Goal: Task Accomplishment & Management: Use online tool/utility

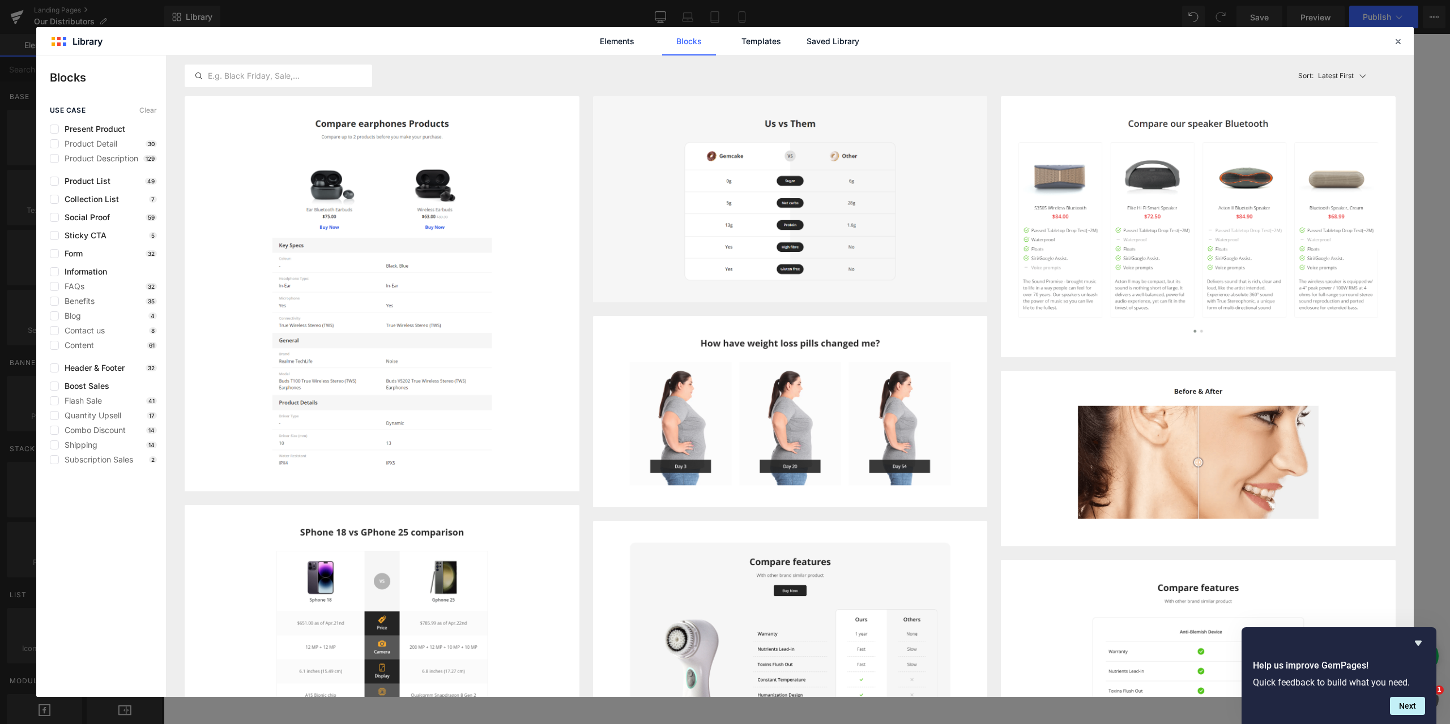
click at [93, 536] on div "use case Clear Present Product Product Detail 30 Product Description 129 Produc…" at bounding box center [101, 401] width 130 height 591
click at [1404, 41] on div at bounding box center [1398, 42] width 14 height 14
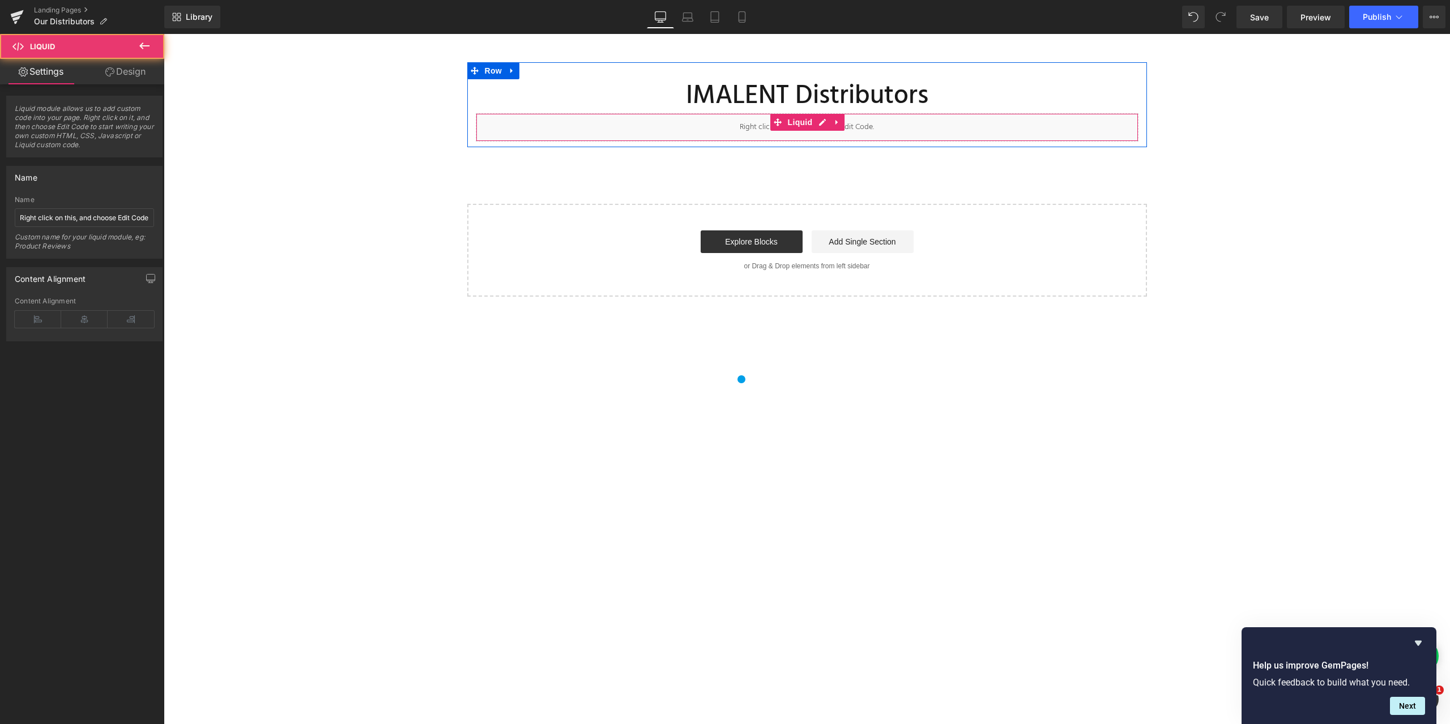
click at [704, 126] on div "Liquid" at bounding box center [807, 127] width 663 height 28
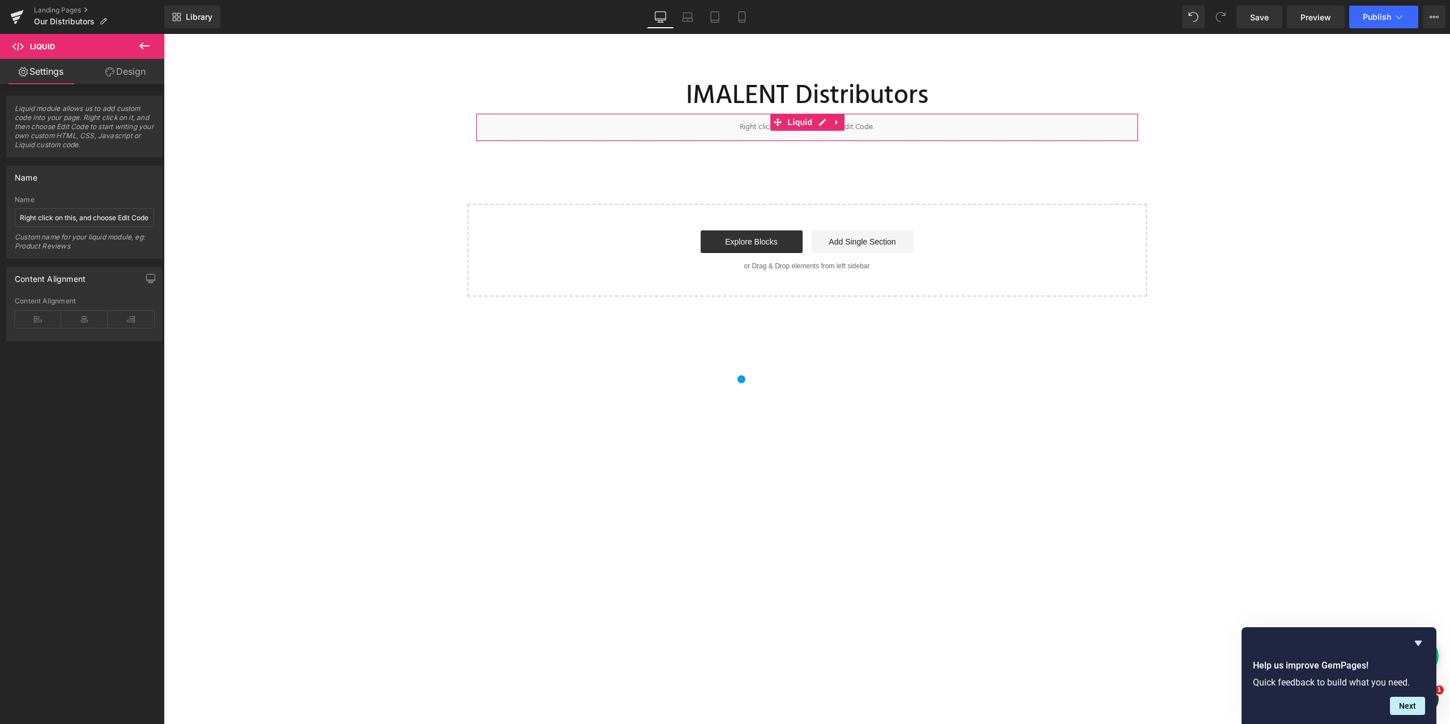
click at [70, 131] on span "Liquid module allows us to add custom code into your page. Right click on it, a…" at bounding box center [84, 130] width 139 height 53
click at [89, 143] on span "Liquid module allows us to add custom code into your page. Right click on it, a…" at bounding box center [84, 130] width 139 height 53
click at [124, 147] on span "Liquid module allows us to add custom code into your page. Right click on it, a…" at bounding box center [84, 130] width 139 height 53
click at [42, 42] on span "Liquid" at bounding box center [42, 46] width 25 height 9
click at [836, 123] on icon at bounding box center [836, 122] width 2 height 5
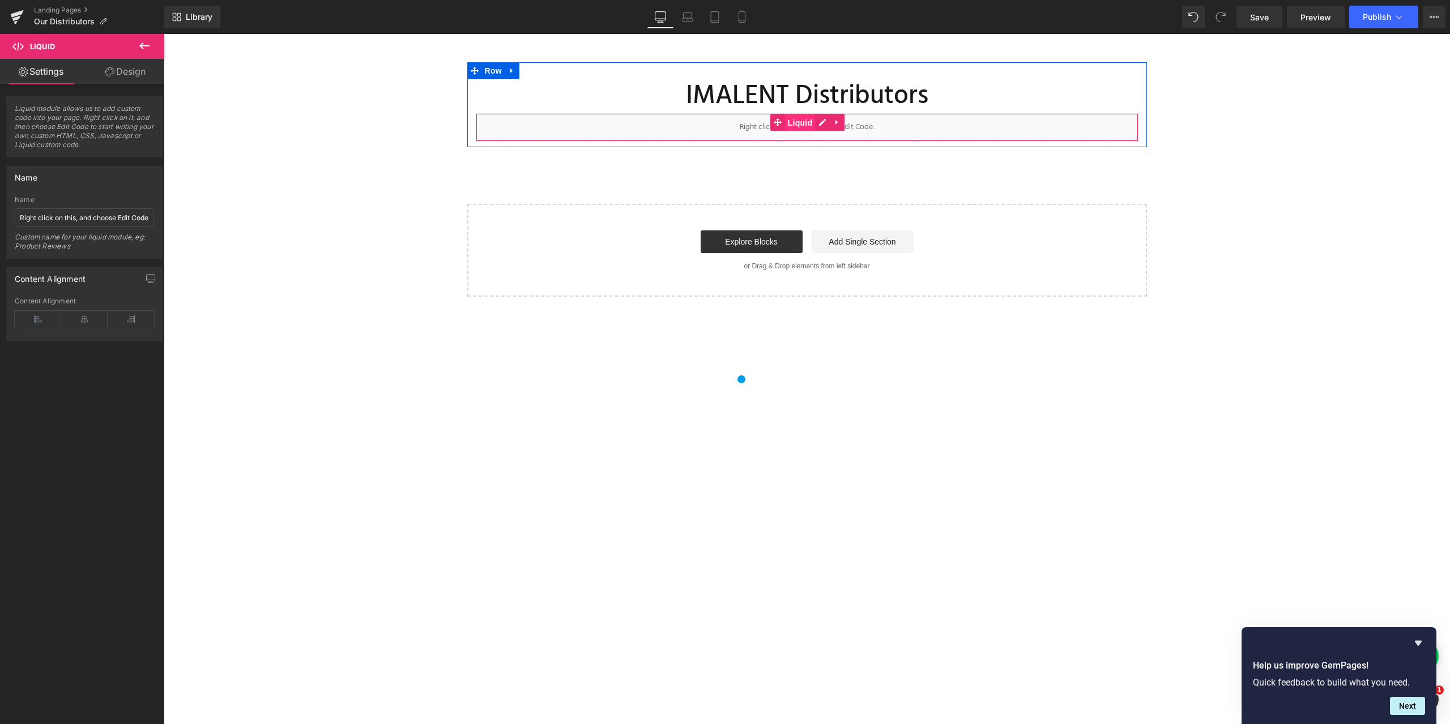
click at [771, 118] on link "Liquid" at bounding box center [792, 122] width 45 height 17
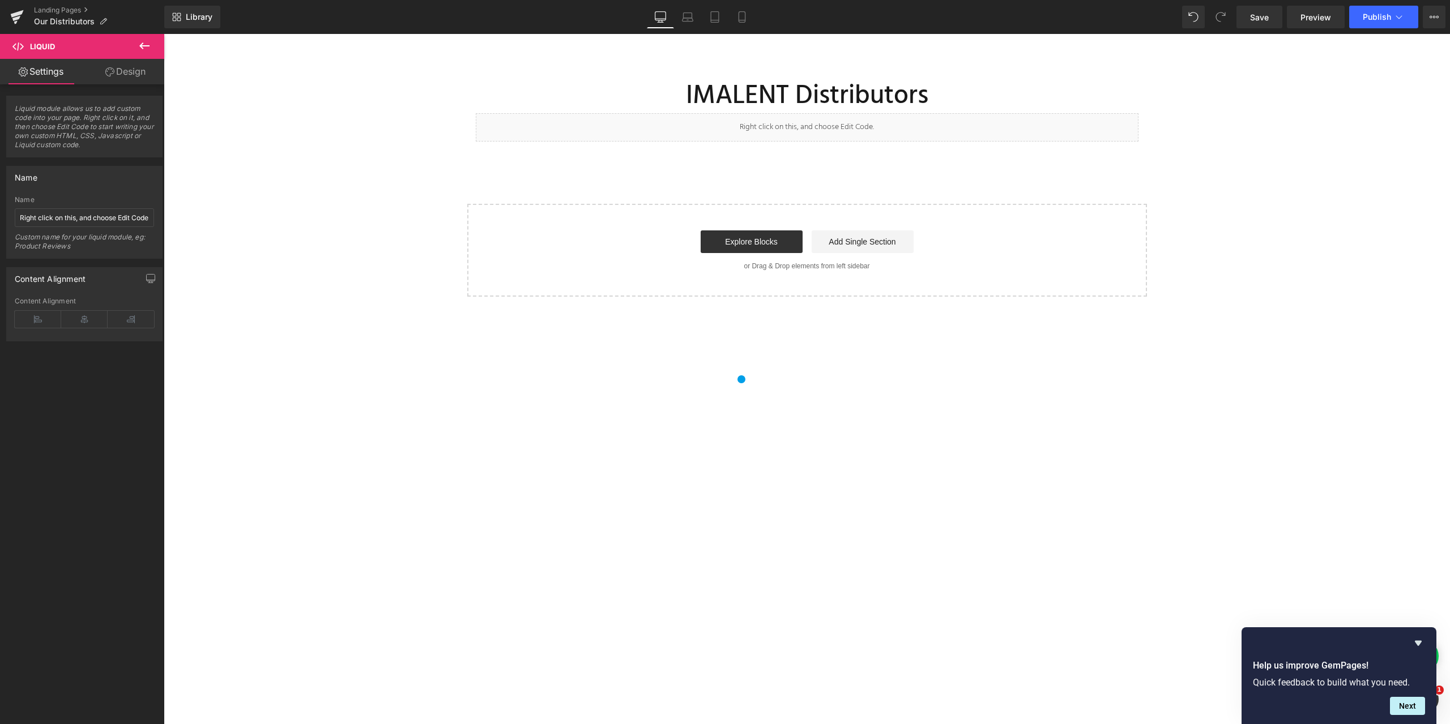
click at [144, 46] on icon at bounding box center [144, 45] width 10 height 7
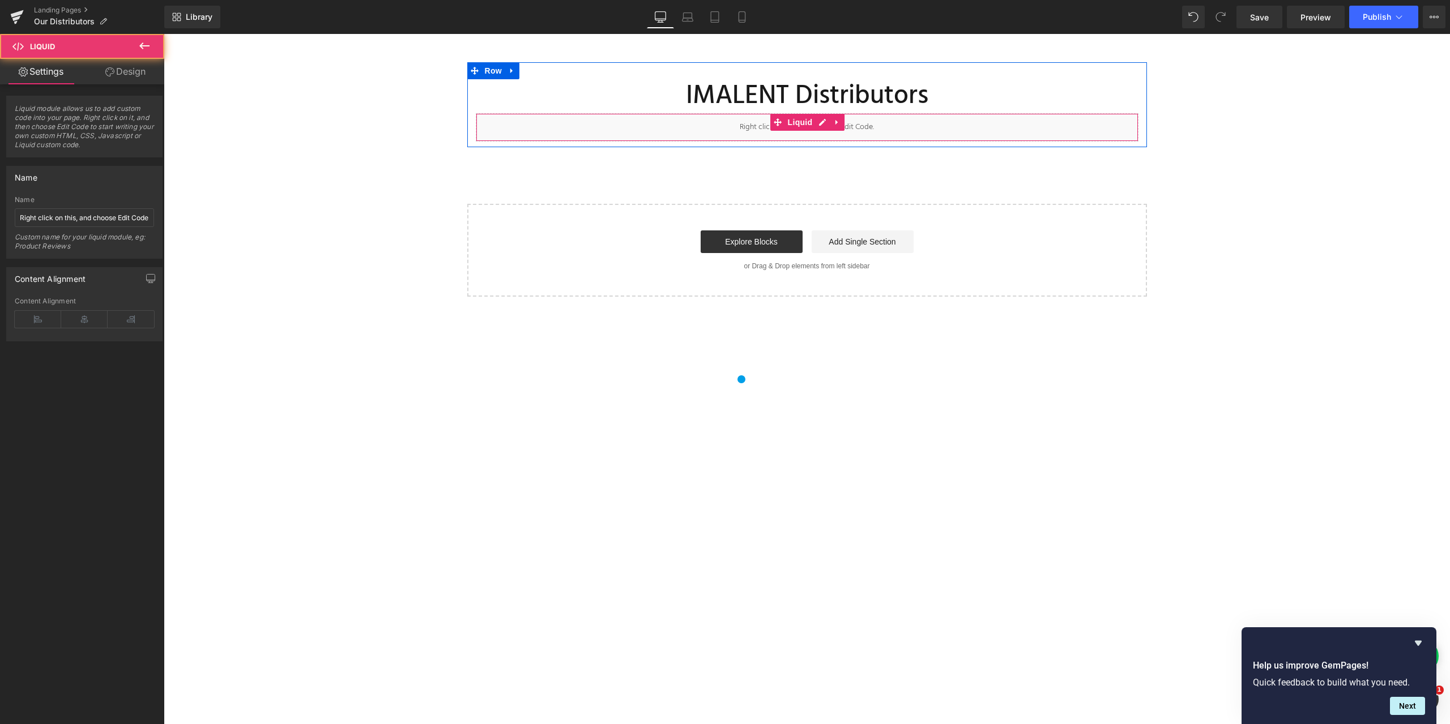
click at [726, 124] on div "Liquid" at bounding box center [807, 127] width 663 height 28
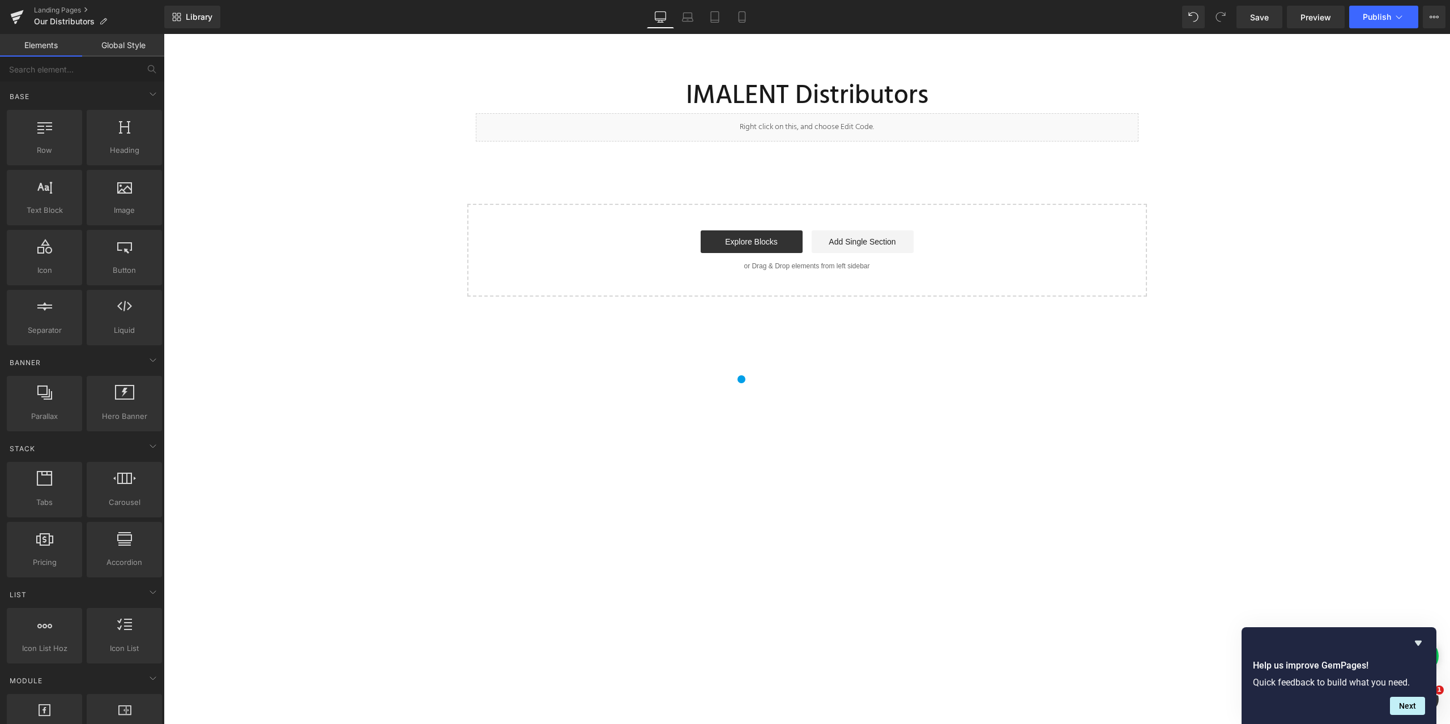
click at [703, 270] on p "or Drag & Drop elements from left sidebar" at bounding box center [806, 266] width 643 height 8
click at [1330, 10] on link "Preview" at bounding box center [1316, 17] width 58 height 23
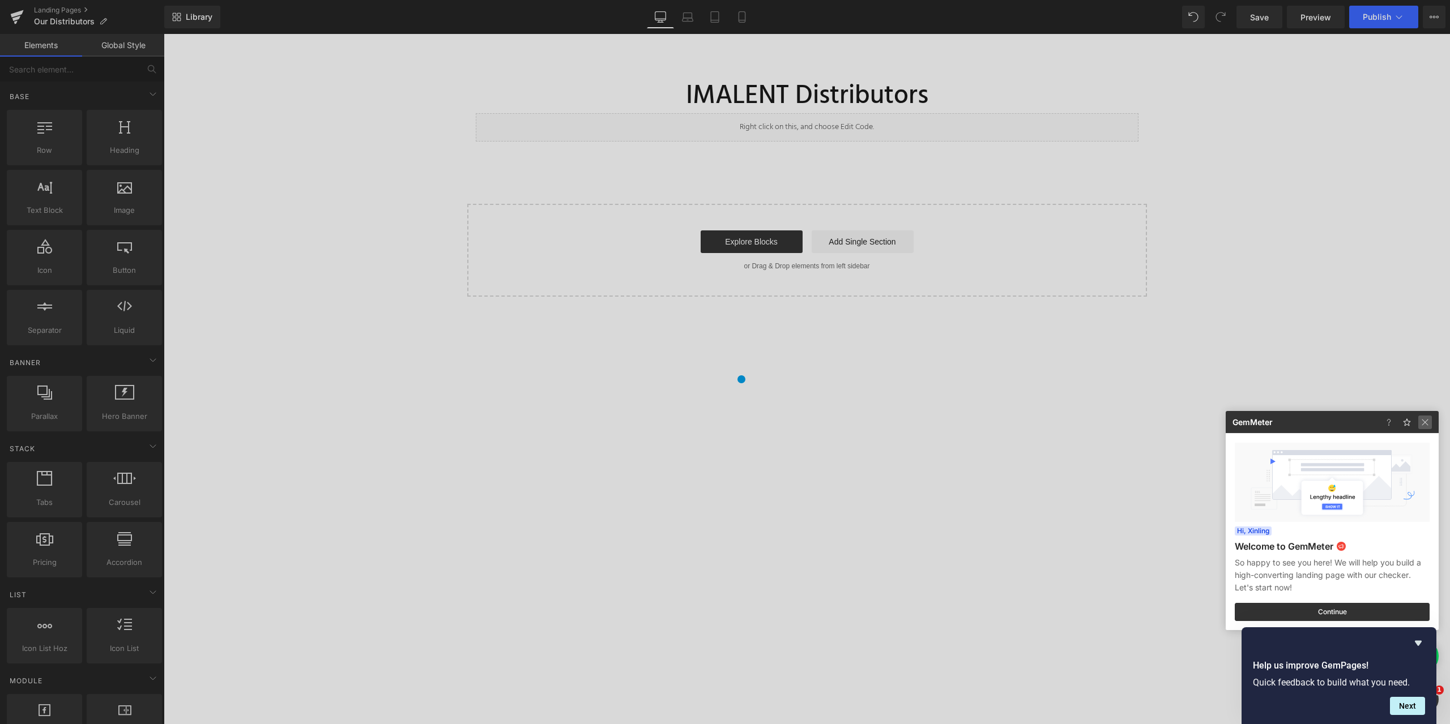
click at [1430, 425] on img at bounding box center [1425, 423] width 14 height 14
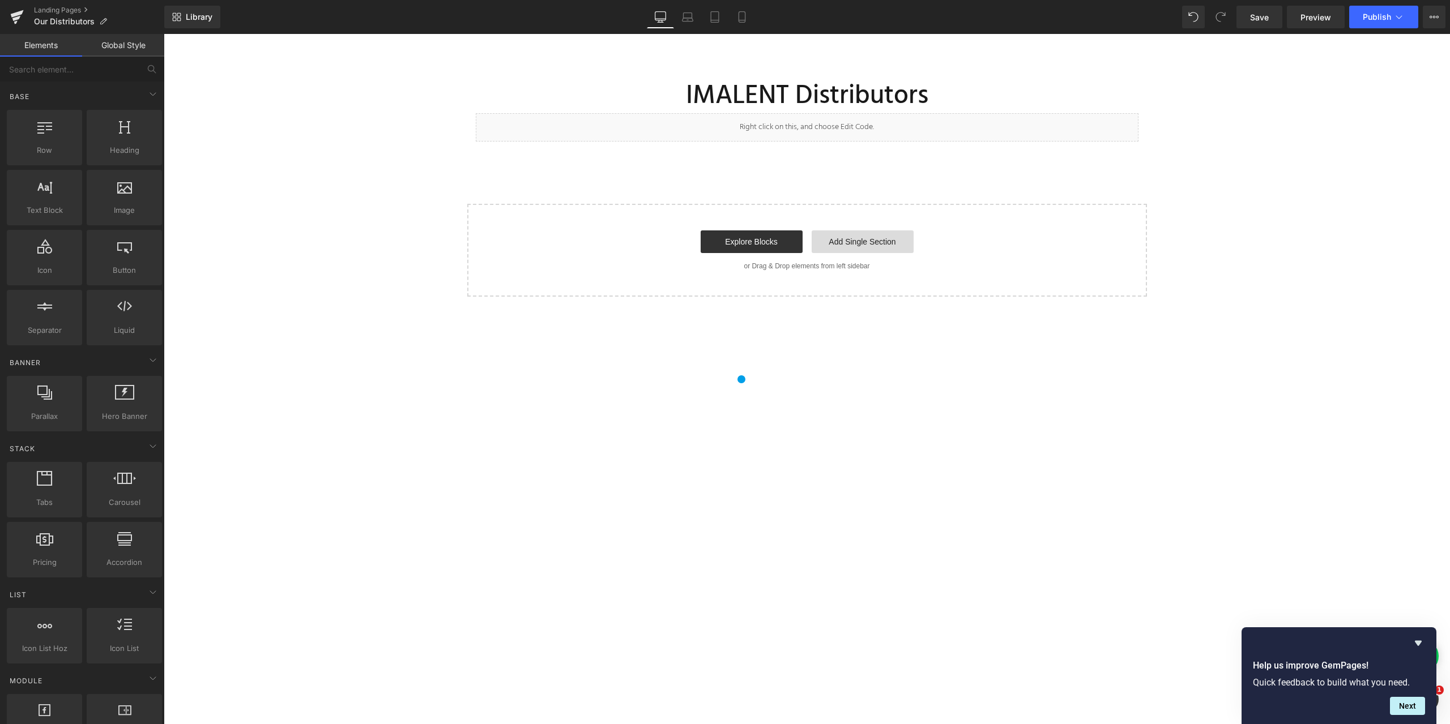
click at [837, 238] on link "Add Single Section" at bounding box center [863, 242] width 102 height 23
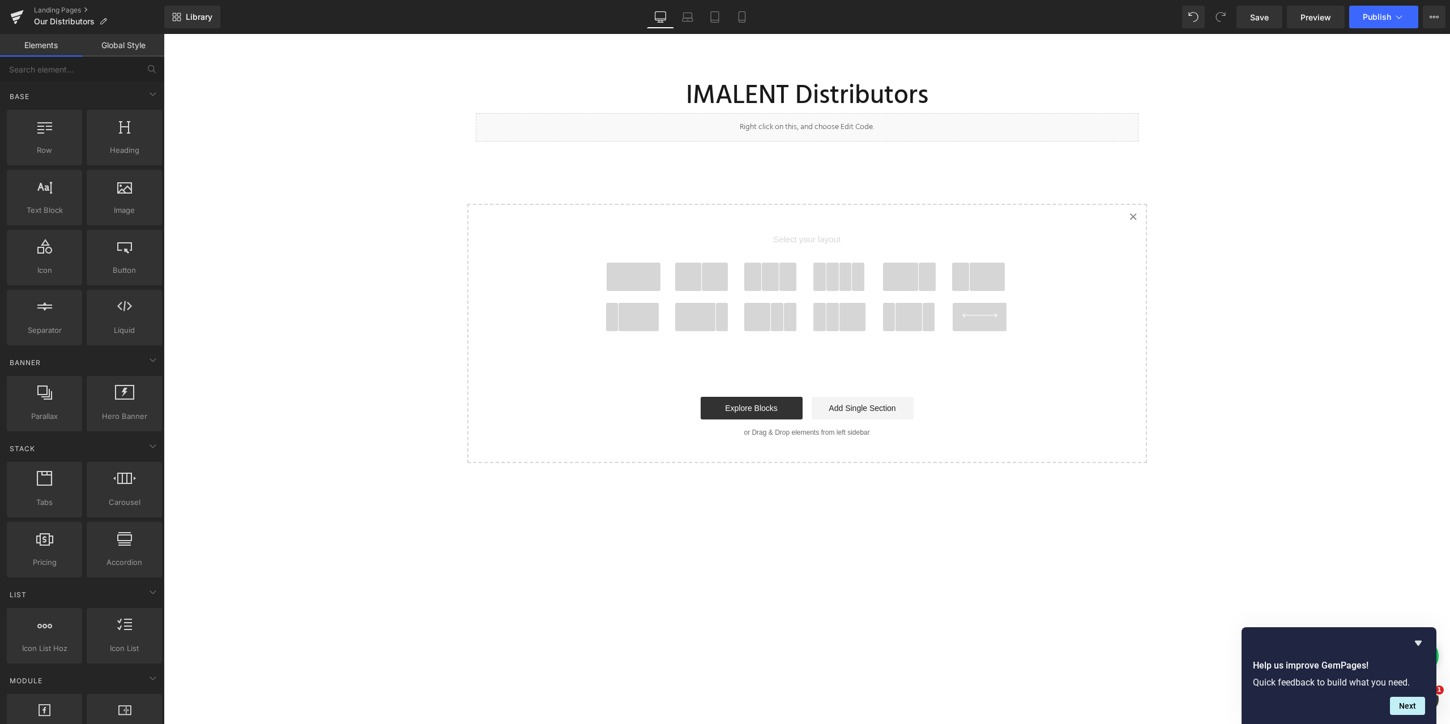
click at [1129, 217] on icon "Created with Sketch." at bounding box center [1132, 216] width 7 height 7
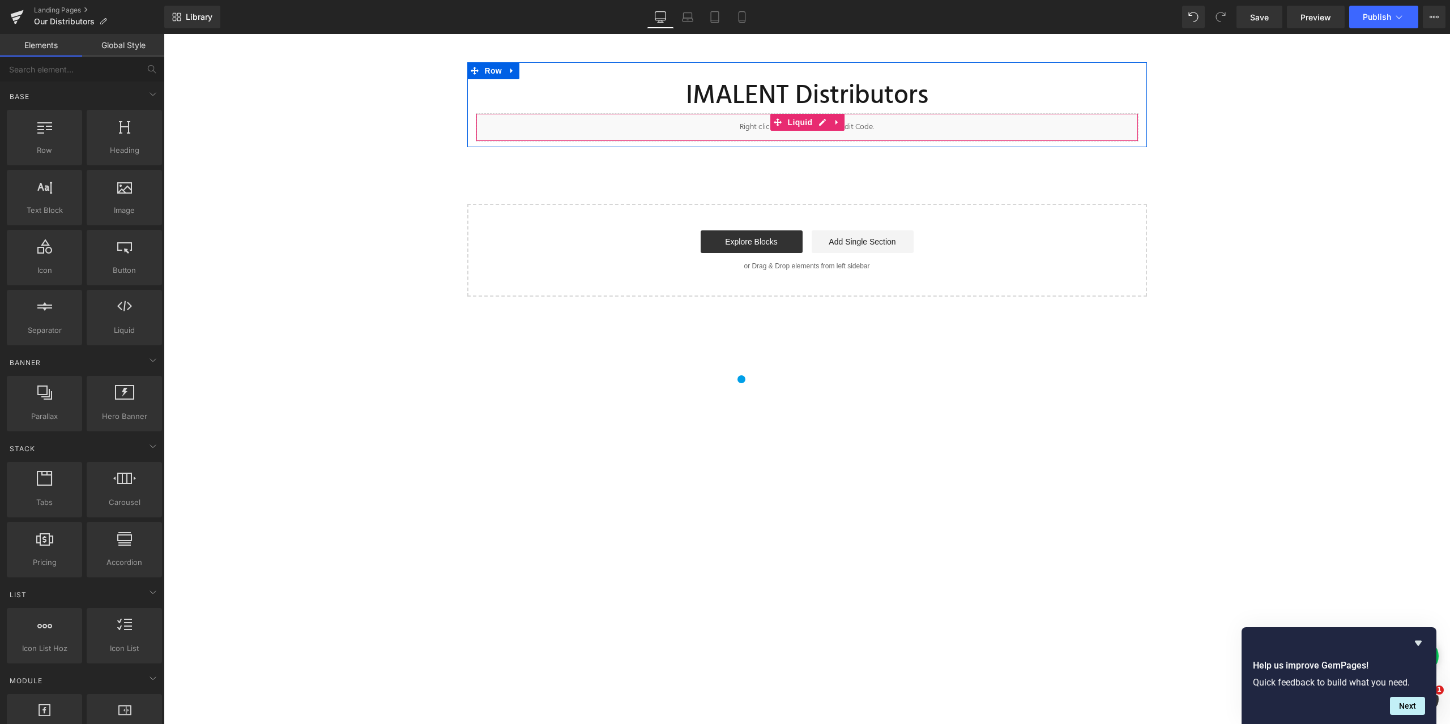
click at [621, 128] on div "Liquid" at bounding box center [807, 127] width 663 height 28
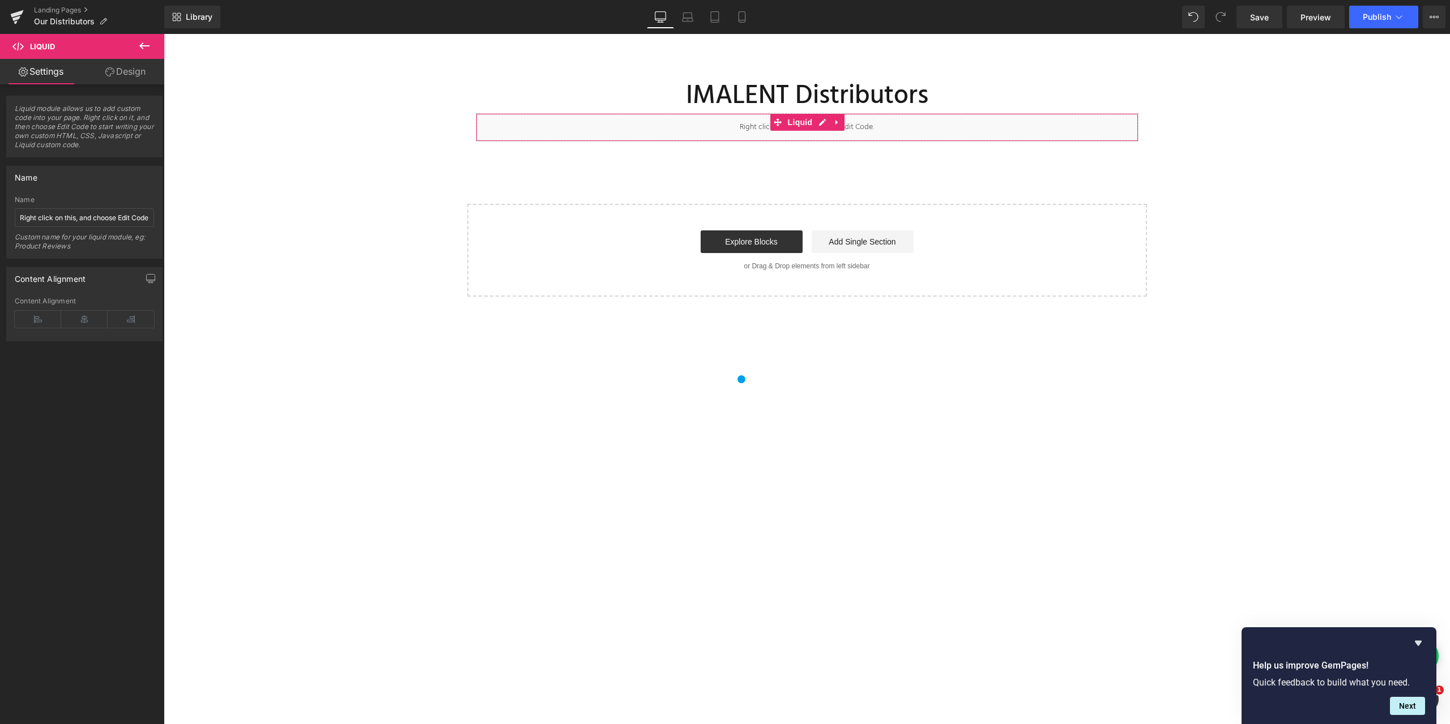
click at [126, 74] on link "Design" at bounding box center [125, 71] width 82 height 25
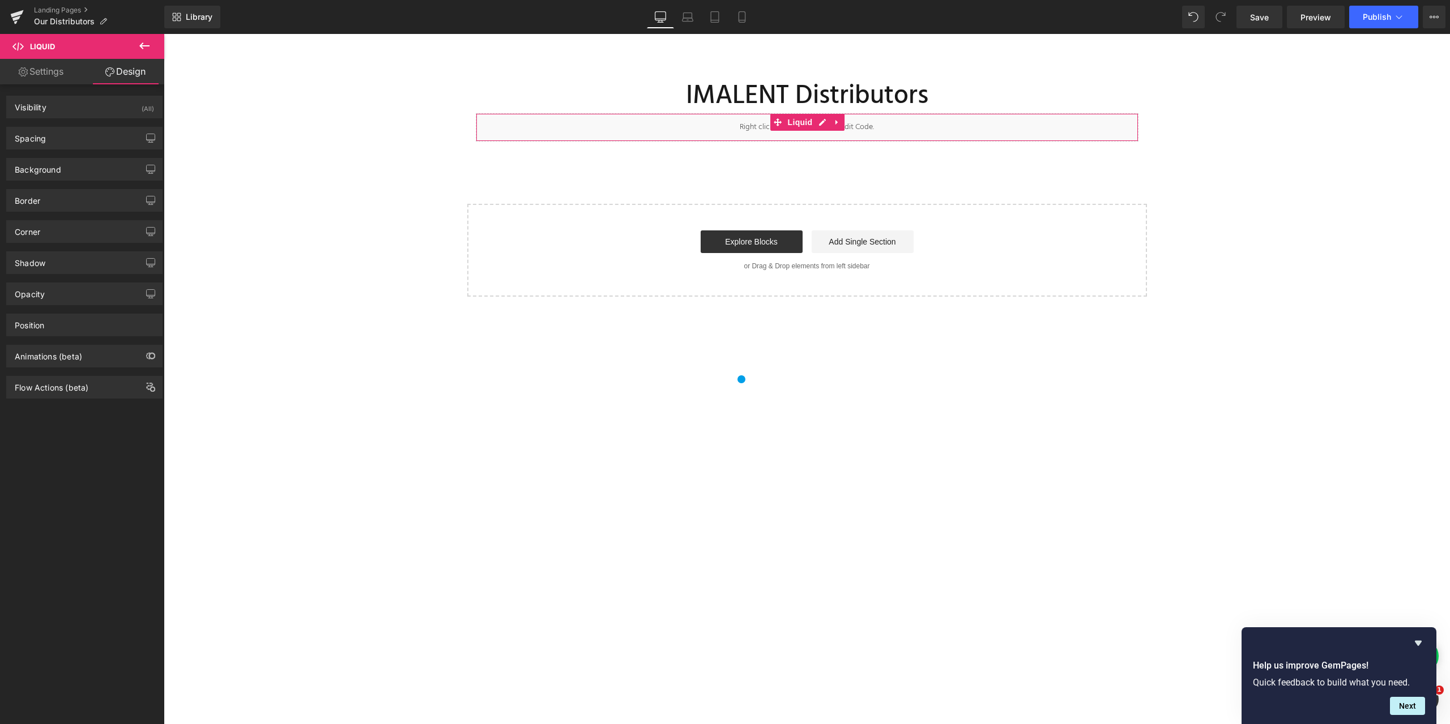
click at [53, 72] on link "Settings" at bounding box center [41, 71] width 82 height 25
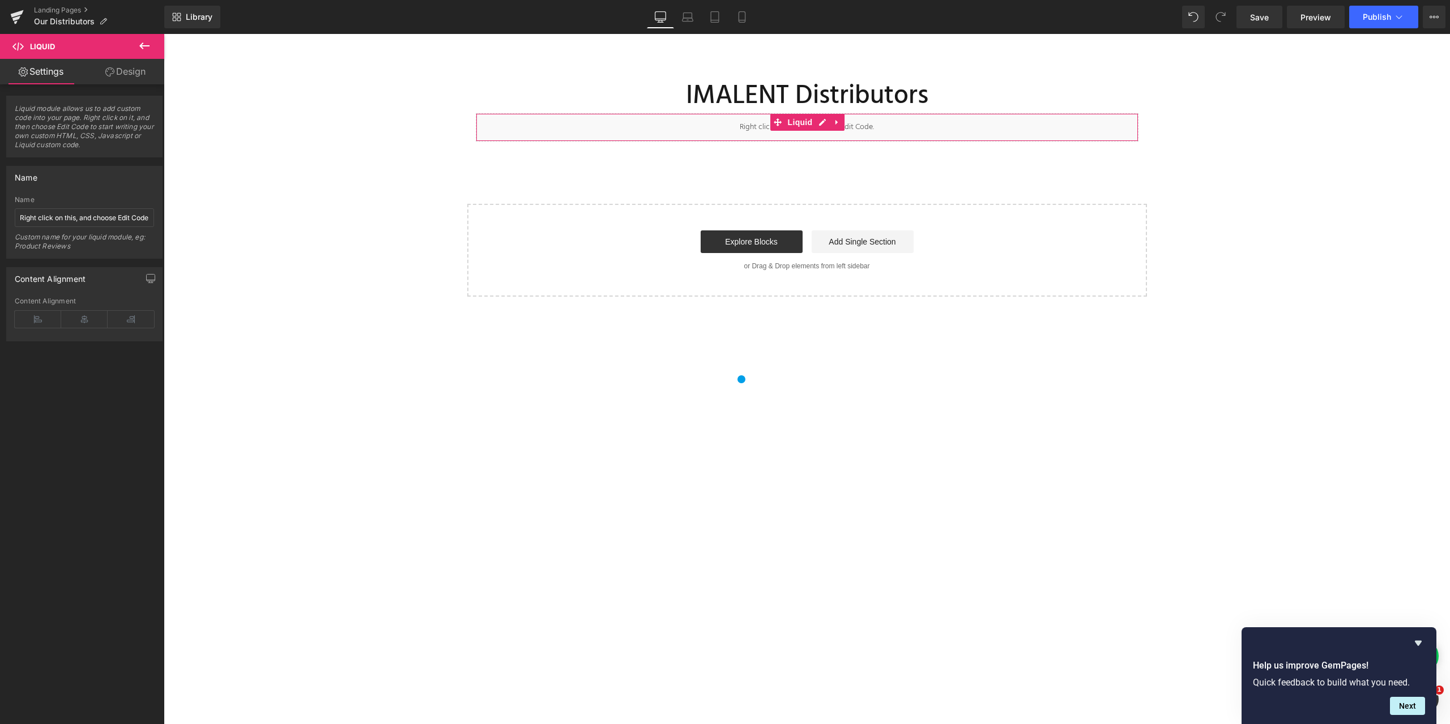
click at [100, 123] on span "Liquid module allows us to add custom code into your page. Right click on it, a…" at bounding box center [84, 130] width 139 height 53
click at [104, 117] on span "Liquid module allows us to add custom code into your page. Right click on it, a…" at bounding box center [84, 130] width 139 height 53
drag, startPoint x: 108, startPoint y: 122, endPoint x: 86, endPoint y: 123, distance: 21.6
drag, startPoint x: 86, startPoint y: 123, endPoint x: 65, endPoint y: 123, distance: 21.5
click at [65, 123] on span "Liquid module allows us to add custom code into your page. Right click on it, a…" at bounding box center [84, 130] width 139 height 53
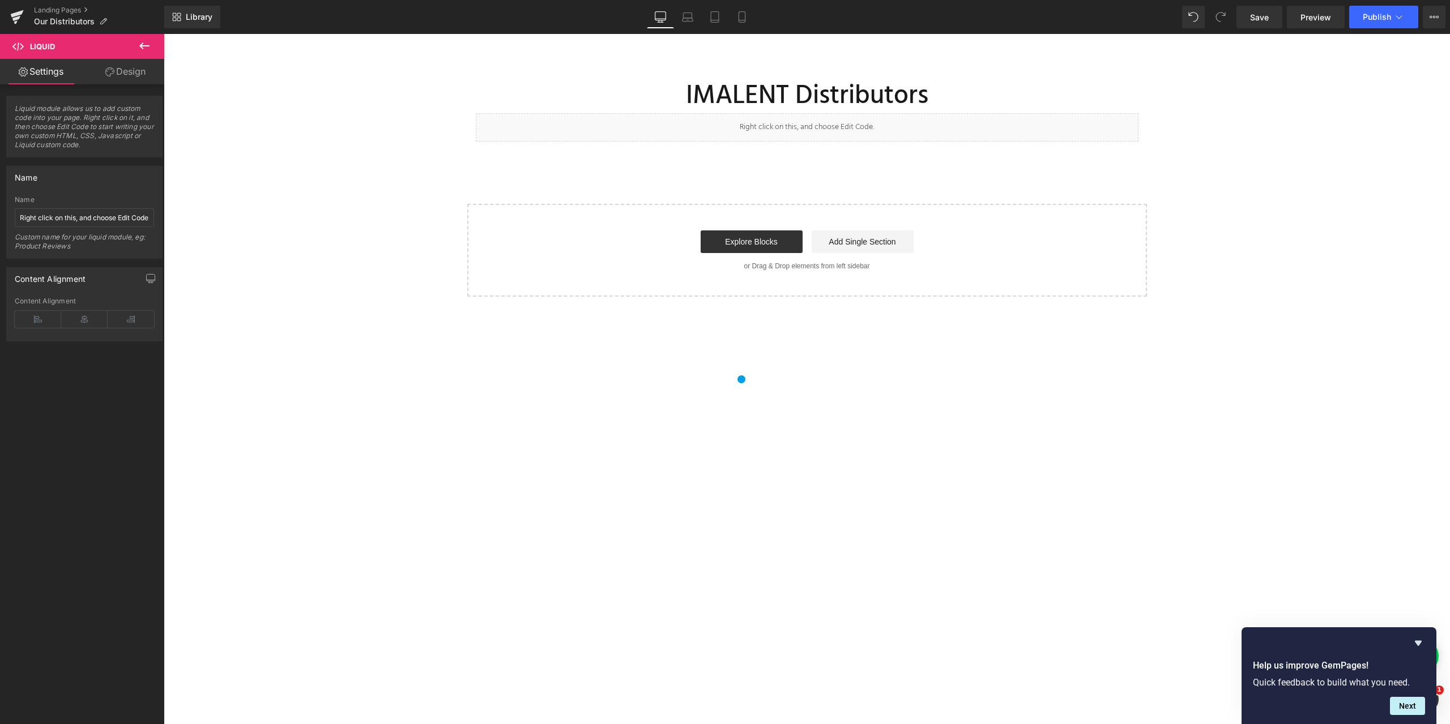
drag, startPoint x: 932, startPoint y: 197, endPoint x: 744, endPoint y: 121, distance: 202.8
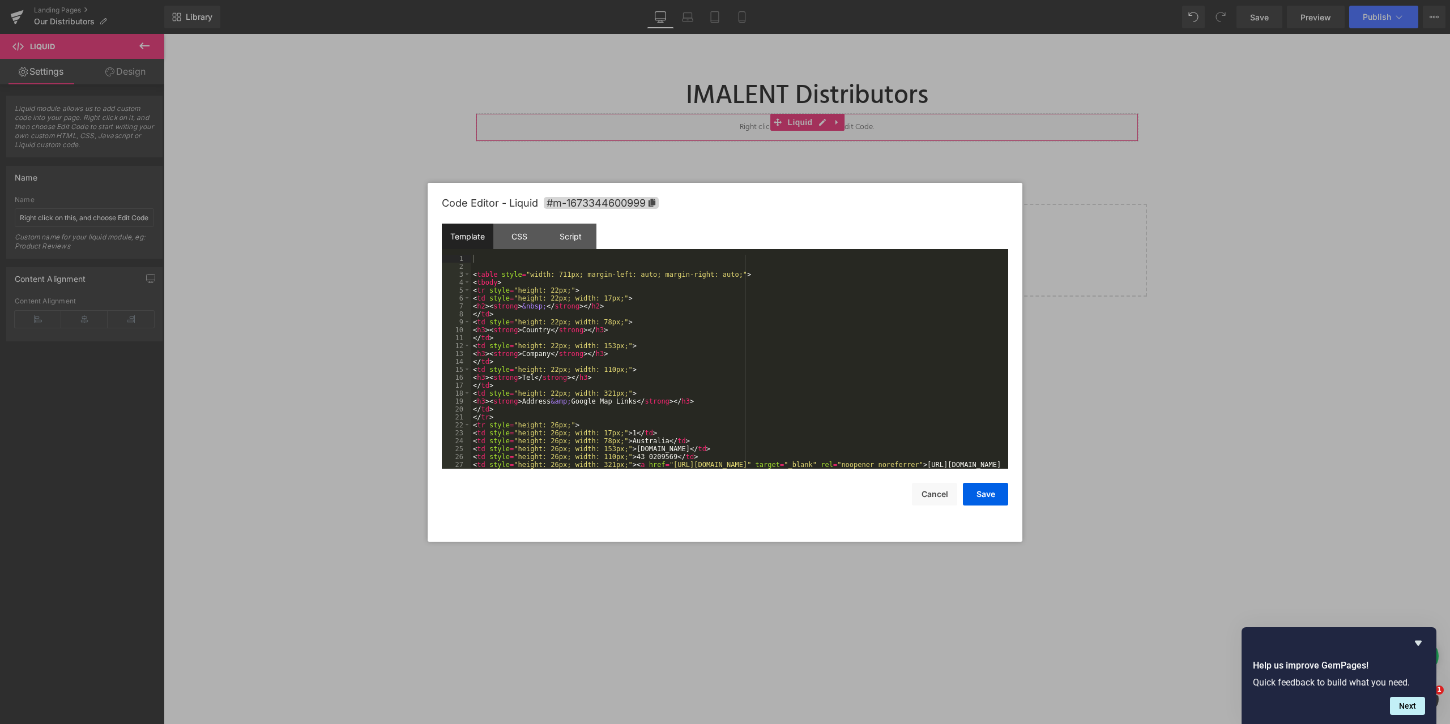
click at [727, 173] on body "Liquid You are previewing how the will restyle your page. You can not edit Elem…" at bounding box center [725, 362] width 1450 height 724
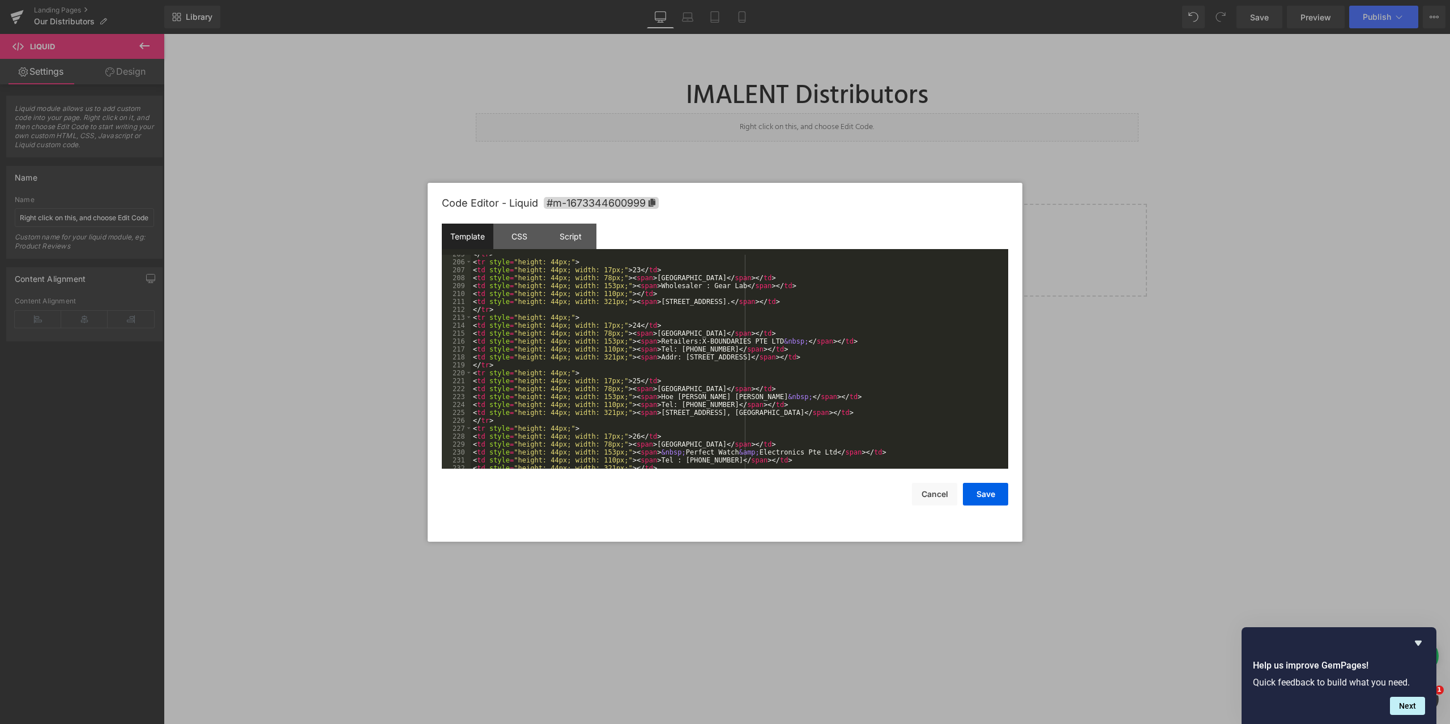
scroll to position [1869, 0]
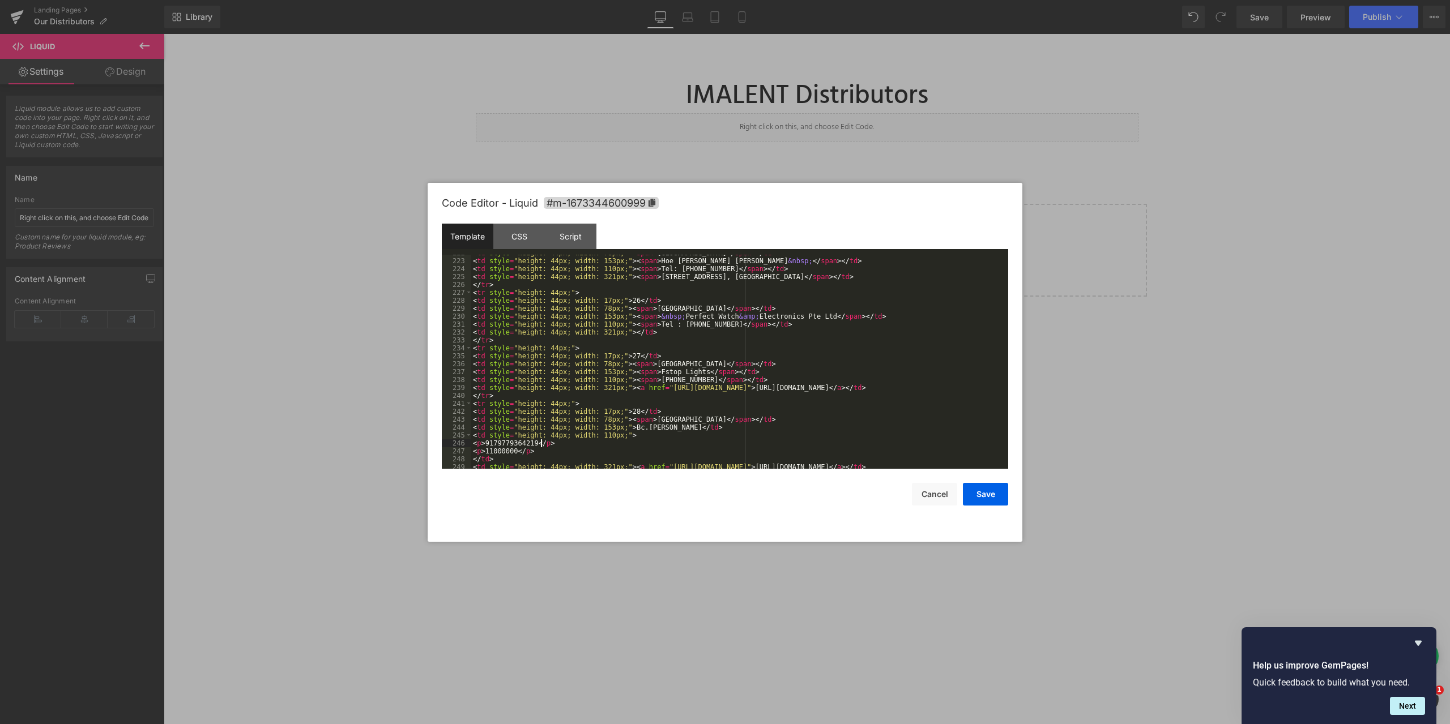
click at [560, 446] on div "< td style = "height: 44px; width: 78px;" > < span > Singapore </ span > </ td …" at bounding box center [737, 364] width 533 height 230
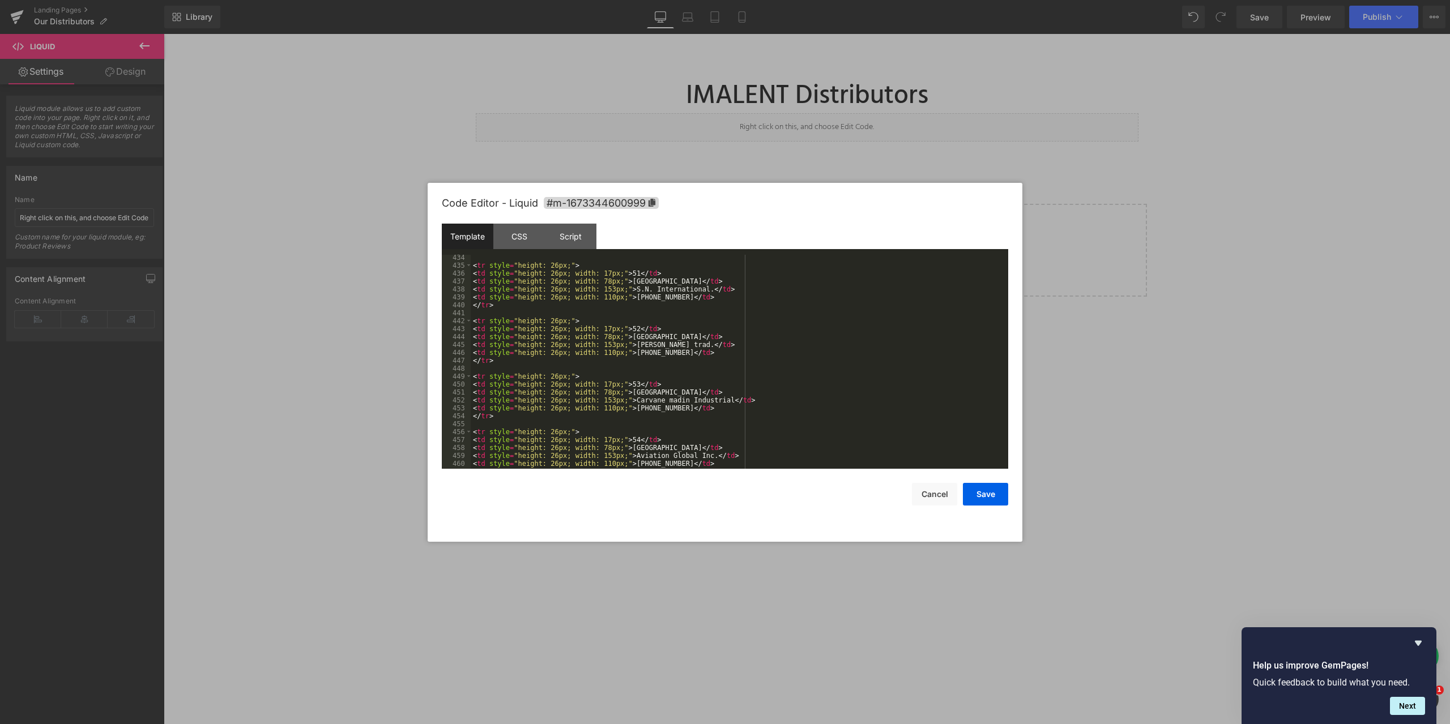
scroll to position [3806, 0]
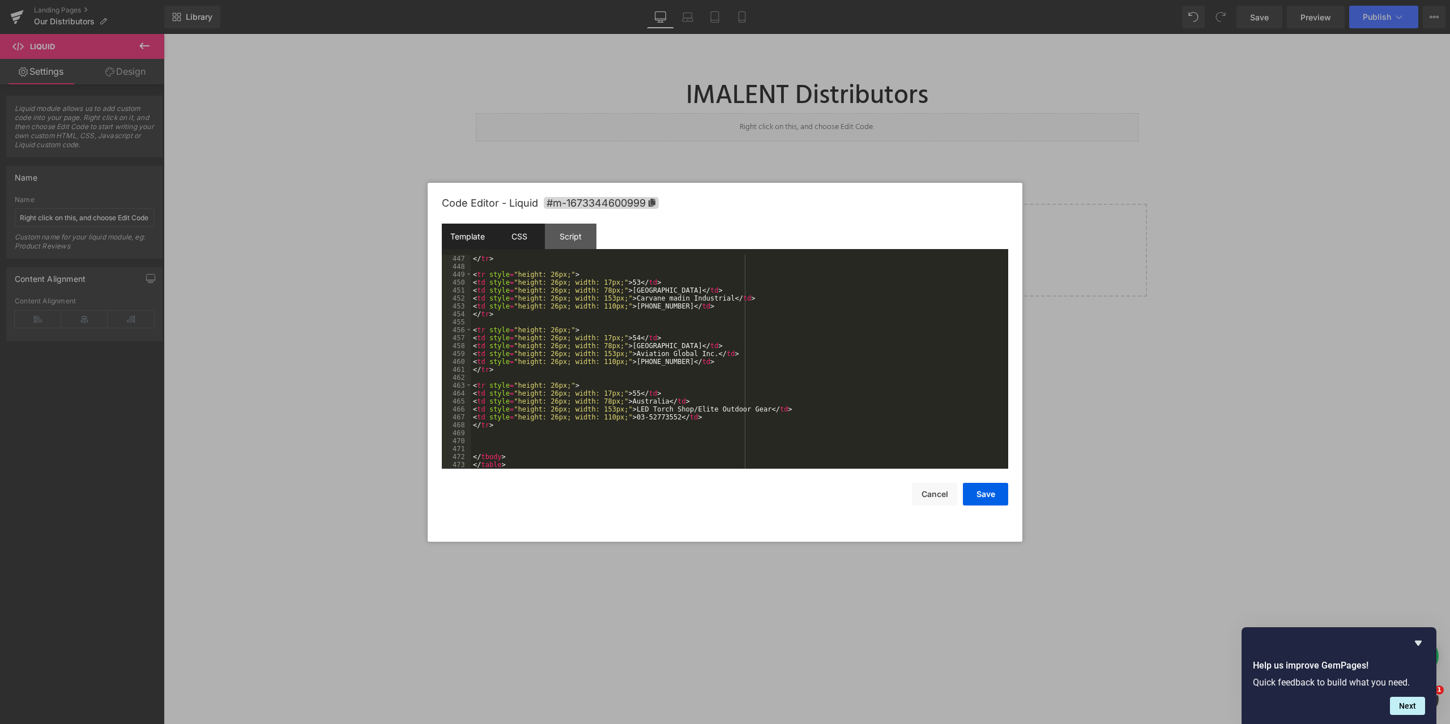
click at [522, 232] on div "CSS" at bounding box center [519, 236] width 52 height 25
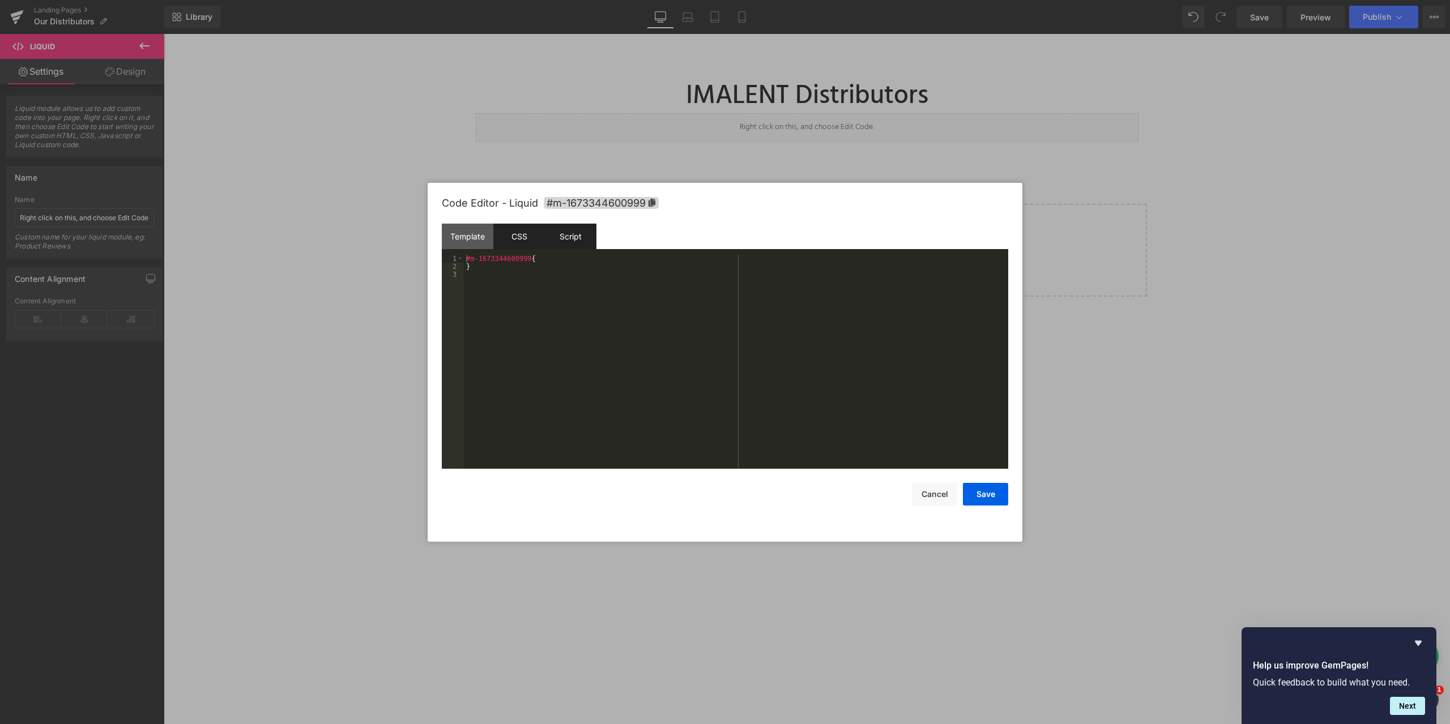
click at [567, 237] on div "Script" at bounding box center [571, 236] width 52 height 25
click at [520, 238] on div "CSS" at bounding box center [519, 236] width 52 height 25
click at [473, 239] on div "Template" at bounding box center [468, 236] width 52 height 25
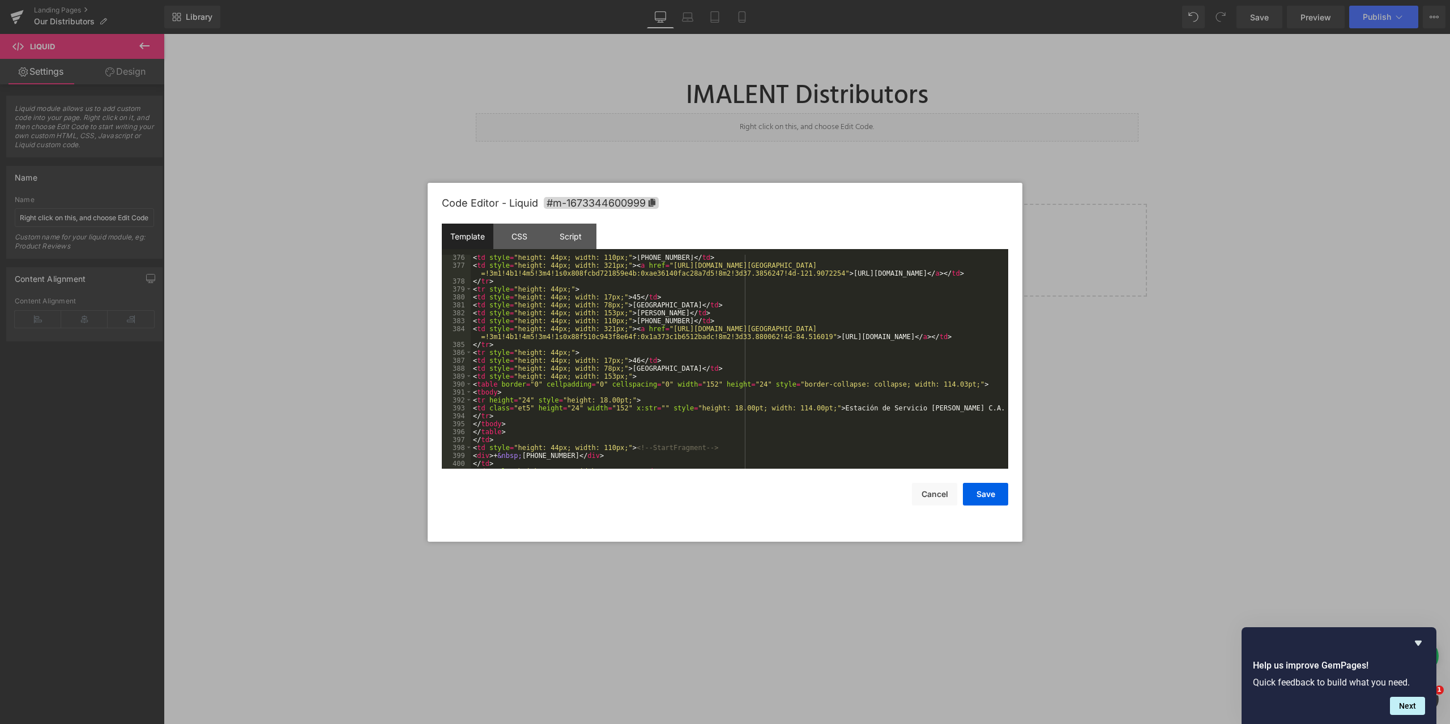
scroll to position [3194, 0]
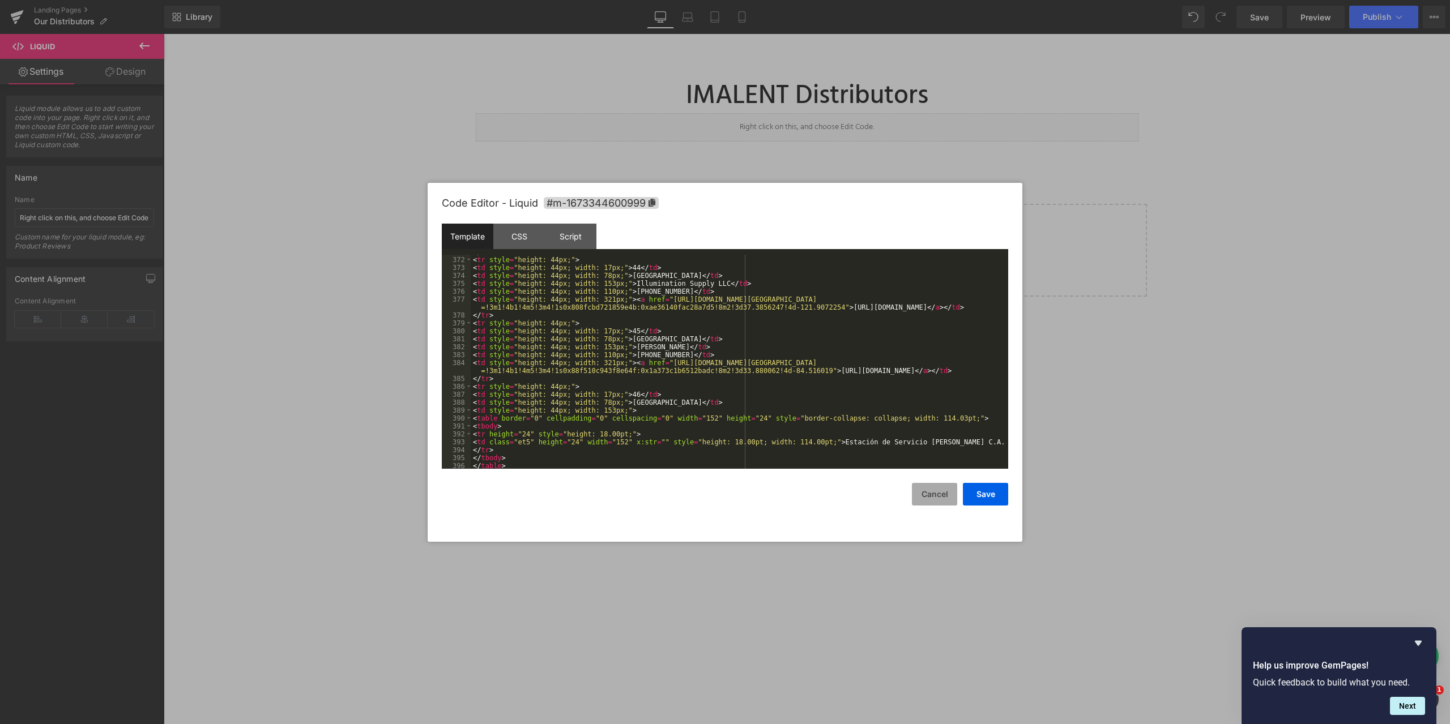
click at [941, 495] on button "Cancel" at bounding box center [934, 494] width 45 height 23
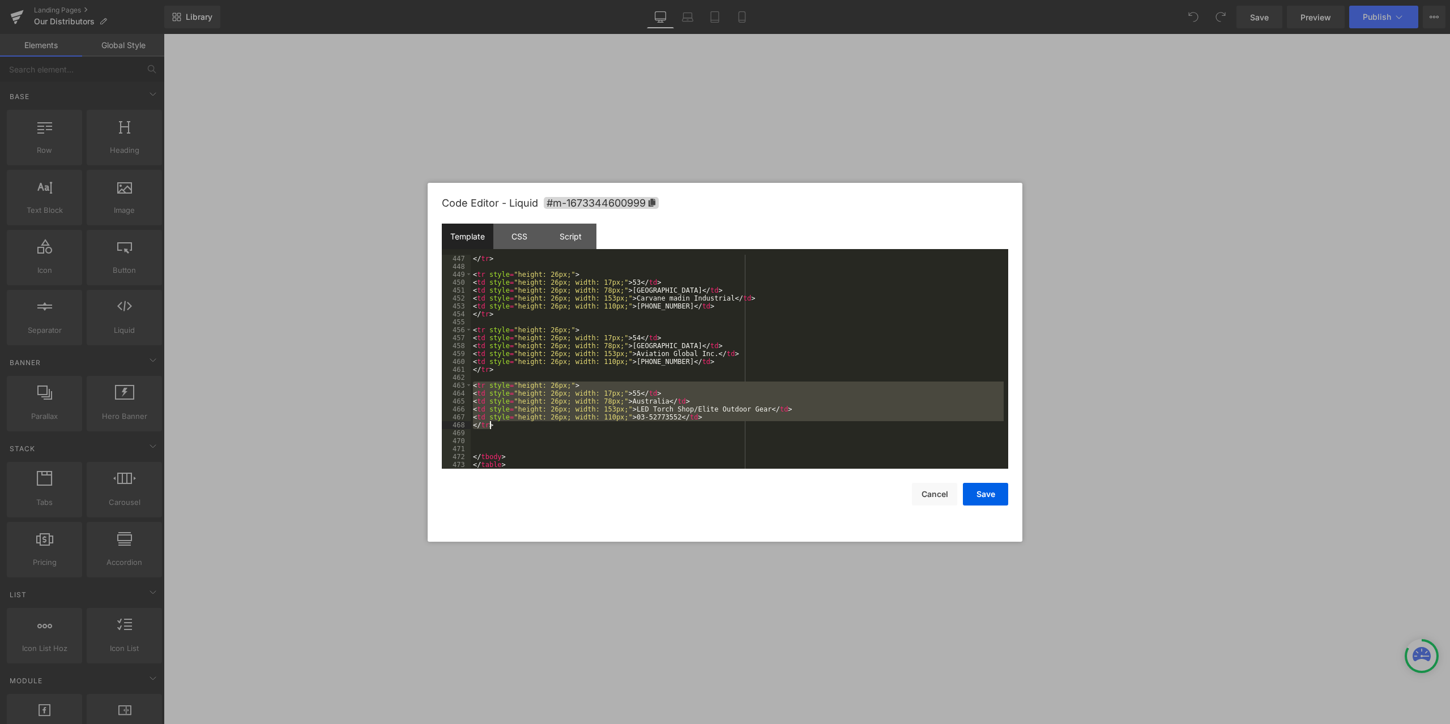
drag, startPoint x: 0, startPoint y: 0, endPoint x: 528, endPoint y: 427, distance: 679.4
click at [528, 427] on div "</ tr > < tr style = "height: 26px;" > < td style = "height: 26px; width: 17px;…" at bounding box center [737, 370] width 533 height 230
click at [497, 425] on div "</ tr > < tr style = "height: 26px;" > < td style = "height: 26px; width: 17px;…" at bounding box center [737, 362] width 533 height 214
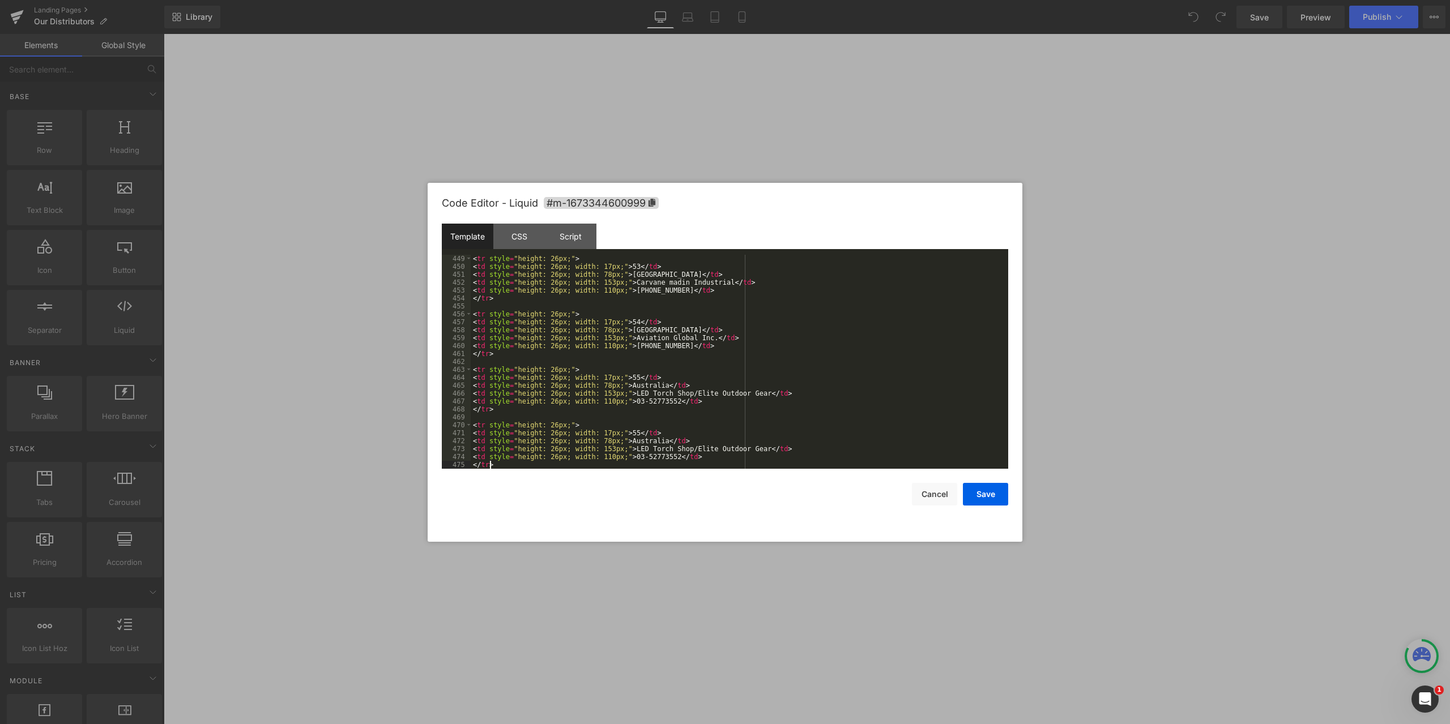
click at [612, 434] on div "< tr style = "height: 26px;" > < td style = "height: 26px; width: 17px;" > 53 <…" at bounding box center [737, 370] width 533 height 230
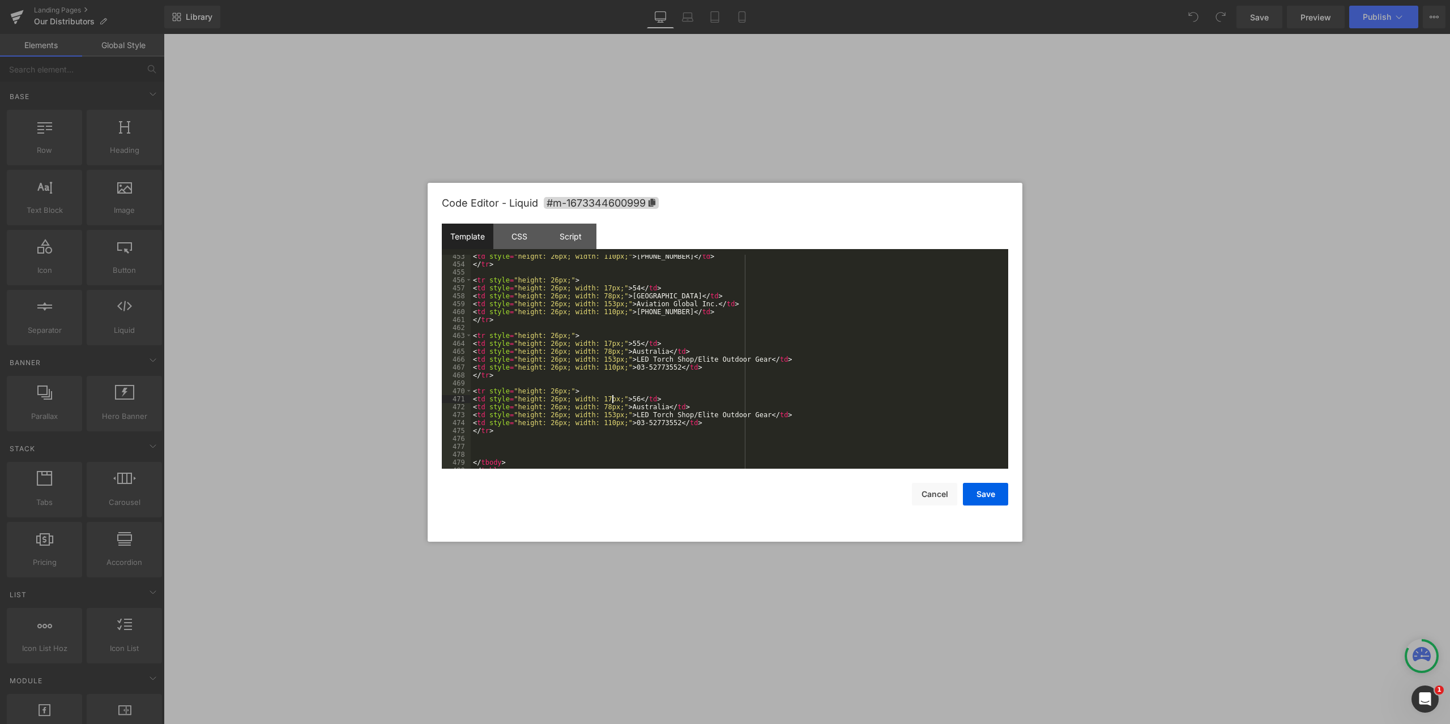
scroll to position [3862, 0]
click at [558, 439] on div "</ tr > < tr style = "height: 26px;" > < td style = "height: 26px; width: 17px;…" at bounding box center [737, 370] width 533 height 230
drag, startPoint x: 635, startPoint y: 402, endPoint x: 607, endPoint y: 402, distance: 28.9
click at [607, 402] on div "</ tr > < tr style = "height: 26px;" > < td style = "height: 26px; width: 17px;…" at bounding box center [737, 370] width 533 height 230
click at [577, 402] on div "</ tr > < tr style = "height: 26px;" > < td style = "height: 26px; width: 17px;…" at bounding box center [737, 370] width 533 height 230
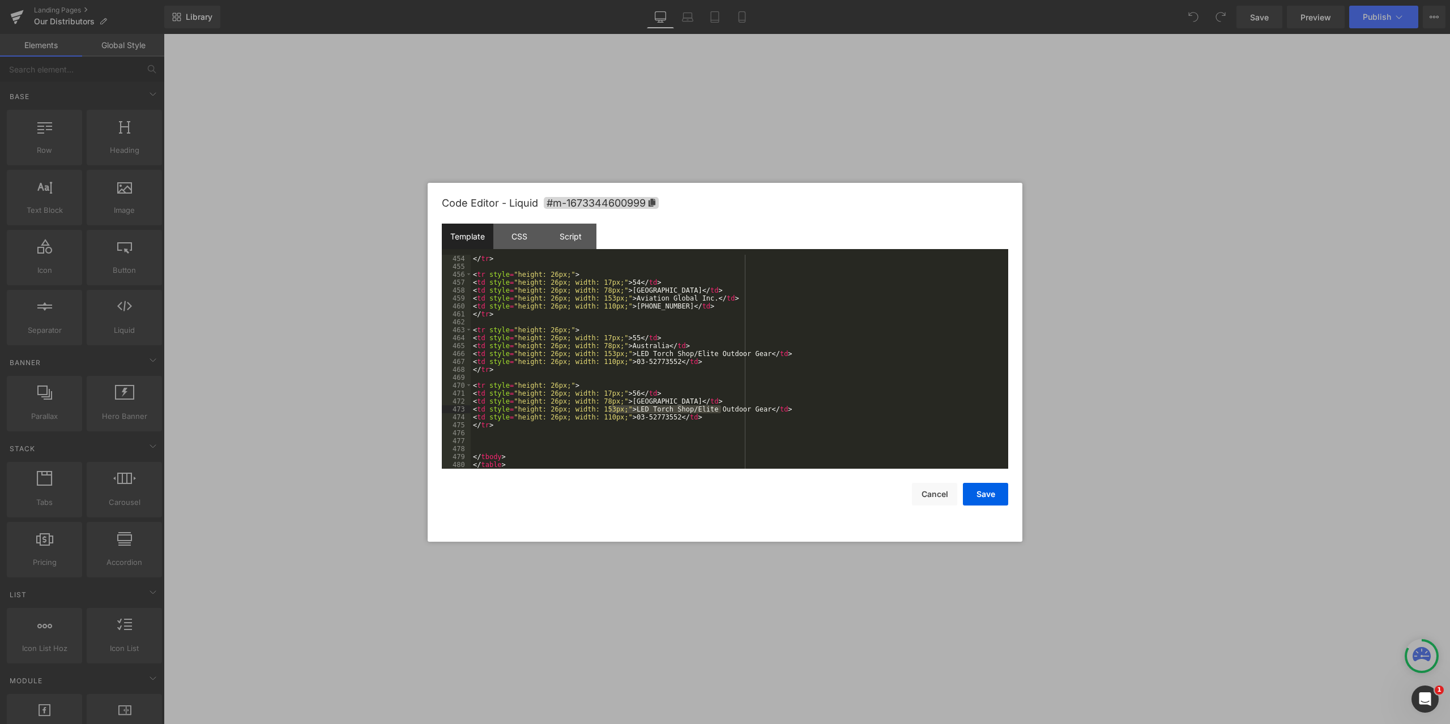
drag, startPoint x: 722, startPoint y: 410, endPoint x: 609, endPoint y: 408, distance: 113.3
click at [609, 408] on div "</ tr > < tr style = "height: 26px;" > < td style = "height: 26px; width: 17px;…" at bounding box center [737, 370] width 533 height 230
click at [530, 437] on div "</ tr > < tr style = "height: 26px;" > < td style = "height: 26px; width: 17px;…" at bounding box center [737, 370] width 533 height 230
drag, startPoint x: 645, startPoint y: 418, endPoint x: 609, endPoint y: 419, distance: 35.7
click at [609, 419] on div "</ tr > < tr style = "height: 26px;" > < td style = "height: 26px; width: 17px;…" at bounding box center [737, 370] width 533 height 230
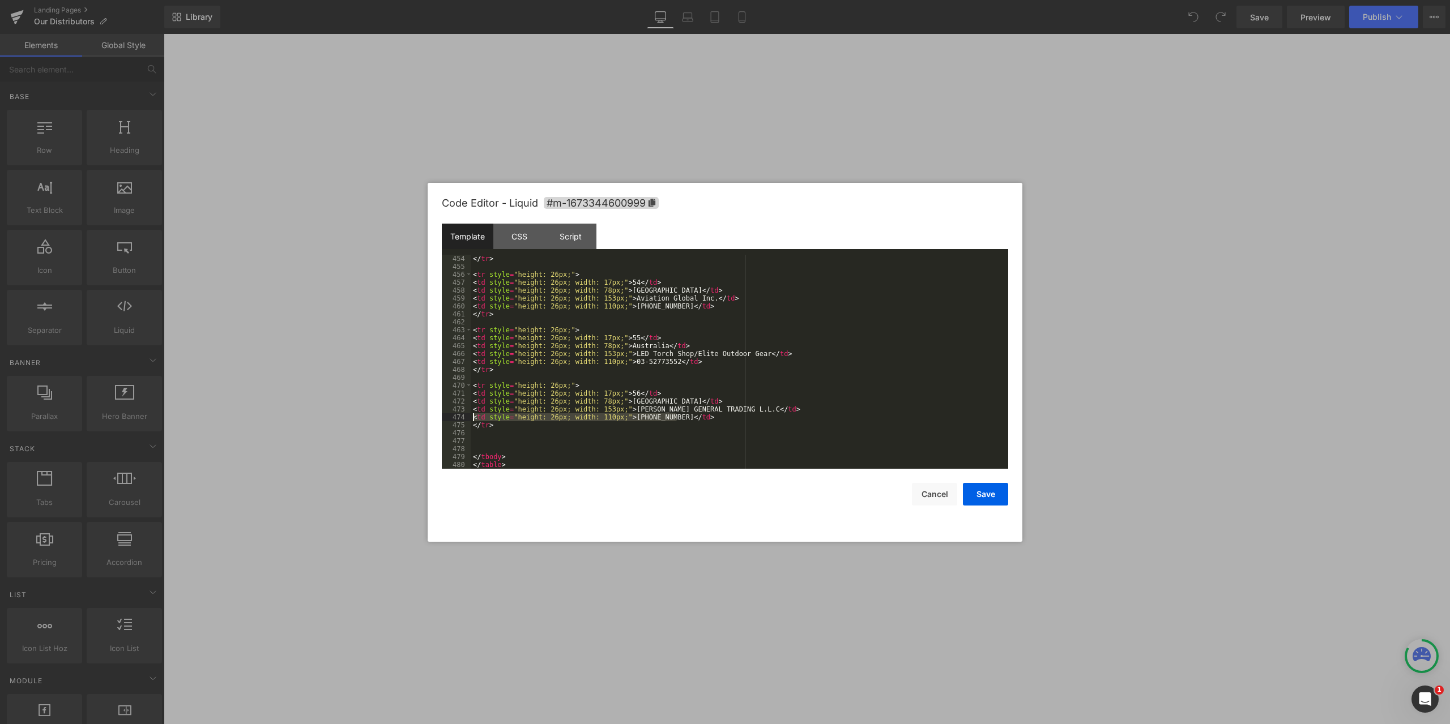
drag, startPoint x: 685, startPoint y: 416, endPoint x: 472, endPoint y: 415, distance: 213.5
click at [472, 415] on div "</ tr > < tr style = "height: 26px;" > < td style = "height: 26px; width: 17px;…" at bounding box center [737, 370] width 533 height 230
drag, startPoint x: 659, startPoint y: 426, endPoint x: 609, endPoint y: 426, distance: 49.8
click at [609, 426] on div "</ tr > < tr style = "height: 26px;" > < td style = "height: 26px; width: 17px;…" at bounding box center [737, 370] width 533 height 230
click at [734, 426] on div "</ tr > < tr style = "height: 26px;" > < td style = "height: 26px; width: 17px;…" at bounding box center [737, 370] width 533 height 230
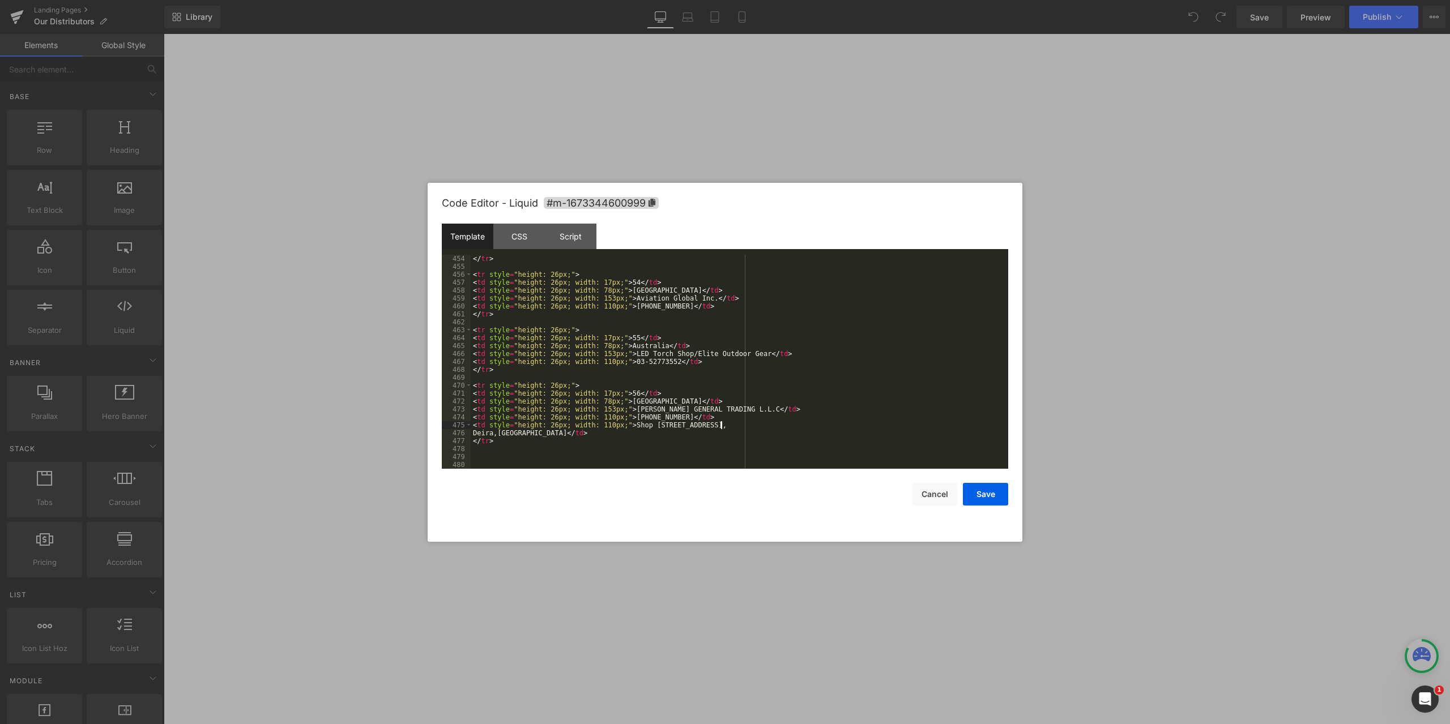
click at [813, 421] on div "</ tr > < tr style = "height: 26px;" > < td style = "height: 26px; width: 17px;…" at bounding box center [737, 370] width 533 height 230
click at [814, 428] on div "</ tr > < tr style = "height: 26px;" > < td style = "height: 26px; width: 17px;…" at bounding box center [737, 370] width 533 height 230
click at [986, 497] on button "Save" at bounding box center [985, 494] width 45 height 23
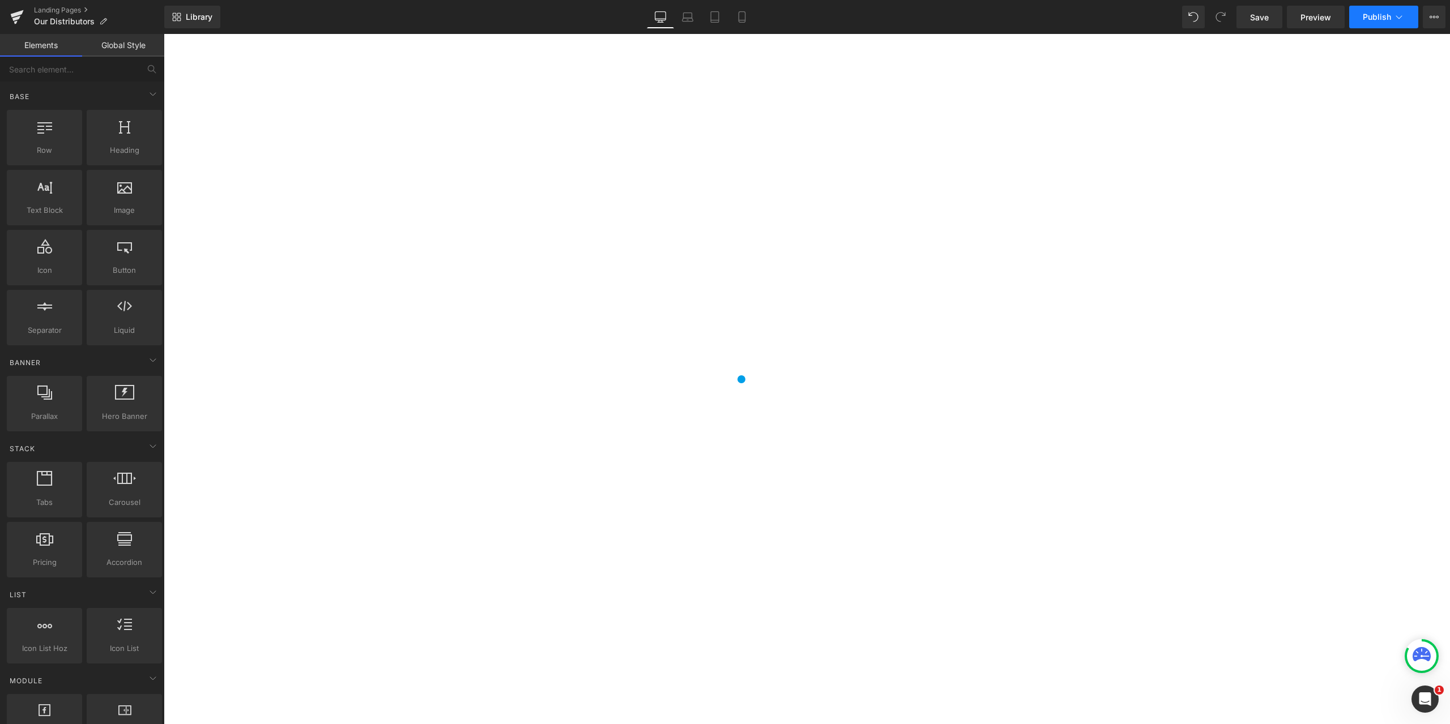
click at [1404, 17] on button "Publish" at bounding box center [1383, 17] width 69 height 23
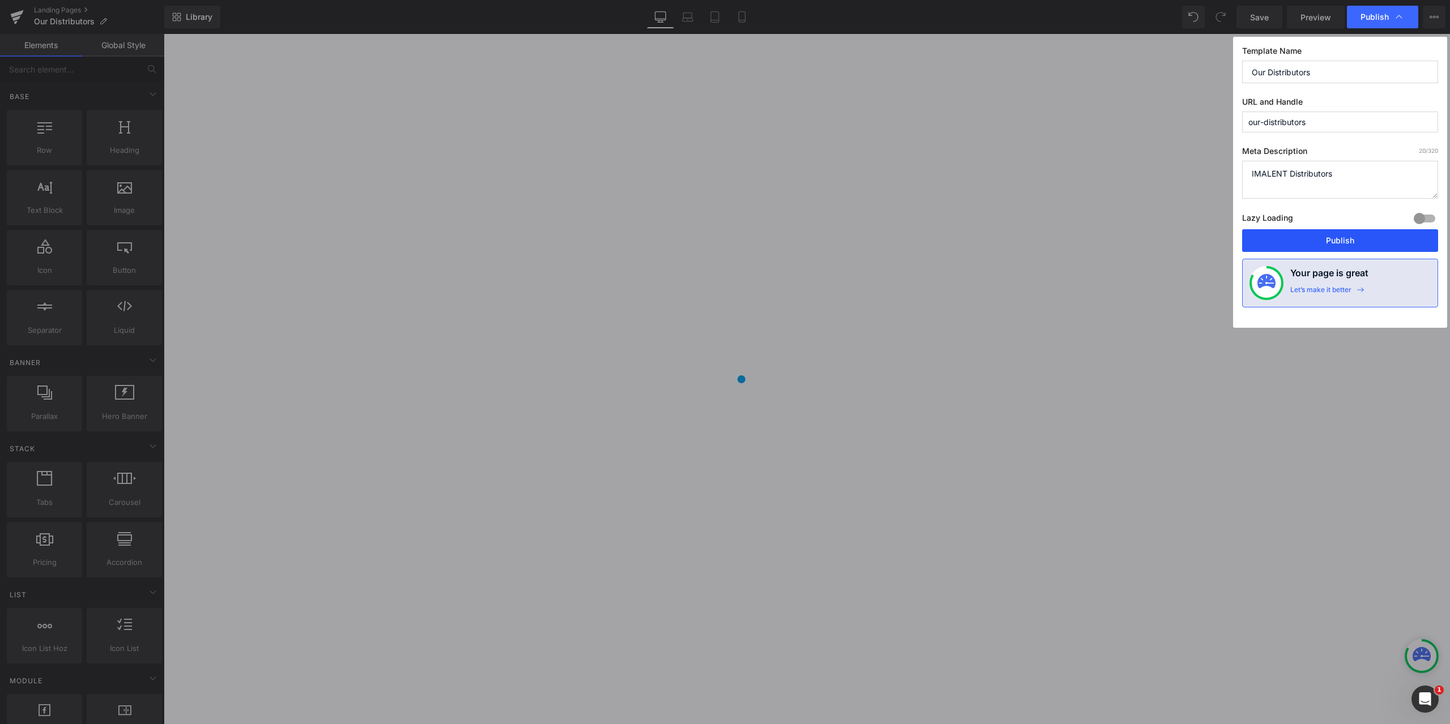
click at [1330, 242] on button "Publish" at bounding box center [1340, 240] width 196 height 23
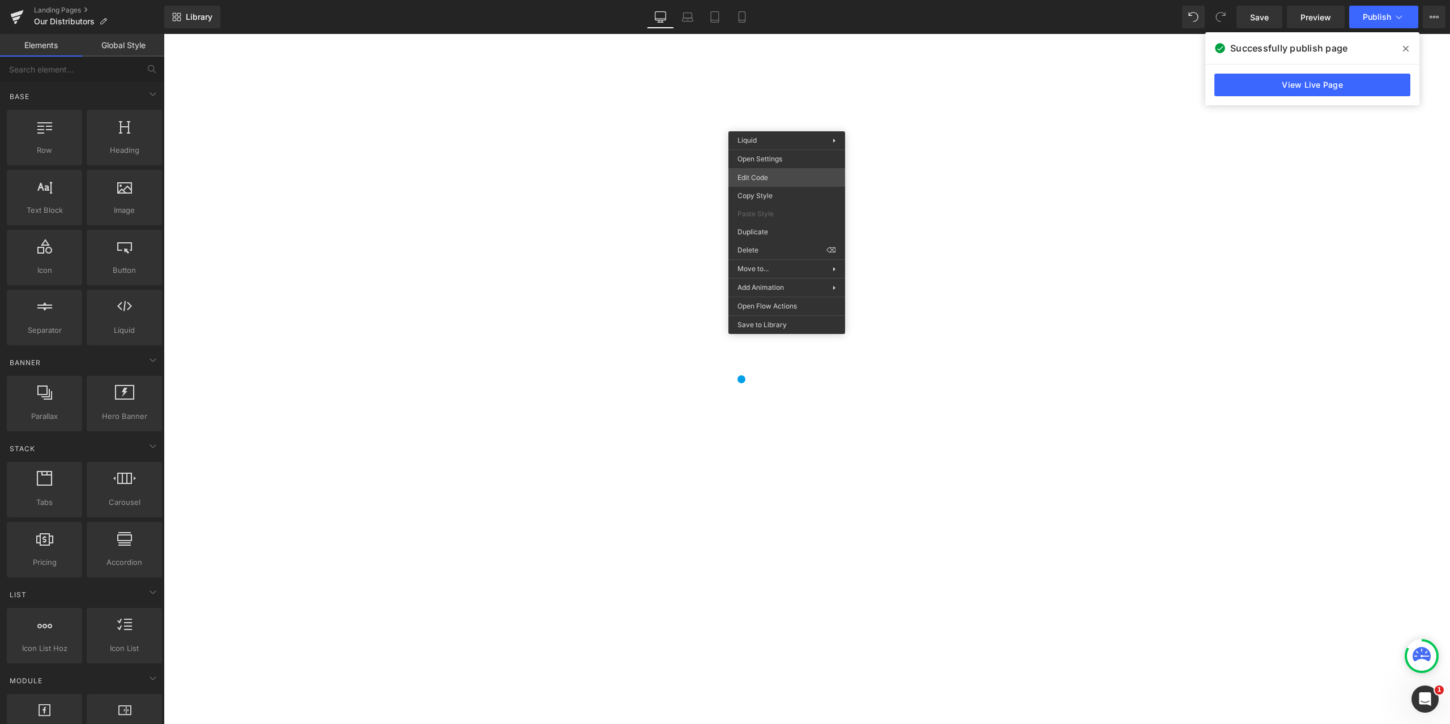
click at [764, 177] on body "You are previewing how the will restyle your page. You can not edit Elements in…" at bounding box center [725, 362] width 1450 height 724
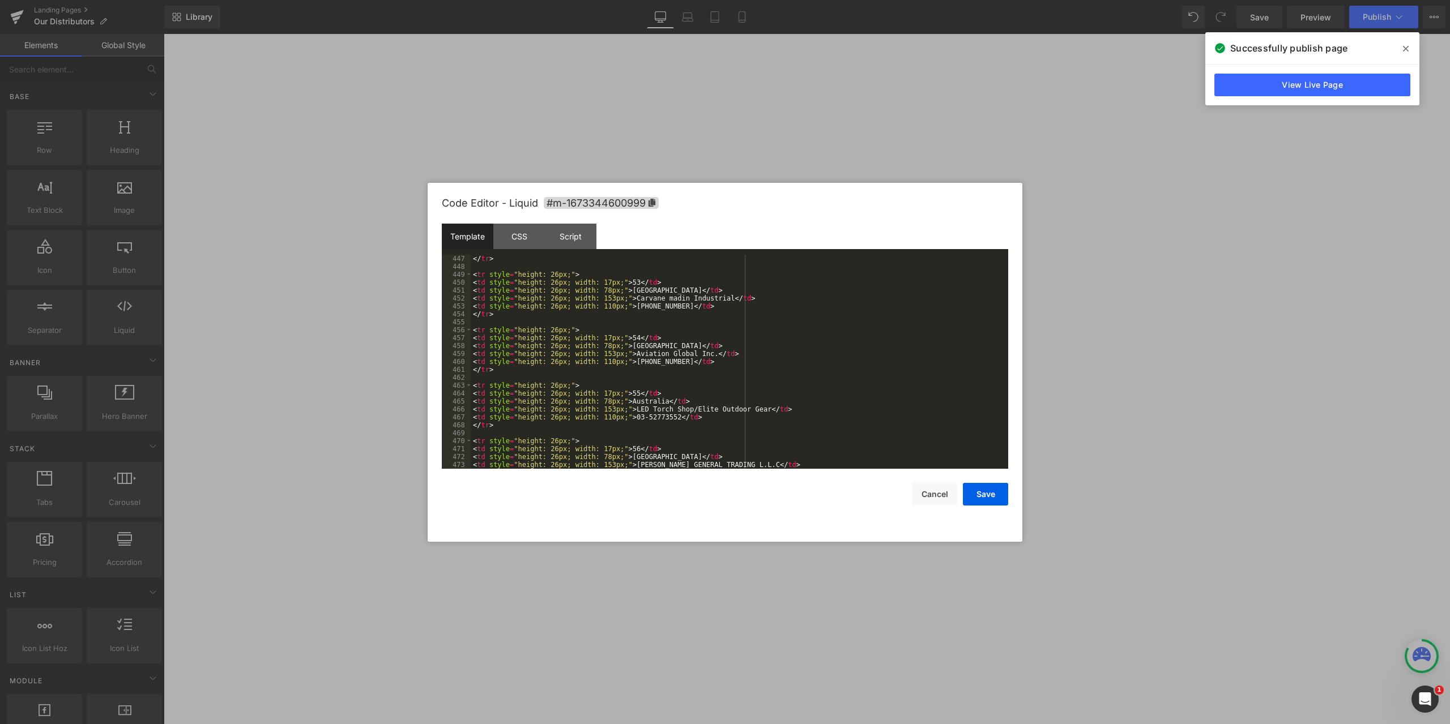
scroll to position [3870, 0]
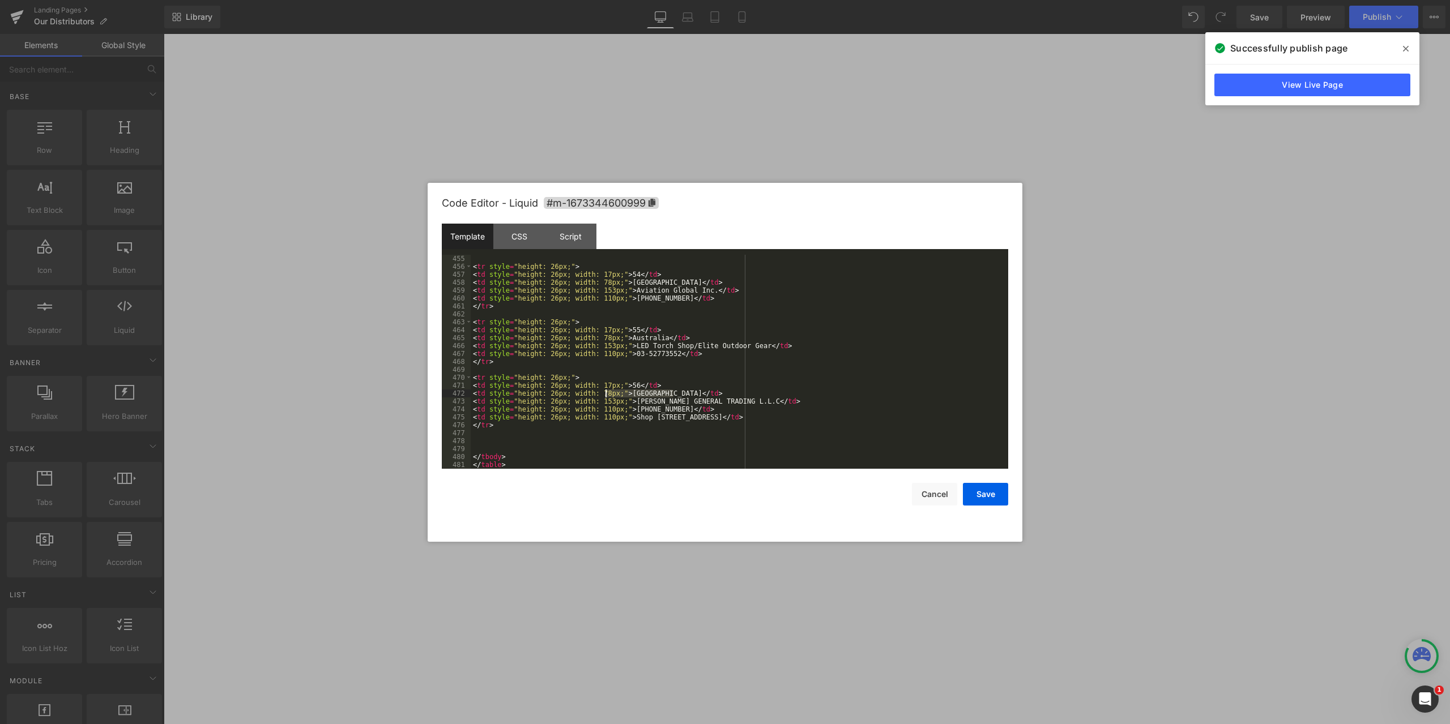
drag, startPoint x: 673, startPoint y: 393, endPoint x: 605, endPoint y: 391, distance: 68.0
click at [605, 391] on div "< tr style = "height: 26px;" > < td style = "height: 26px; width: 17px;" > 54 <…" at bounding box center [737, 370] width 533 height 230
type textarea "[GEOGRAPHIC_DATA]"
click at [904, 370] on div "< tr style = "height: 26px;" > < td style = "height: 26px; width: 17px;" > 54 <…" at bounding box center [737, 370] width 533 height 230
click at [994, 493] on button "Save" at bounding box center [985, 494] width 45 height 23
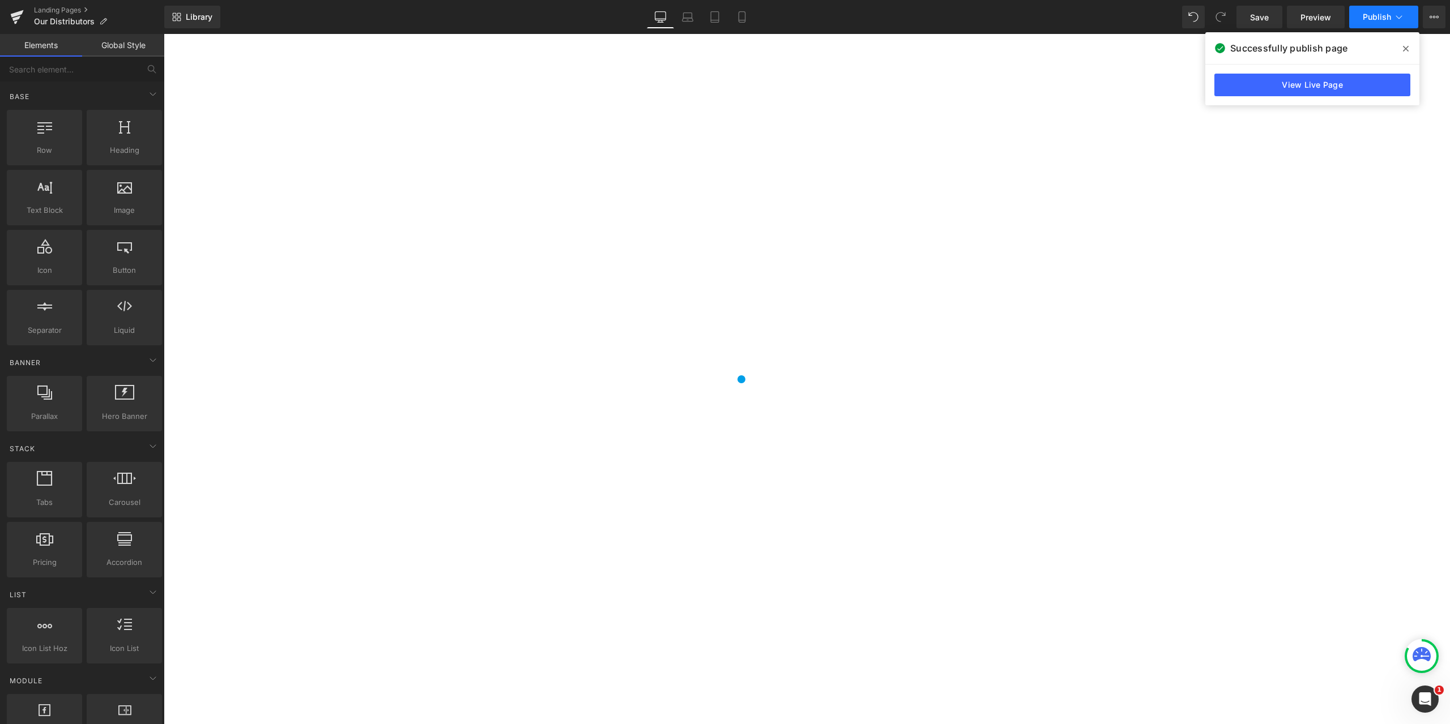
click at [1388, 13] on span "Publish" at bounding box center [1377, 16] width 28 height 9
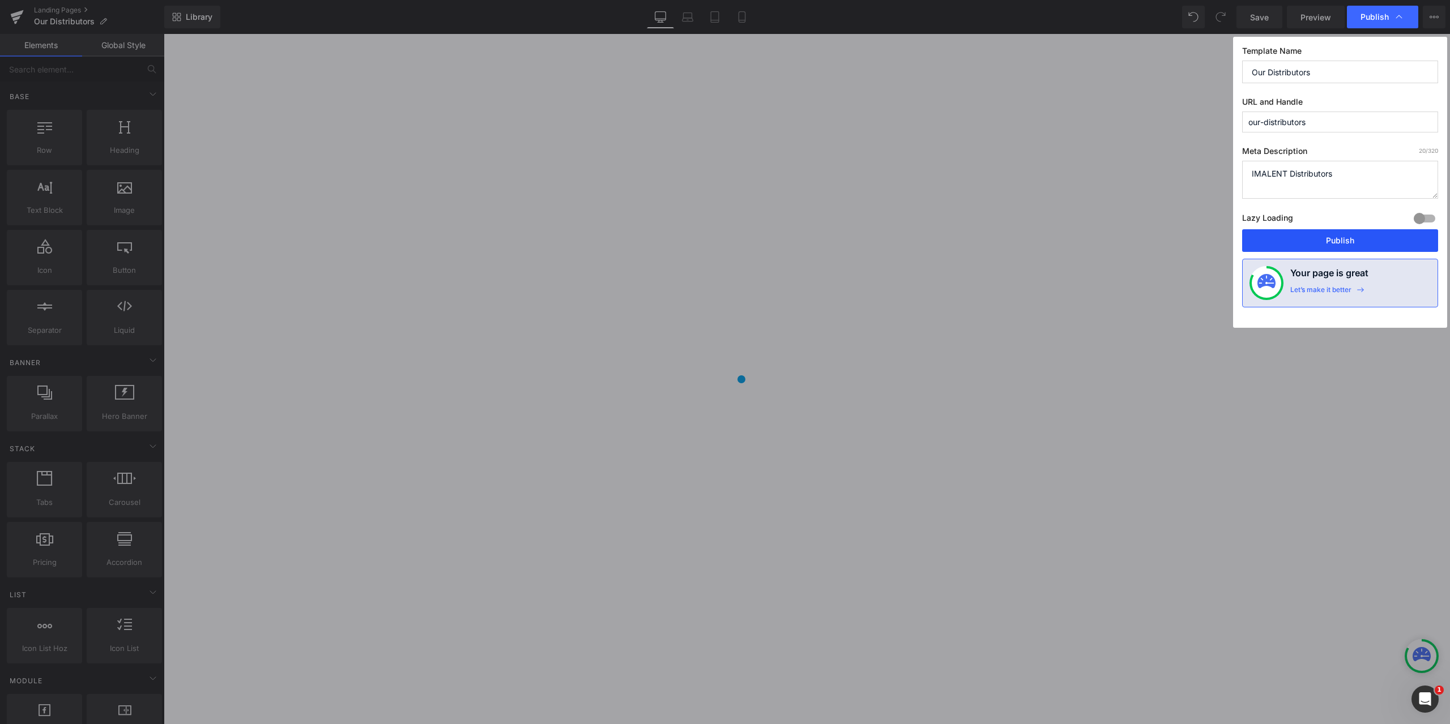
click at [1324, 232] on button "Publish" at bounding box center [1340, 240] width 196 height 23
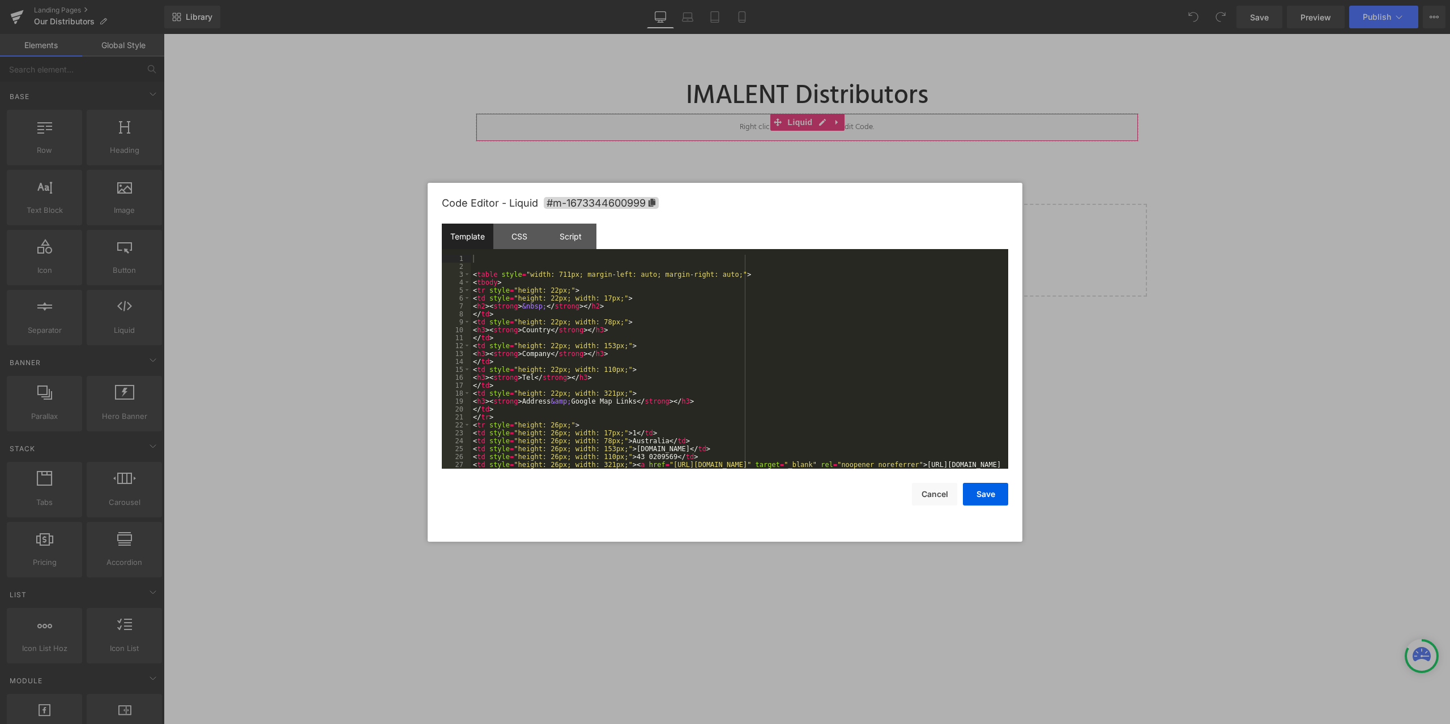
click at [735, 177] on body "You are previewing how the will restyle your page. You can not edit Elements in…" at bounding box center [725, 362] width 1450 height 724
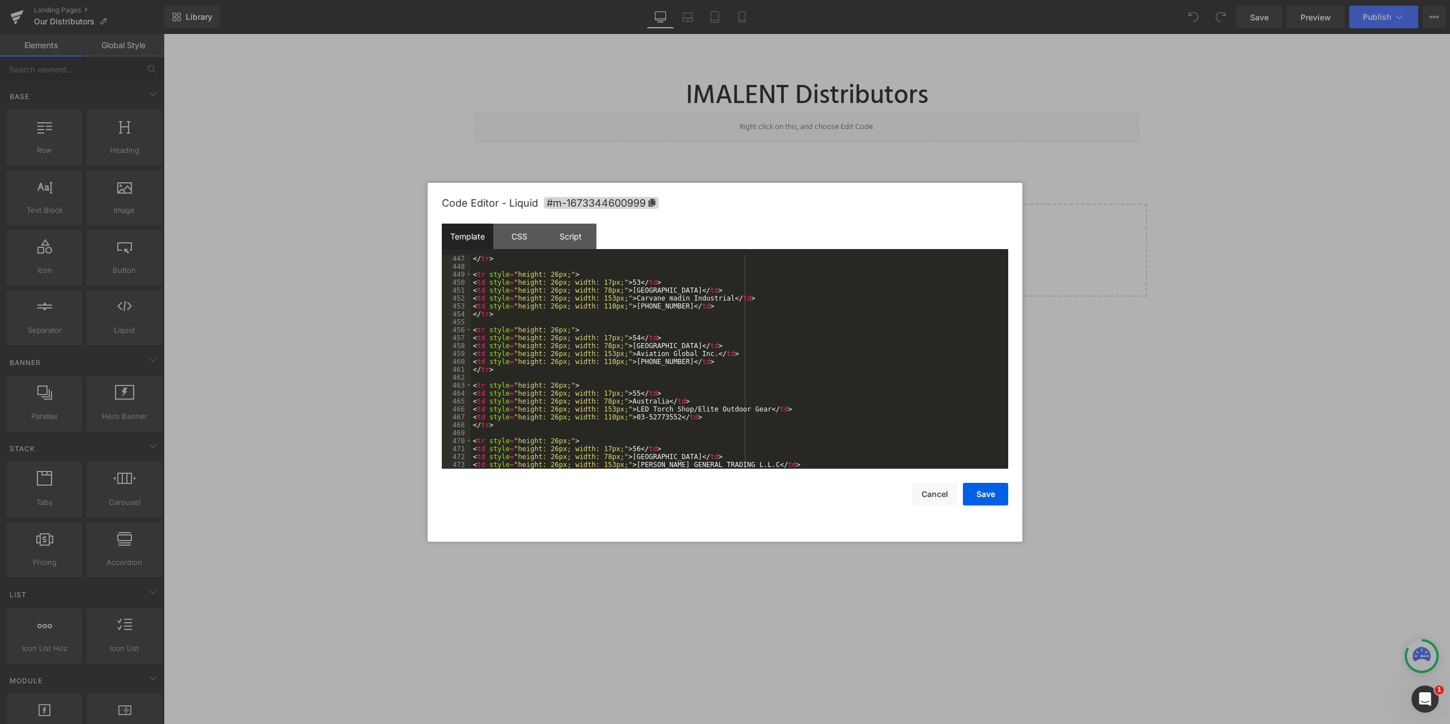
scroll to position [3870, 0]
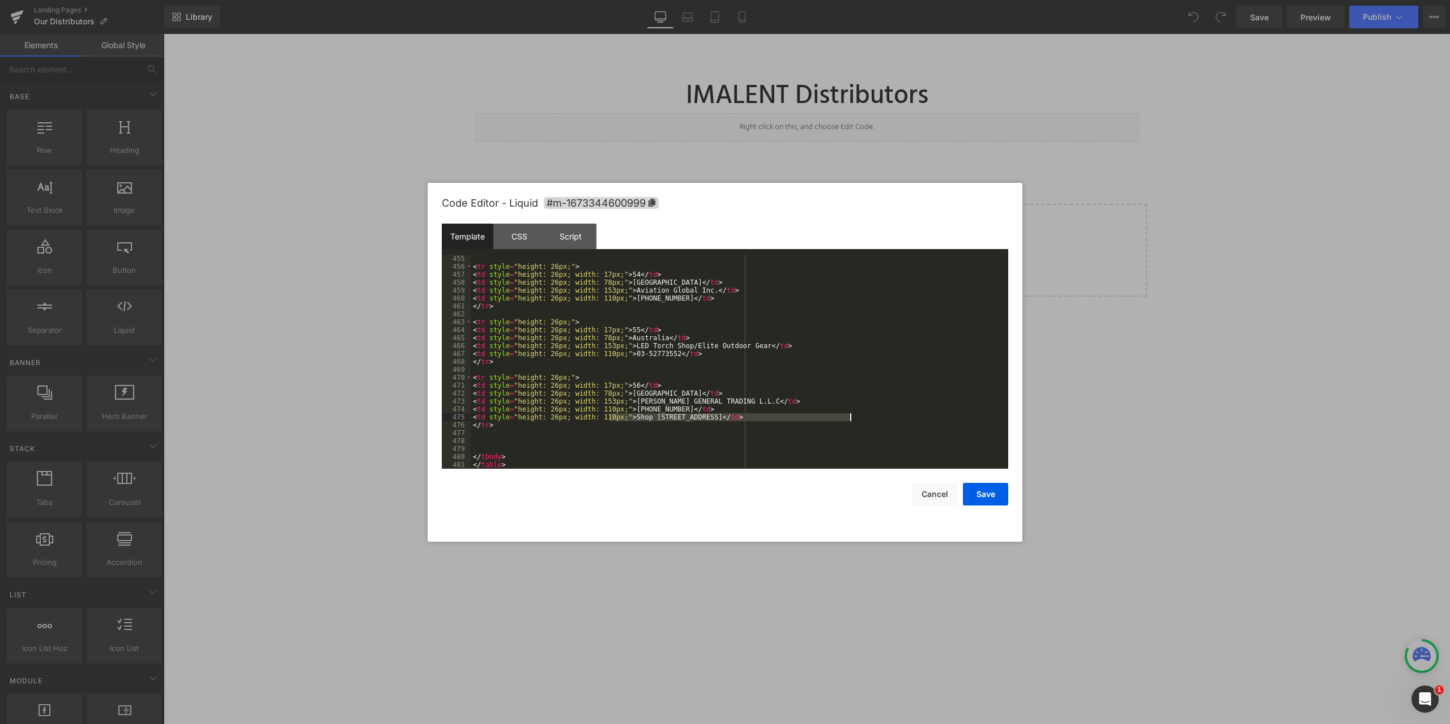
drag, startPoint x: 608, startPoint y: 418, endPoint x: 848, endPoint y: 415, distance: 240.7
click at [848, 415] on div "< tr style = "height: 26px;" > < td style = "height: 26px; width: 17px;" > 54 <…" at bounding box center [737, 370] width 533 height 230
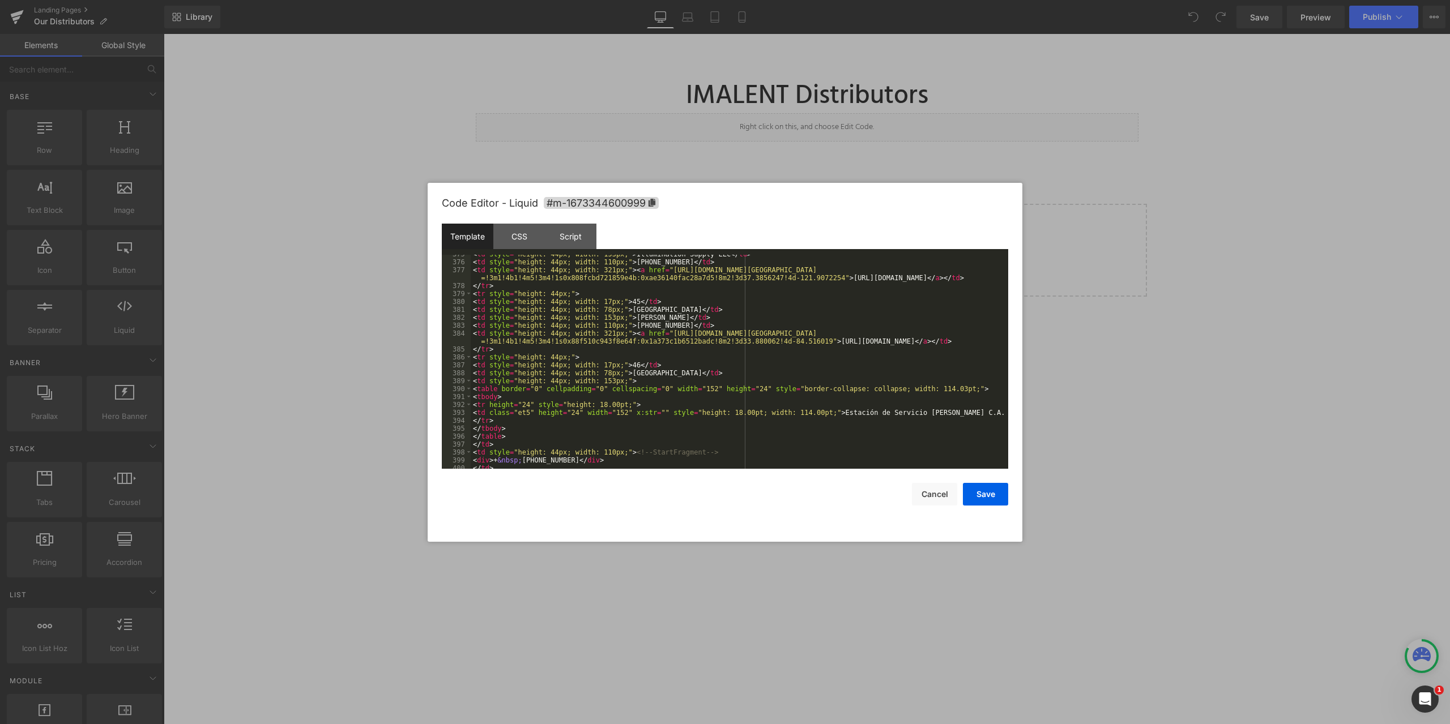
scroll to position [3224, 0]
drag, startPoint x: 609, startPoint y: 332, endPoint x: 672, endPoint y: 334, distance: 62.9
click at [672, 334] on div "< td style = "height: 44px; width: 153px;" > Illumination Supply LLC </ td > < …" at bounding box center [737, 365] width 533 height 230
drag, startPoint x: 473, startPoint y: 333, endPoint x: 956, endPoint y: 339, distance: 483.2
click at [956, 339] on div "< td style = "height: 44px; width: 153px;" > Illumination Supply LLC </ td > < …" at bounding box center [737, 365] width 533 height 230
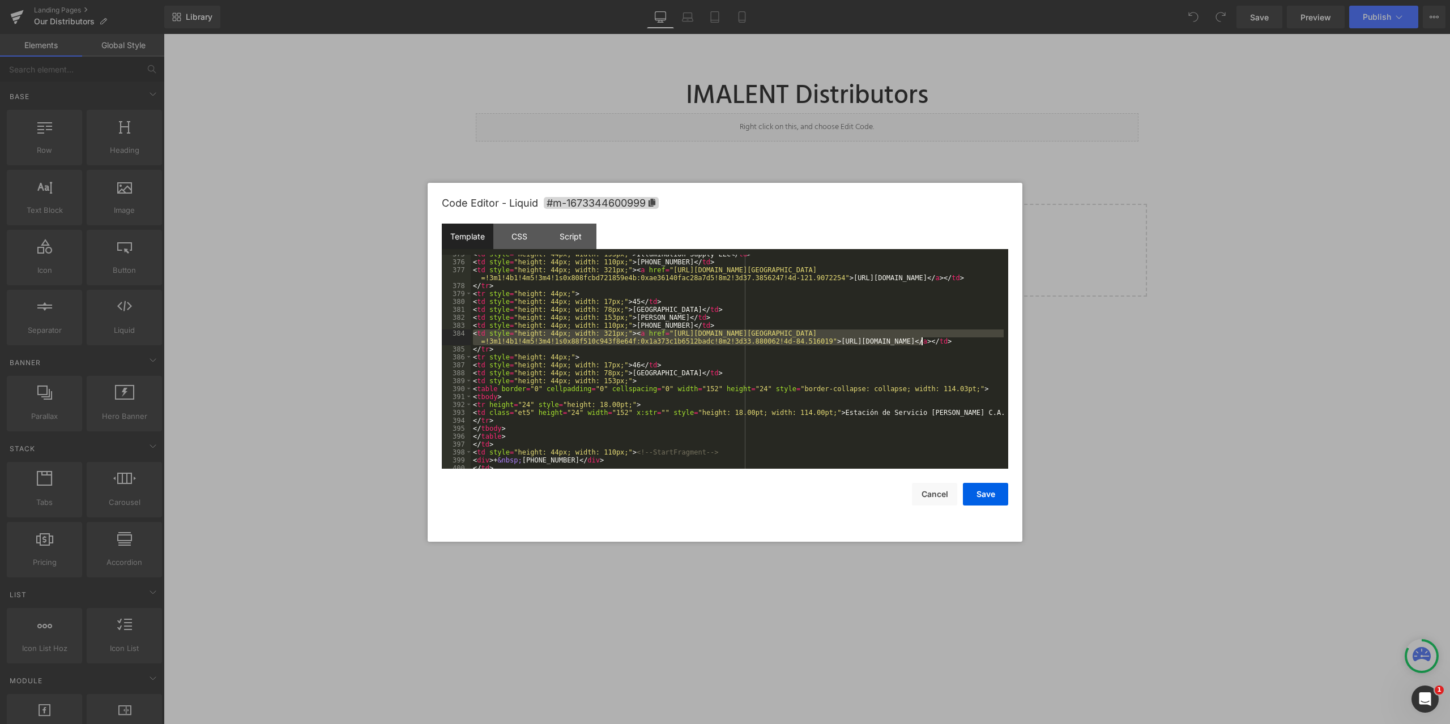
click at [489, 336] on div "< td style = "height: 44px; width: 153px;" > Illumination Supply LLC </ td > < …" at bounding box center [737, 362] width 533 height 214
drag, startPoint x: 474, startPoint y: 334, endPoint x: 979, endPoint y: 347, distance: 505.4
click at [979, 347] on div "< td style = "height: 44px; width: 153px;" > Illumination Supply LLC </ td > < …" at bounding box center [737, 365] width 533 height 230
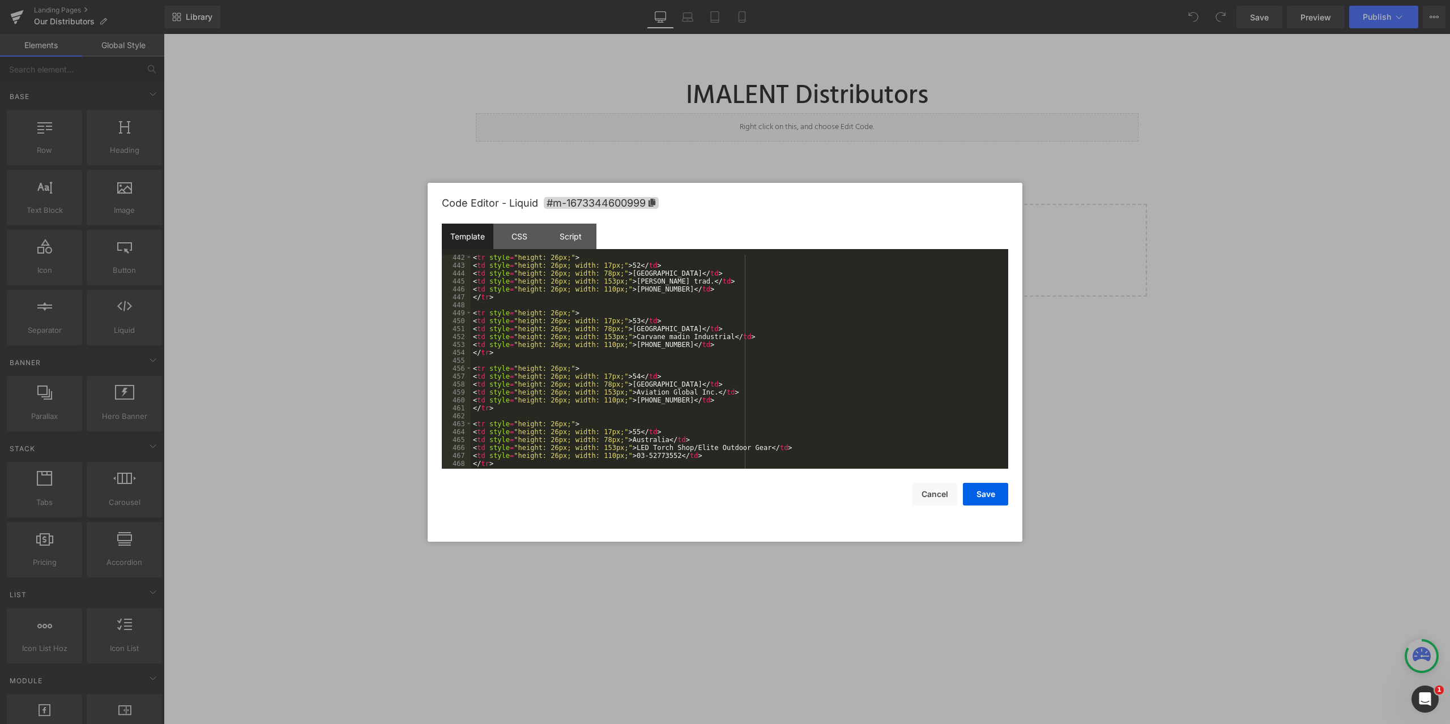
scroll to position [3870, 0]
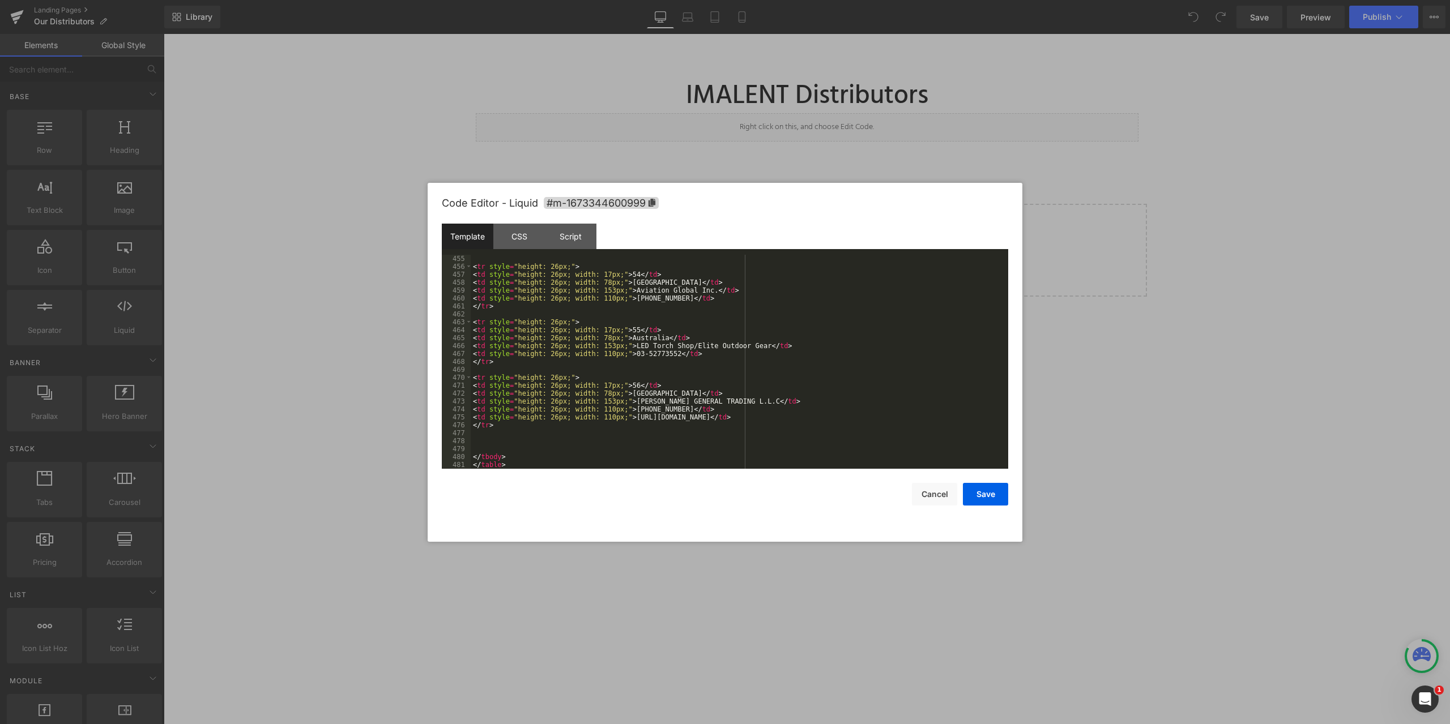
click at [682, 407] on div "< tr style = "height: 26px;" > < td style = "height: 26px; width: 17px;" > 54 <…" at bounding box center [737, 370] width 533 height 230
drag, startPoint x: 778, startPoint y: 435, endPoint x: 609, endPoint y: 433, distance: 168.2
click at [609, 433] on div "< tr style = "height: 26px;" > < td style = "height: 26px; width: 17px;" > 54 <…" at bounding box center [737, 370] width 533 height 230
drag, startPoint x: 897, startPoint y: 428, endPoint x: 786, endPoint y: 424, distance: 110.5
click at [786, 424] on div "< tr style = "height: 26px;" > < td style = "height: 26px; width: 17px;" > 54 <…" at bounding box center [737, 370] width 533 height 230
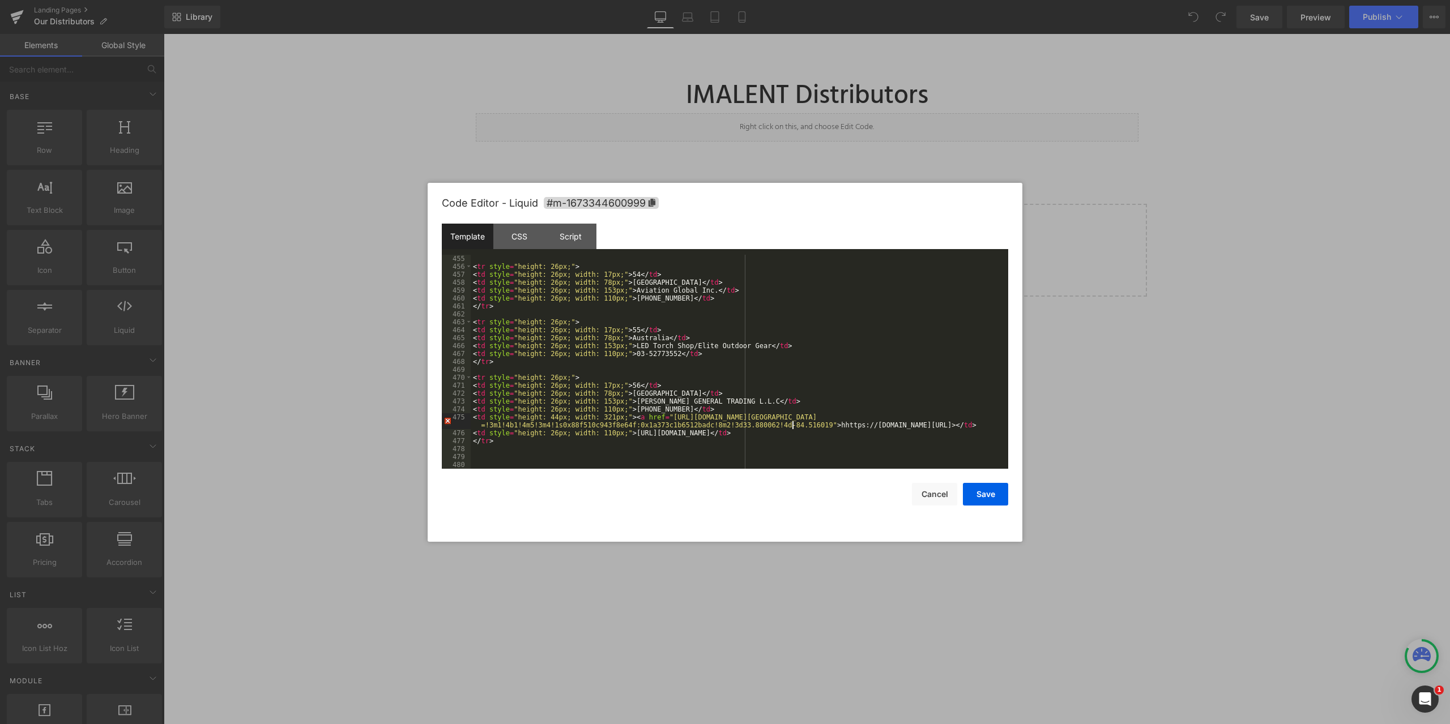
click at [792, 424] on div "< tr style = "height: 26px;" > < td style = "height: 26px; width: 17px;" > 54 <…" at bounding box center [737, 370] width 533 height 230
click at [961, 424] on div "< tr style = "height: 26px;" > < td style = "height: 26px; width: 17px;" > 54 <…" at bounding box center [737, 370] width 533 height 230
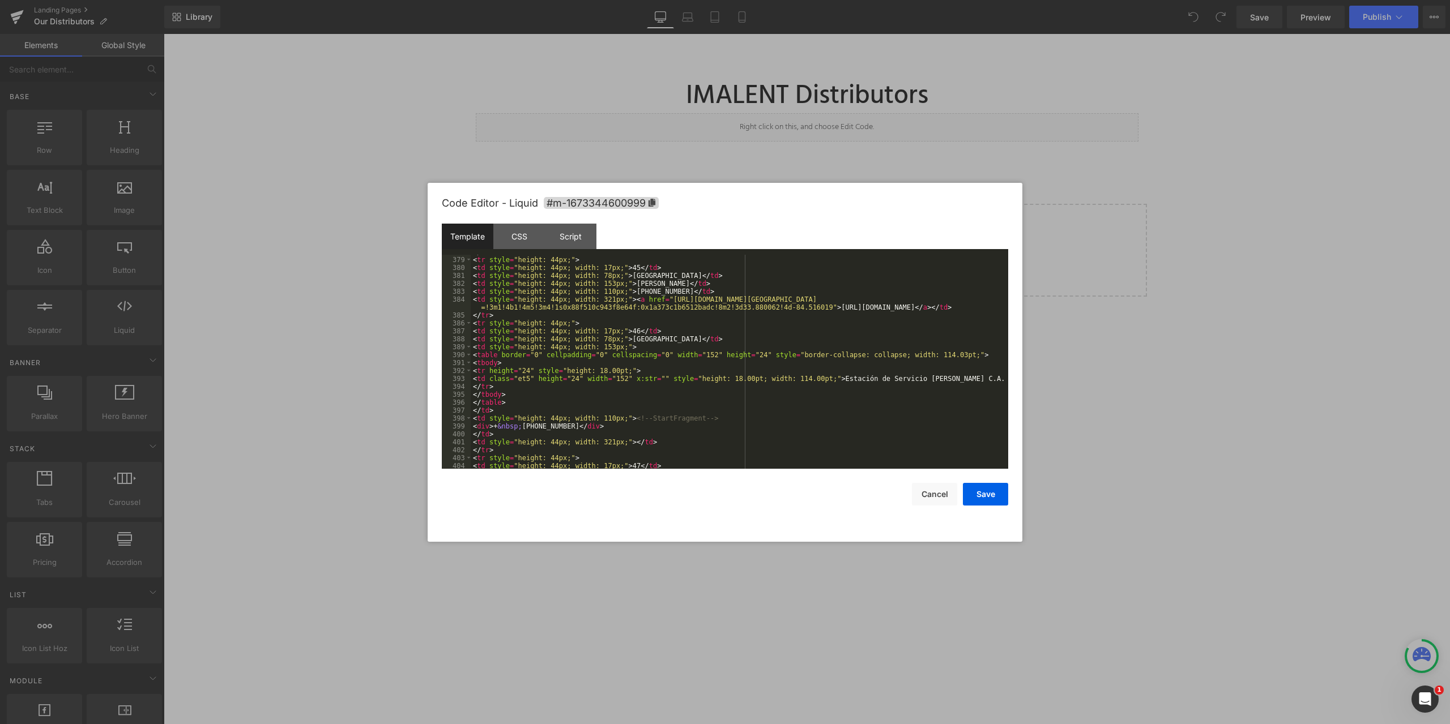
scroll to position [3190, 0]
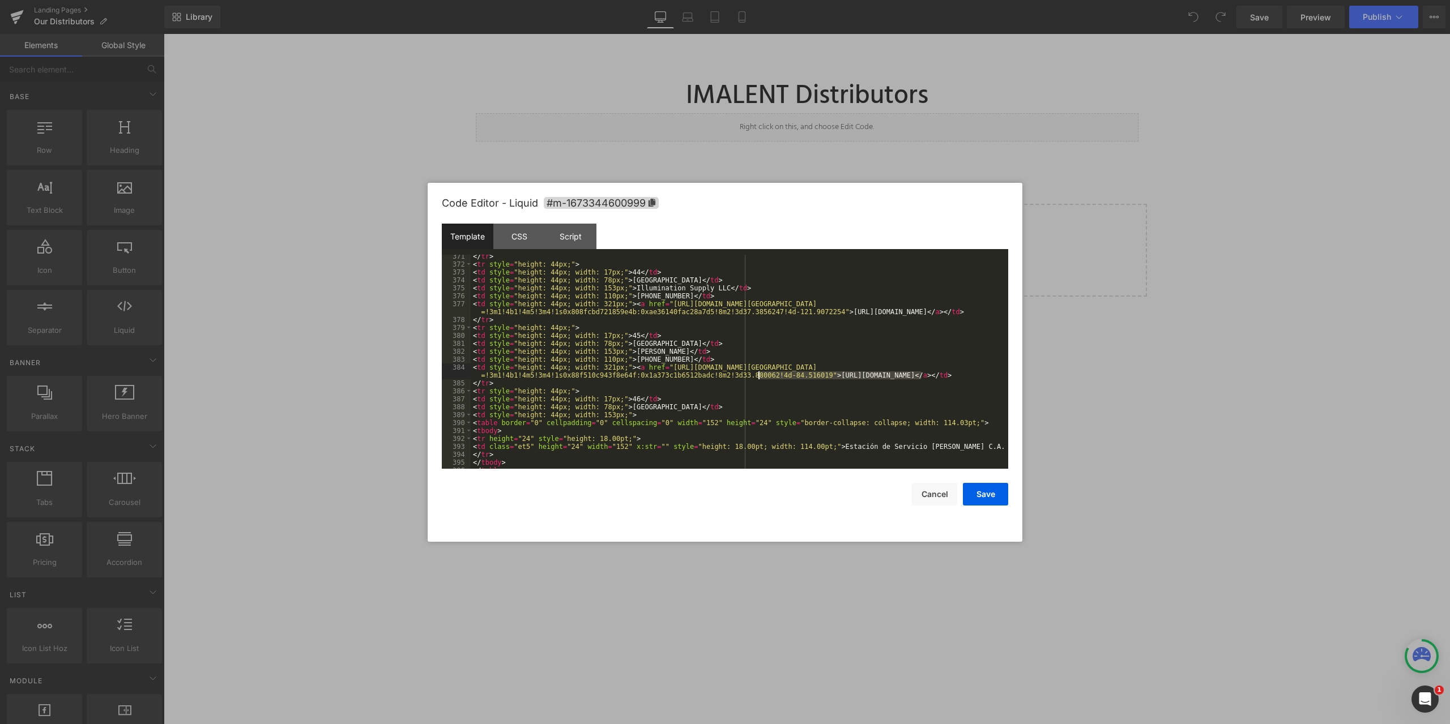
drag, startPoint x: 931, startPoint y: 374, endPoint x: 760, endPoint y: 373, distance: 171.6
click at [760, 373] on div "</ tr > < tr style = "height: 44px;" > < td style = "height: 44px; width: 17px;…" at bounding box center [737, 368] width 533 height 230
drag, startPoint x: 474, startPoint y: 366, endPoint x: 958, endPoint y: 382, distance: 484.5
click at [958, 382] on div "</ tr > < tr style = "height: 44px;" > < td style = "height: 44px; width: 17px;…" at bounding box center [737, 368] width 533 height 230
click at [671, 255] on div "</ tr > < tr style = "height: 44px;" > < td style = "height: 44px; width: 17px;…" at bounding box center [737, 368] width 533 height 230
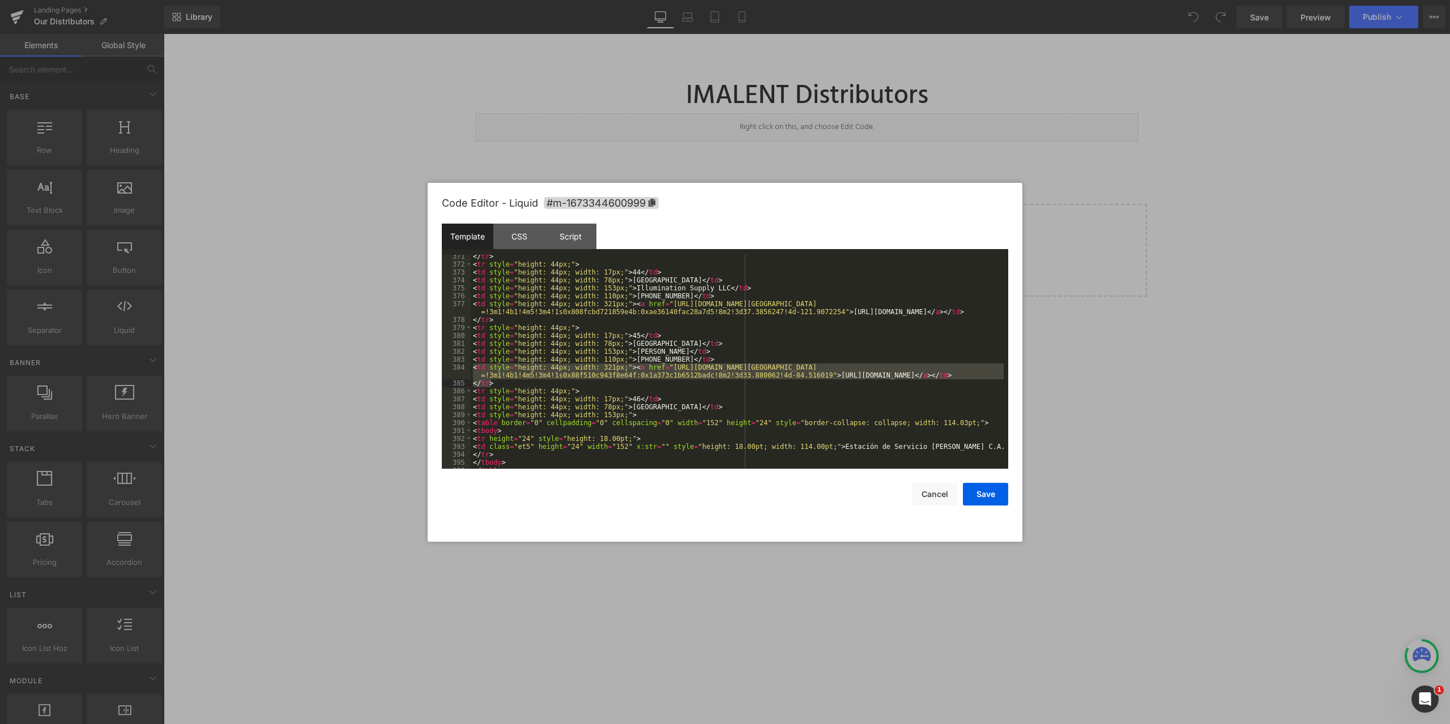
scroll to position [3188, 0]
click at [643, 223] on div "Code Editor - Liquid #m-1673344600999" at bounding box center [725, 203] width 566 height 41
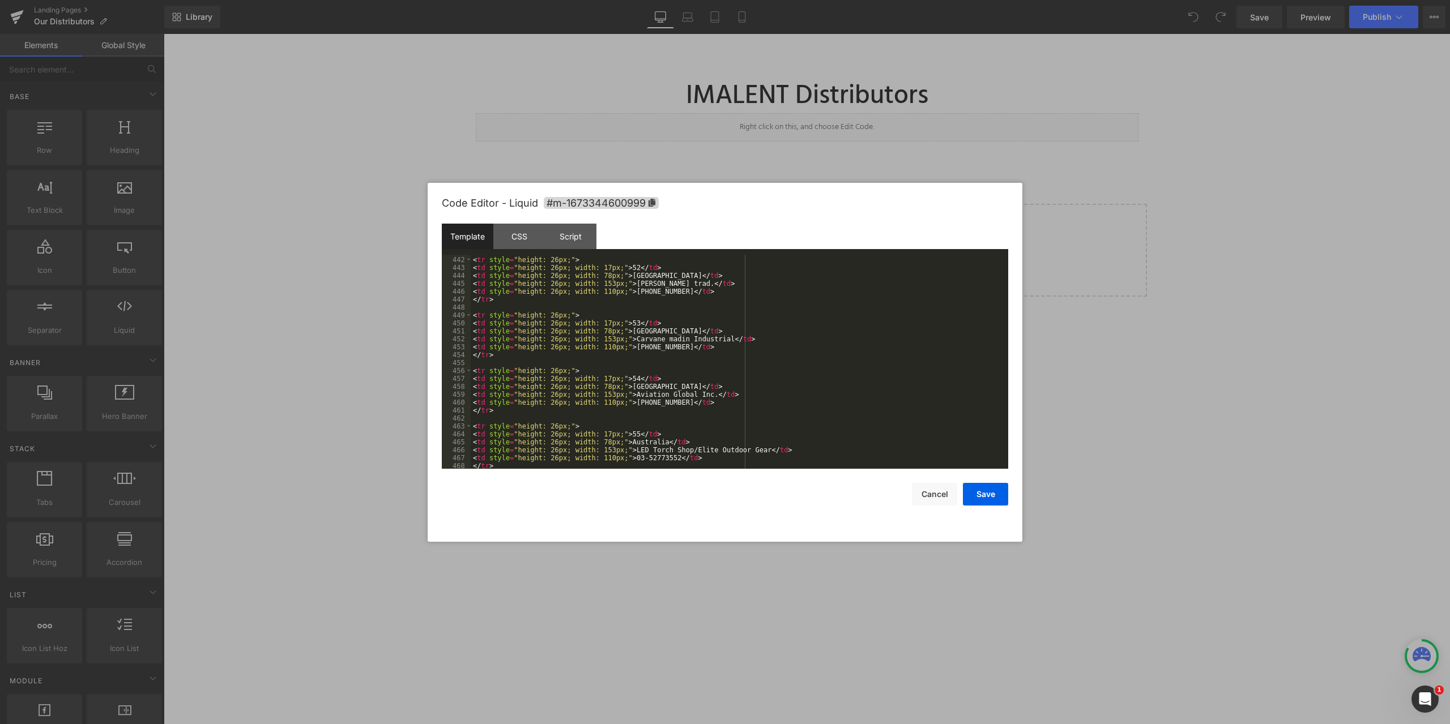
scroll to position [3885, 0]
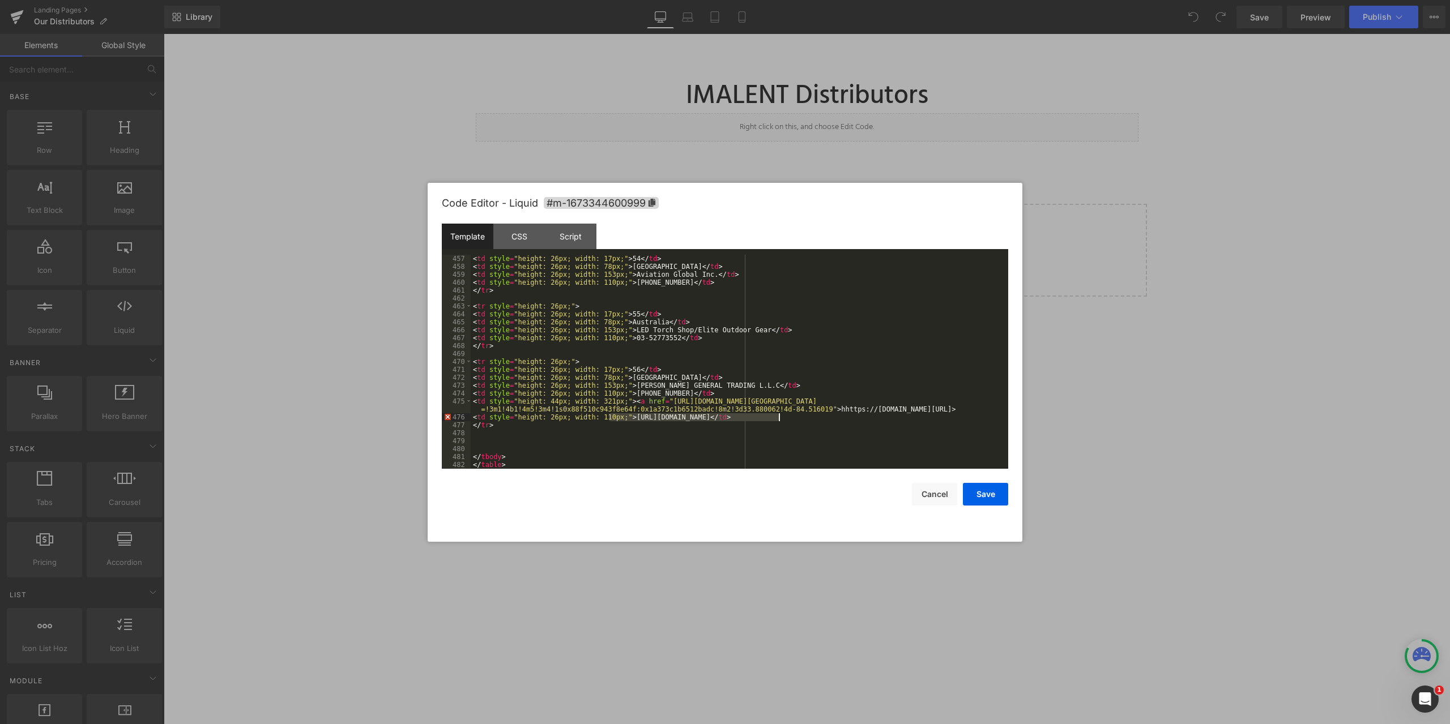
drag, startPoint x: 609, startPoint y: 419, endPoint x: 805, endPoint y: 457, distance: 199.6
click at [778, 420] on div "< td style = "height: 26px; width: 17px;" > 54 </ td > < td style = "height: 26…" at bounding box center [737, 370] width 533 height 230
click at [554, 428] on div "< td style = "height: 26px; width: 17px;" > 54 </ td > < td style = "height: 26…" at bounding box center [737, 370] width 533 height 230
click at [797, 413] on div "< td style = "height: 26px; width: 17px;" > 54 </ td > < td style = "height: 26…" at bounding box center [737, 370] width 533 height 230
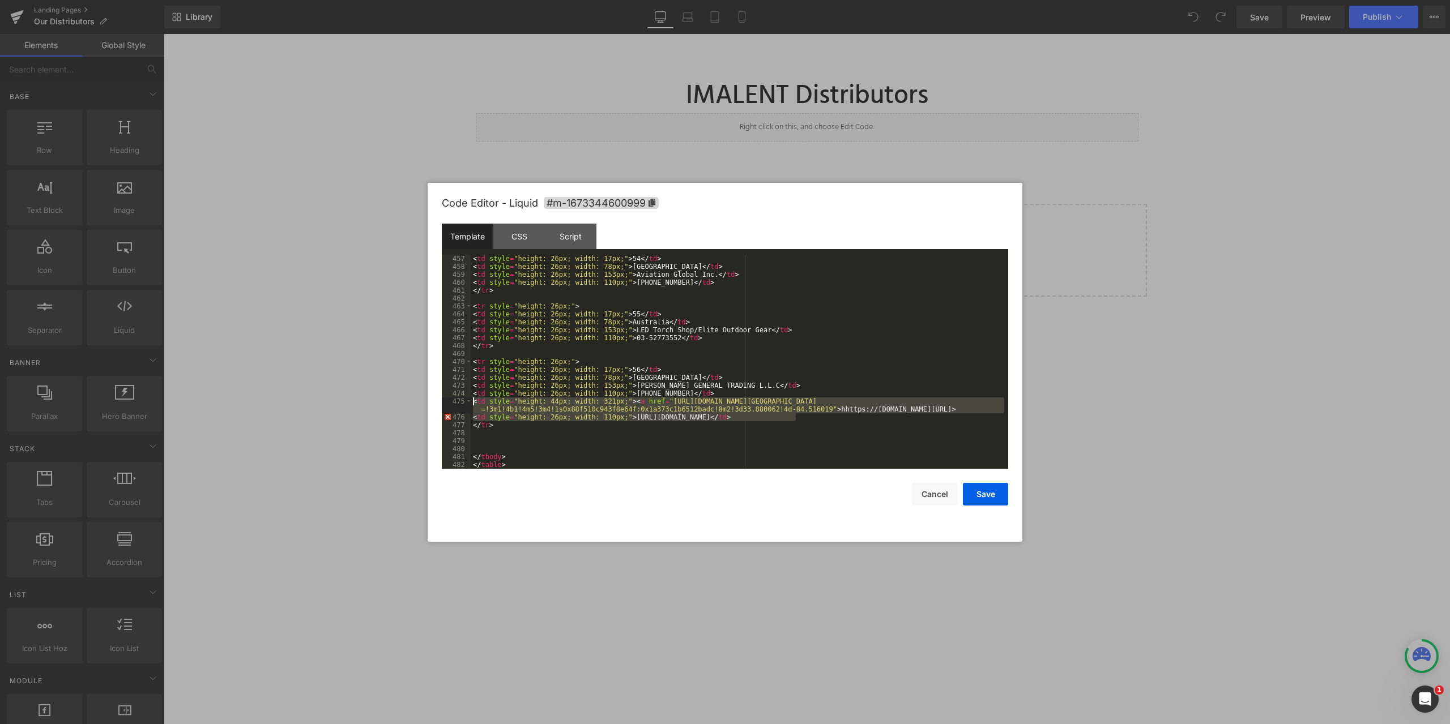
drag, startPoint x: 798, startPoint y: 419, endPoint x: 473, endPoint y: 405, distance: 325.4
click at [473, 405] on div "< td style = "height: 26px; width: 17px;" > 54 </ td > < td style = "height: 26…" at bounding box center [737, 370] width 533 height 230
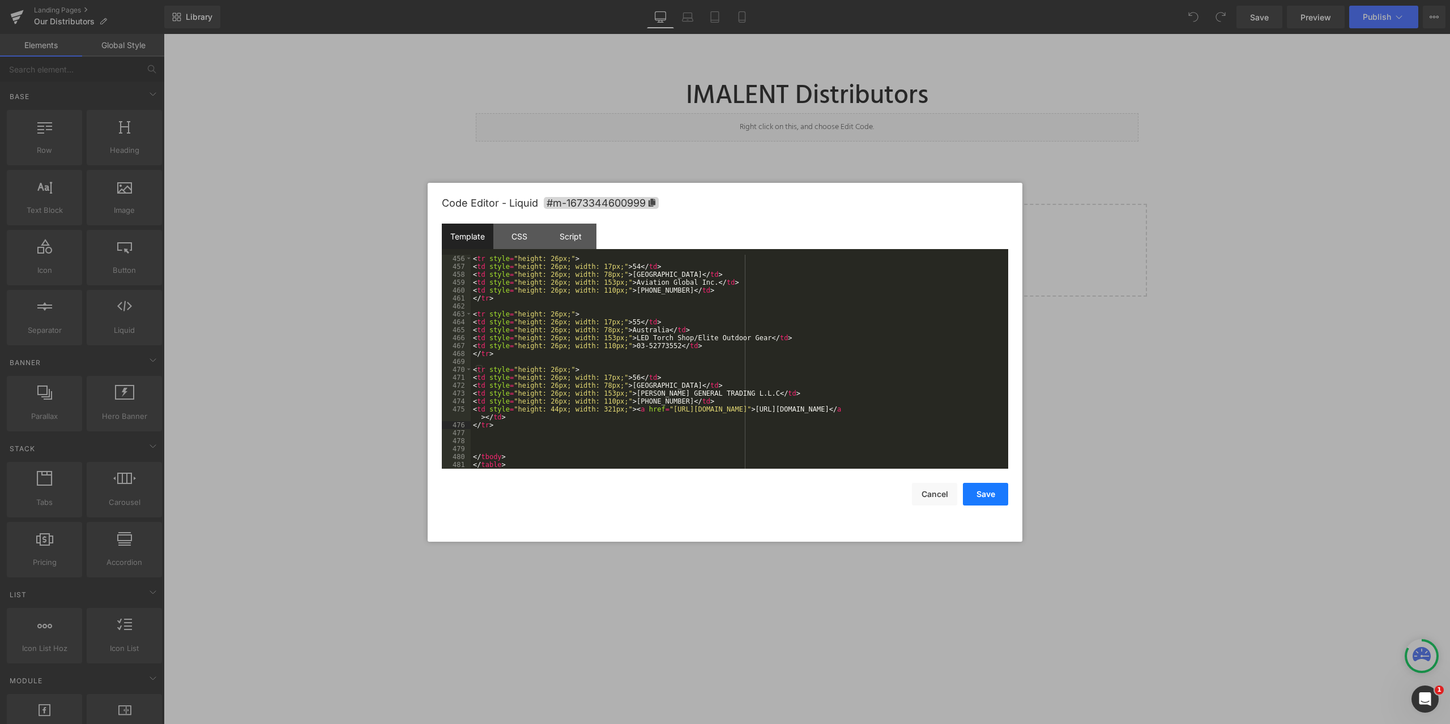
click at [989, 490] on button "Save" at bounding box center [985, 494] width 45 height 23
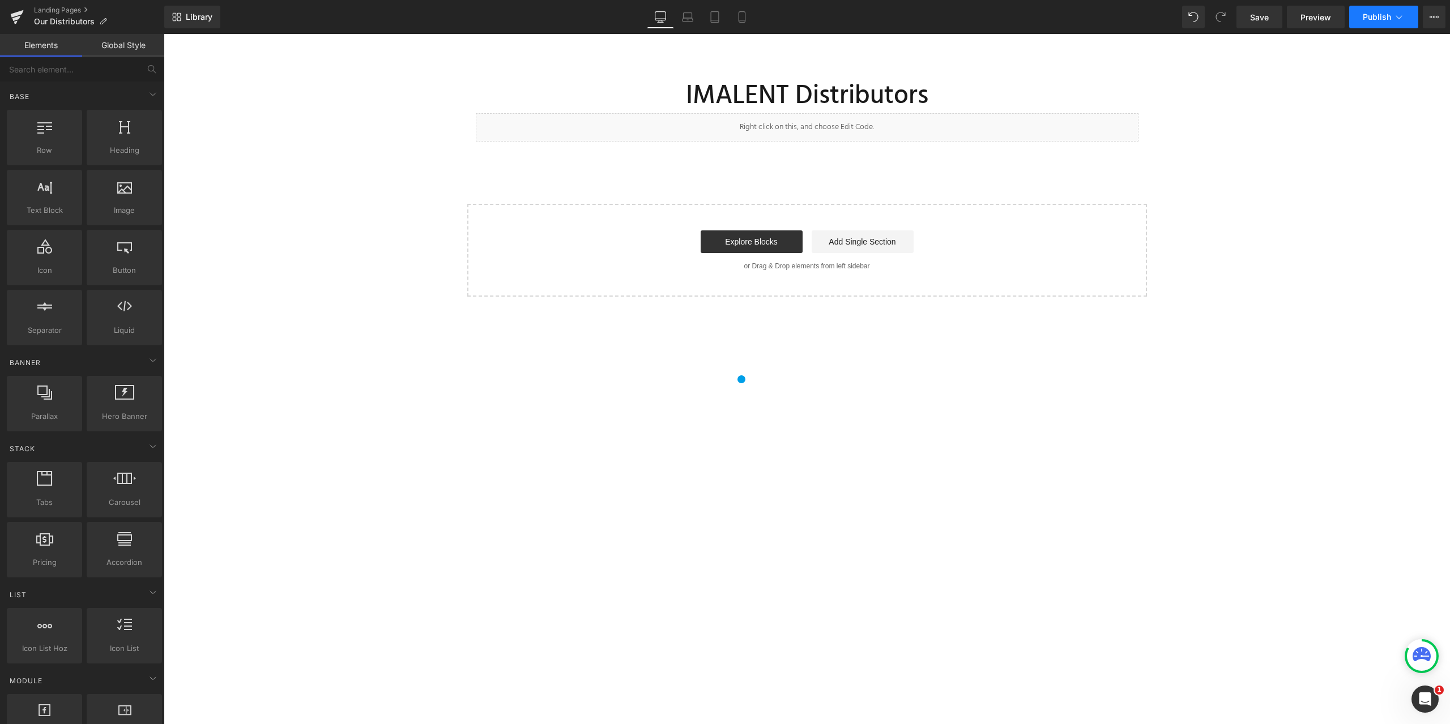
click at [1407, 11] on button "Publish" at bounding box center [1383, 17] width 69 height 23
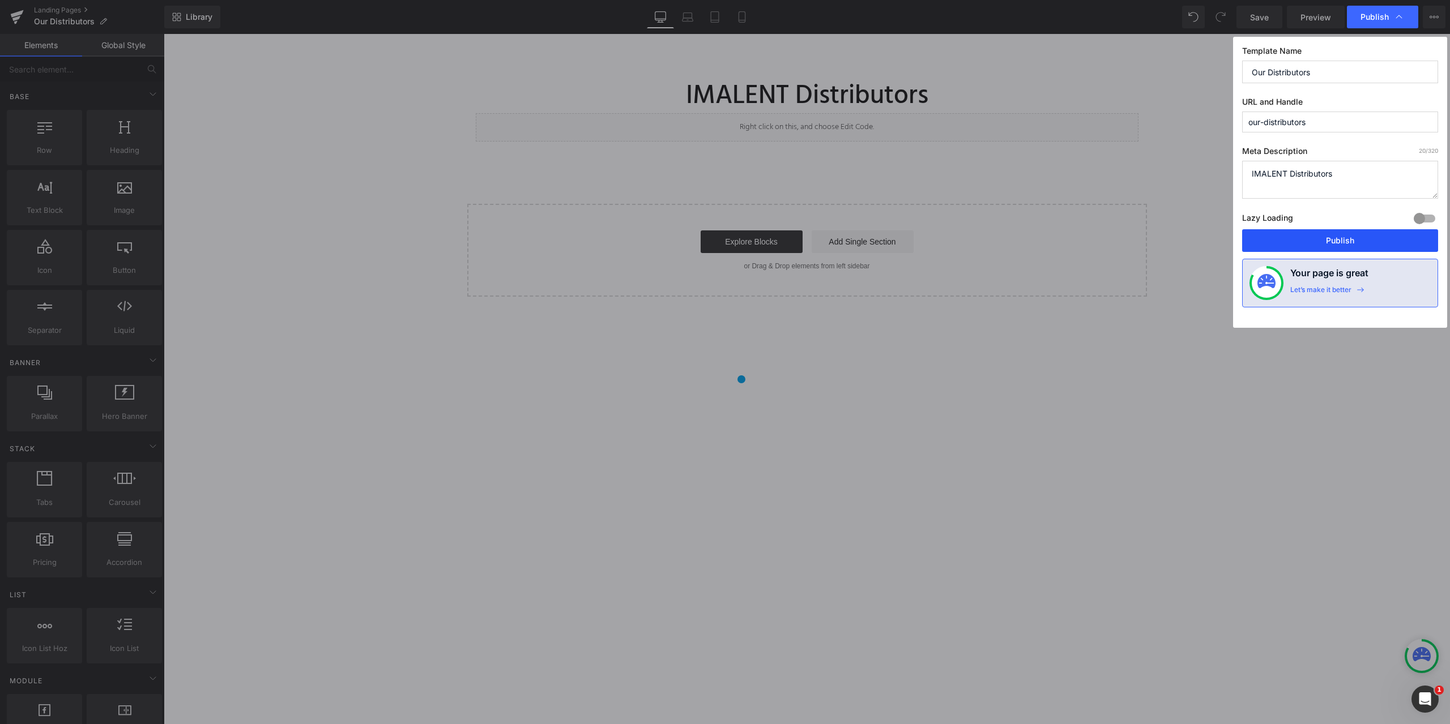
click at [1343, 238] on button "Publish" at bounding box center [1340, 240] width 196 height 23
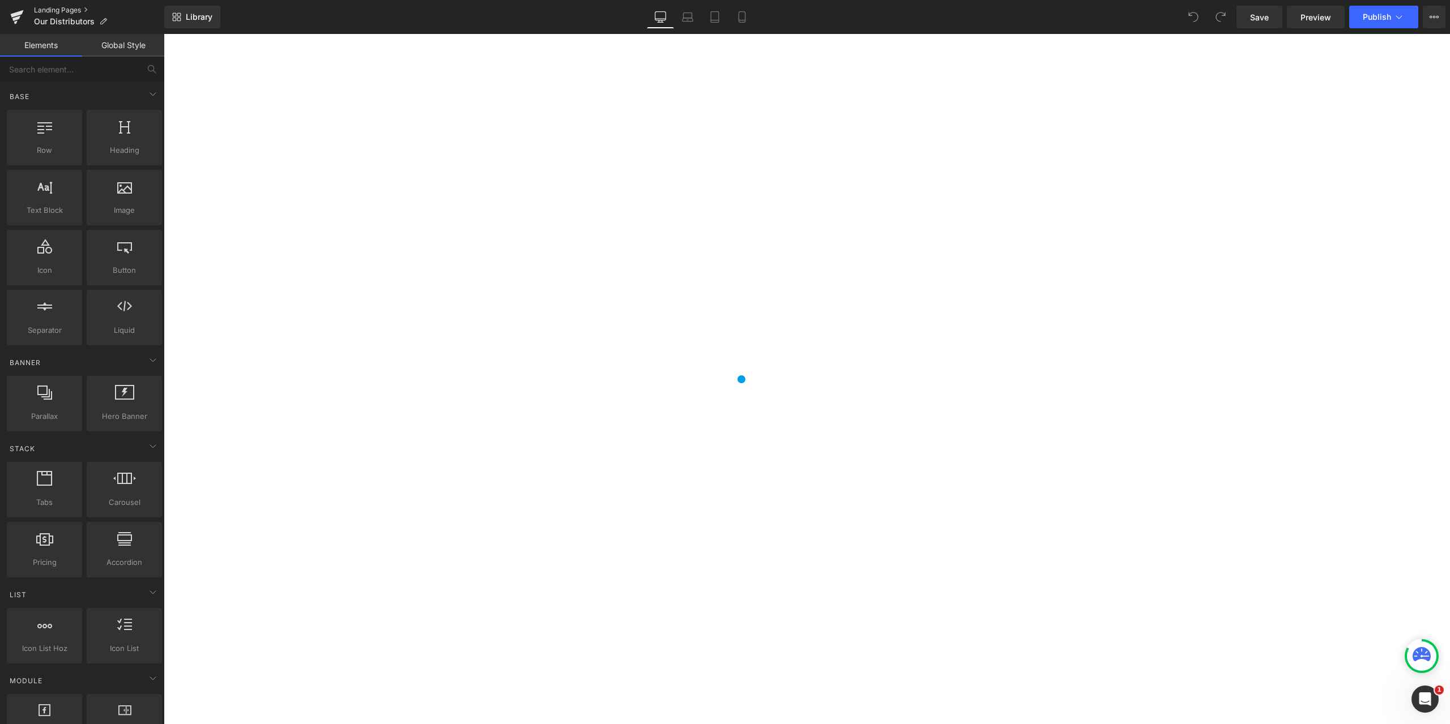
click at [57, 6] on link "Landing Pages" at bounding box center [99, 10] width 130 height 9
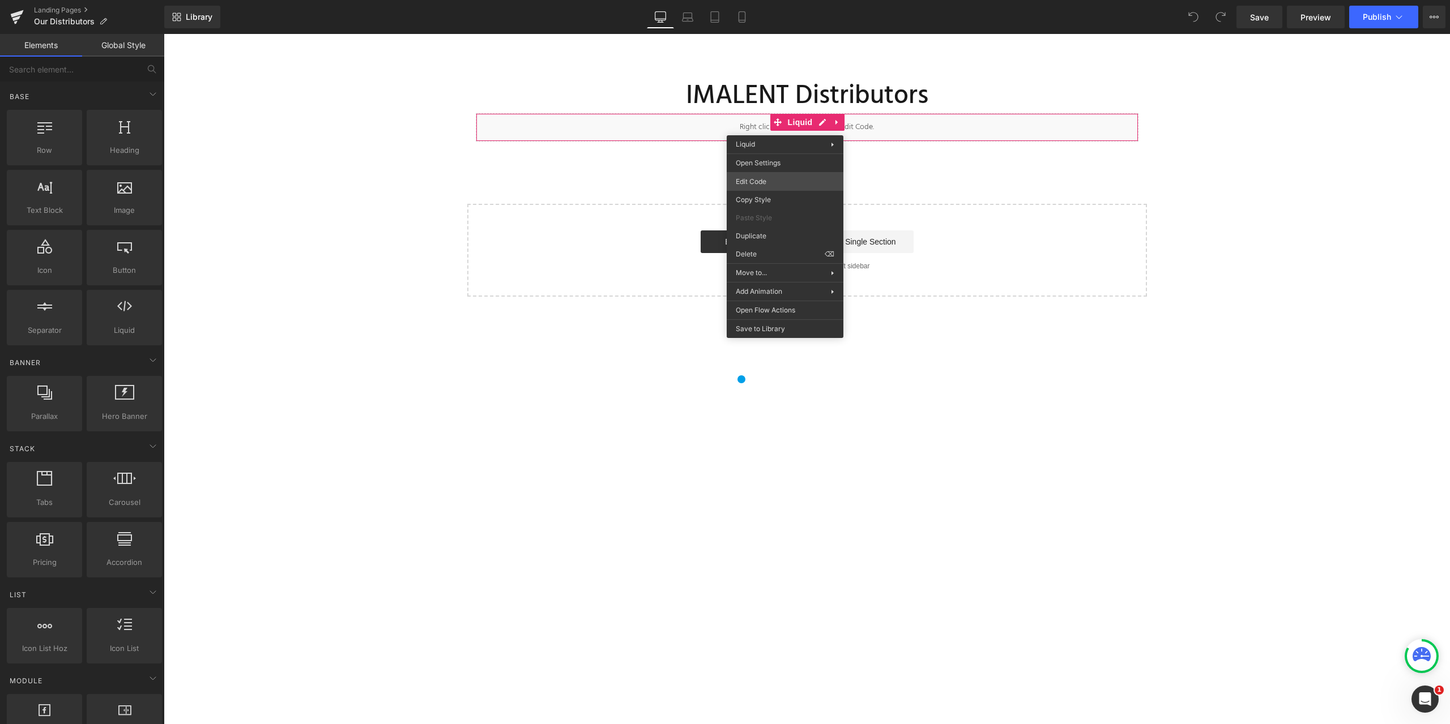
click at [763, 180] on body "You are previewing how the will restyle your page. You can not edit Elements in…" at bounding box center [725, 362] width 1450 height 724
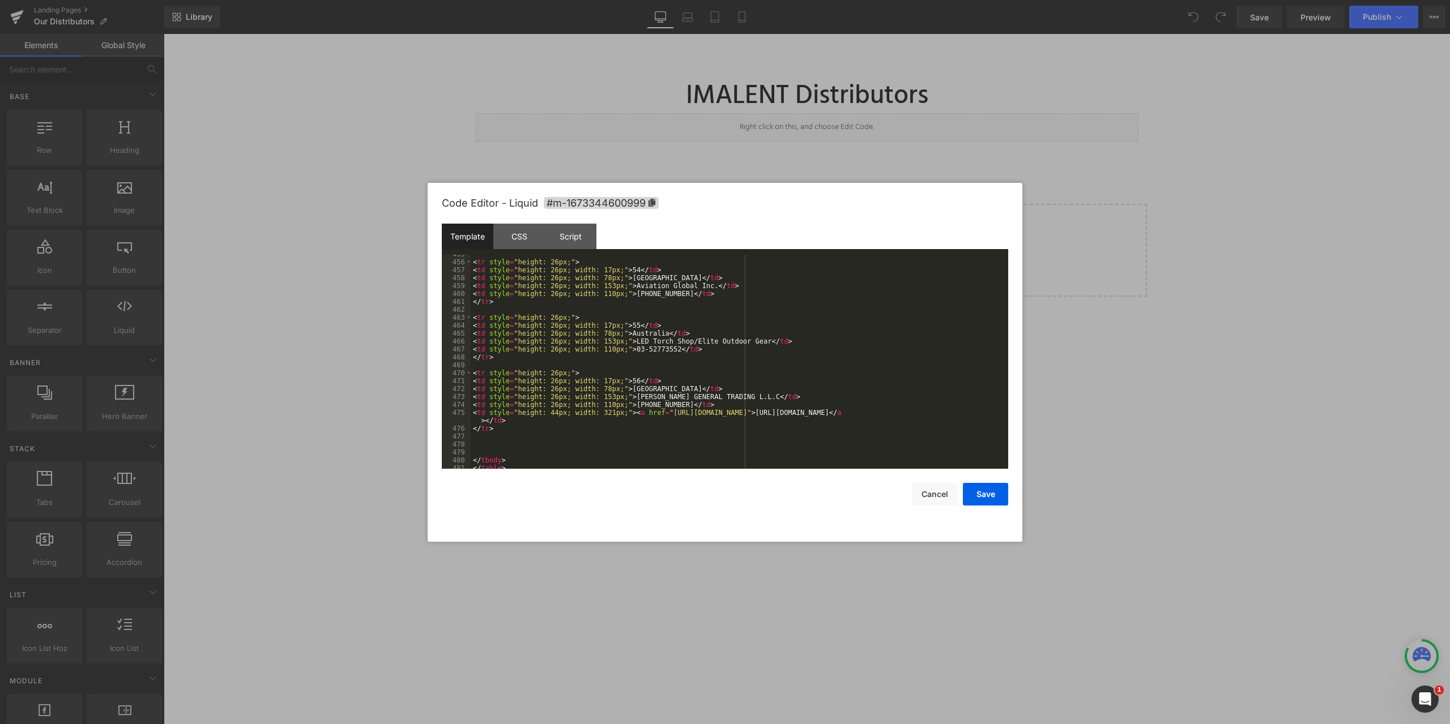
scroll to position [3877, 0]
click at [641, 409] on div "< tr style = "height: 26px;" > < td style = "height: 26px; width: 17px;" > 54 <…" at bounding box center [737, 370] width 533 height 230
click at [638, 409] on div "< tr style = "height: 26px;" > < td style = "height: 26px; width: 17px;" > 54 <…" at bounding box center [737, 370] width 533 height 230
drag, startPoint x: 638, startPoint y: 409, endPoint x: 809, endPoint y: 410, distance: 171.1
click at [809, 410] on div "< tr style = "height: 26px;" > < td style = "height: 26px; width: 17px;" > 54 <…" at bounding box center [737, 370] width 533 height 230
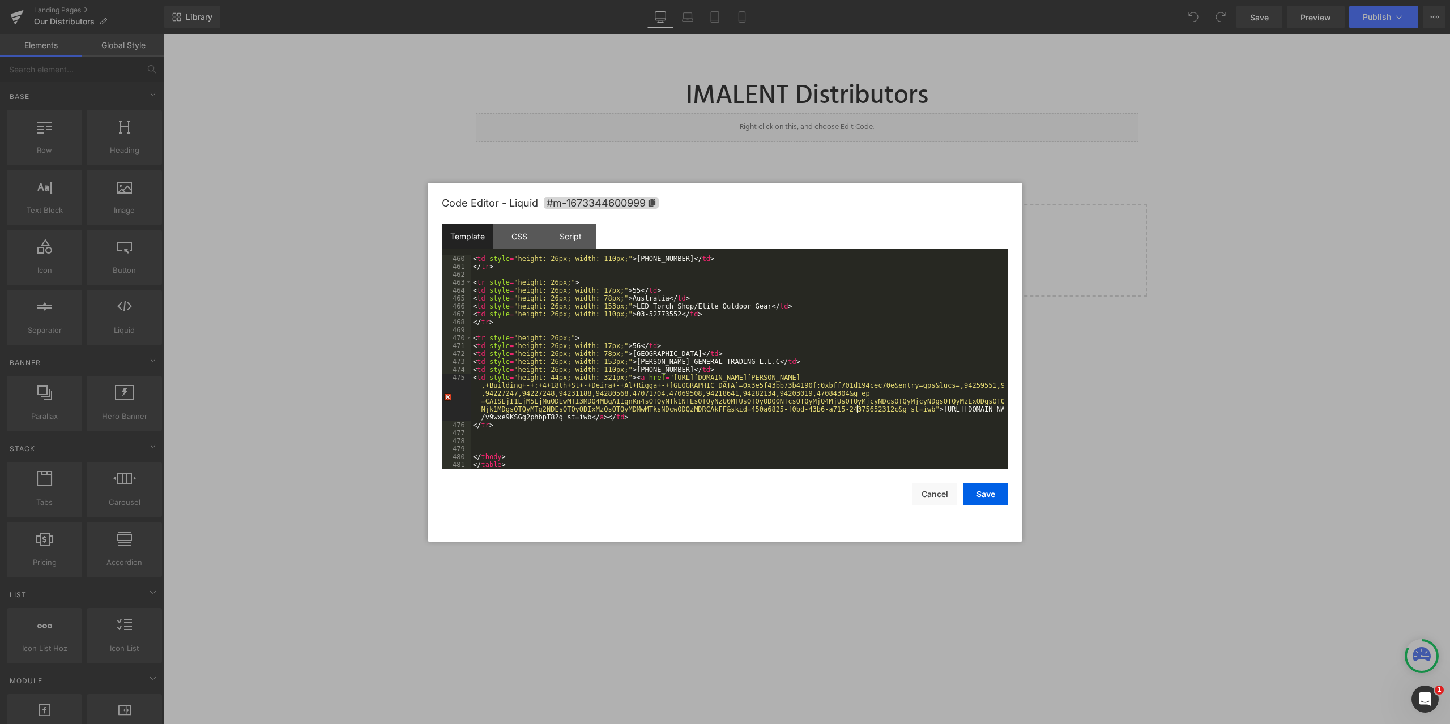
scroll to position [3909, 0]
click at [891, 440] on div "< td style = "height: 26px; width: 110px;" > +18165077071 </ td > </ tr > < tr …" at bounding box center [737, 370] width 533 height 230
click at [979, 495] on button "Save" at bounding box center [985, 494] width 45 height 23
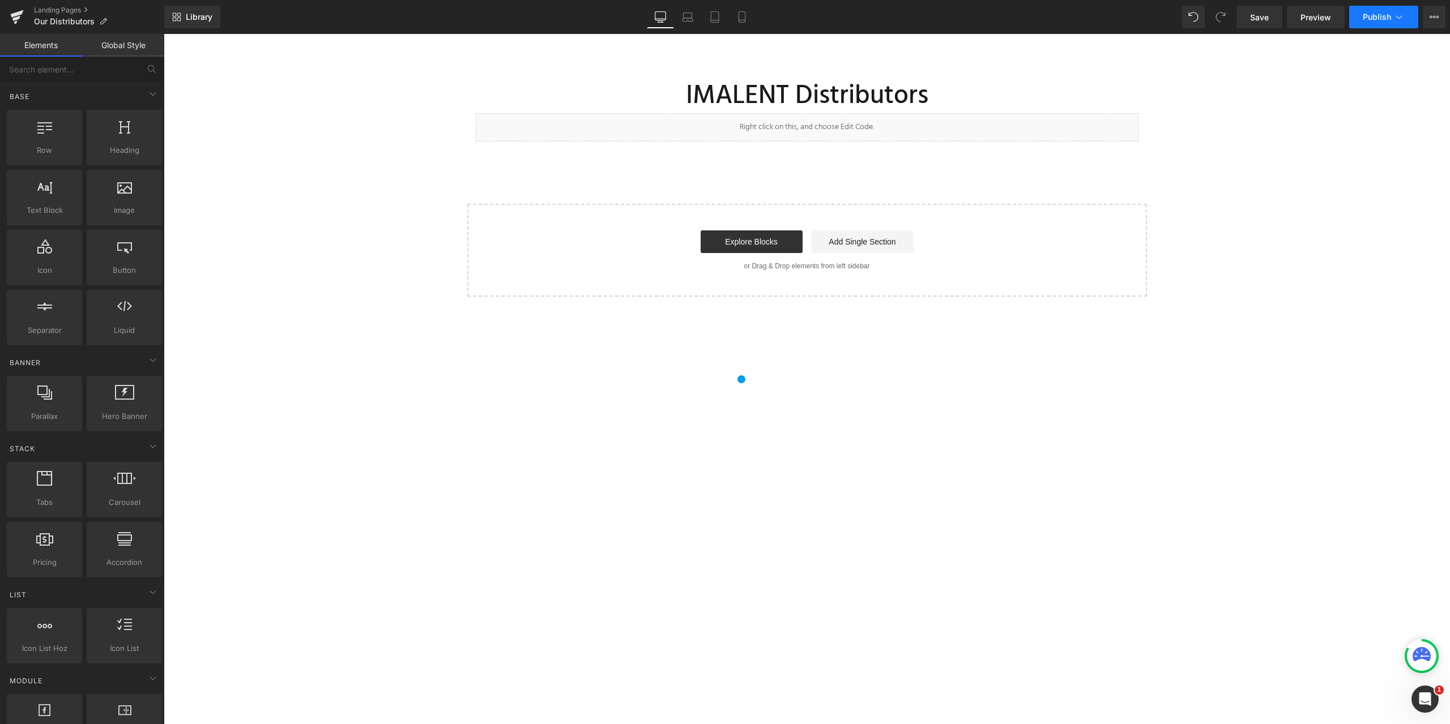
click at [1398, 14] on icon at bounding box center [1398, 16] width 11 height 11
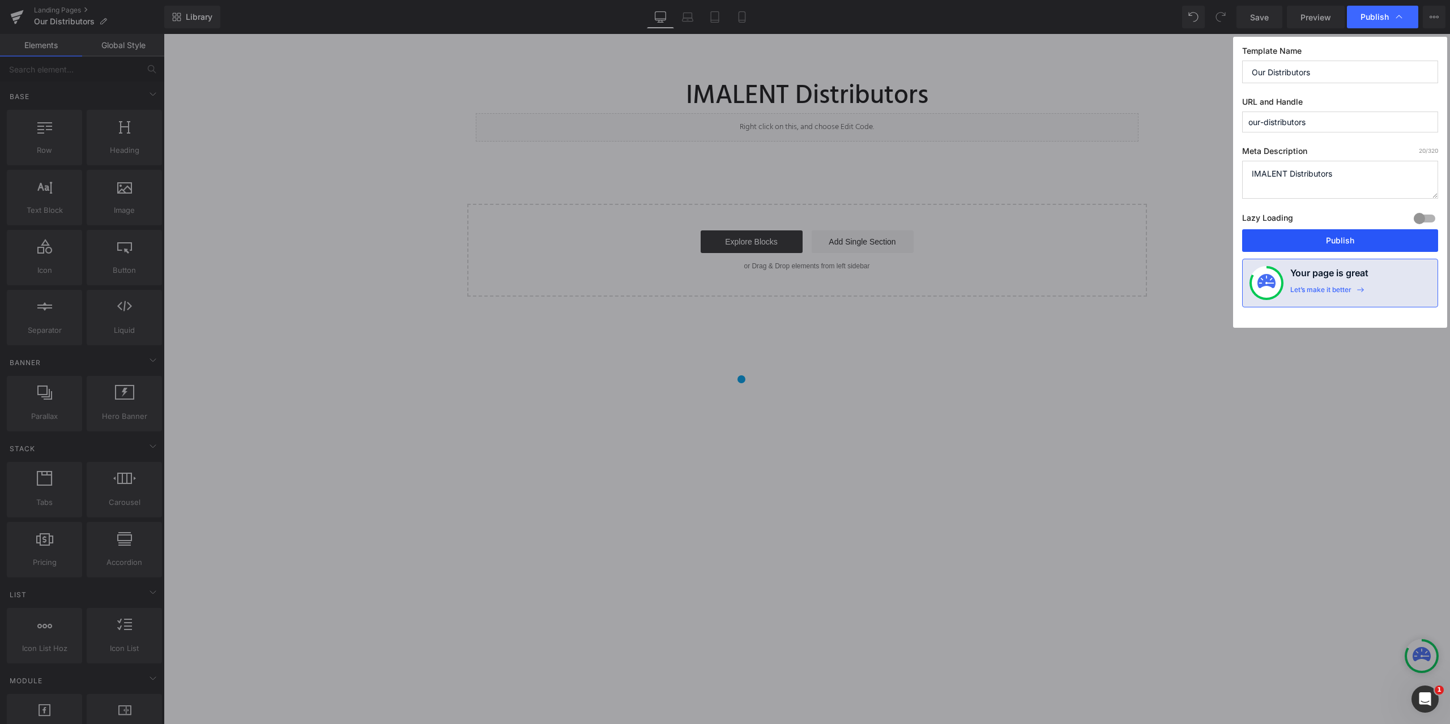
click at [1372, 244] on button "Publish" at bounding box center [1340, 240] width 196 height 23
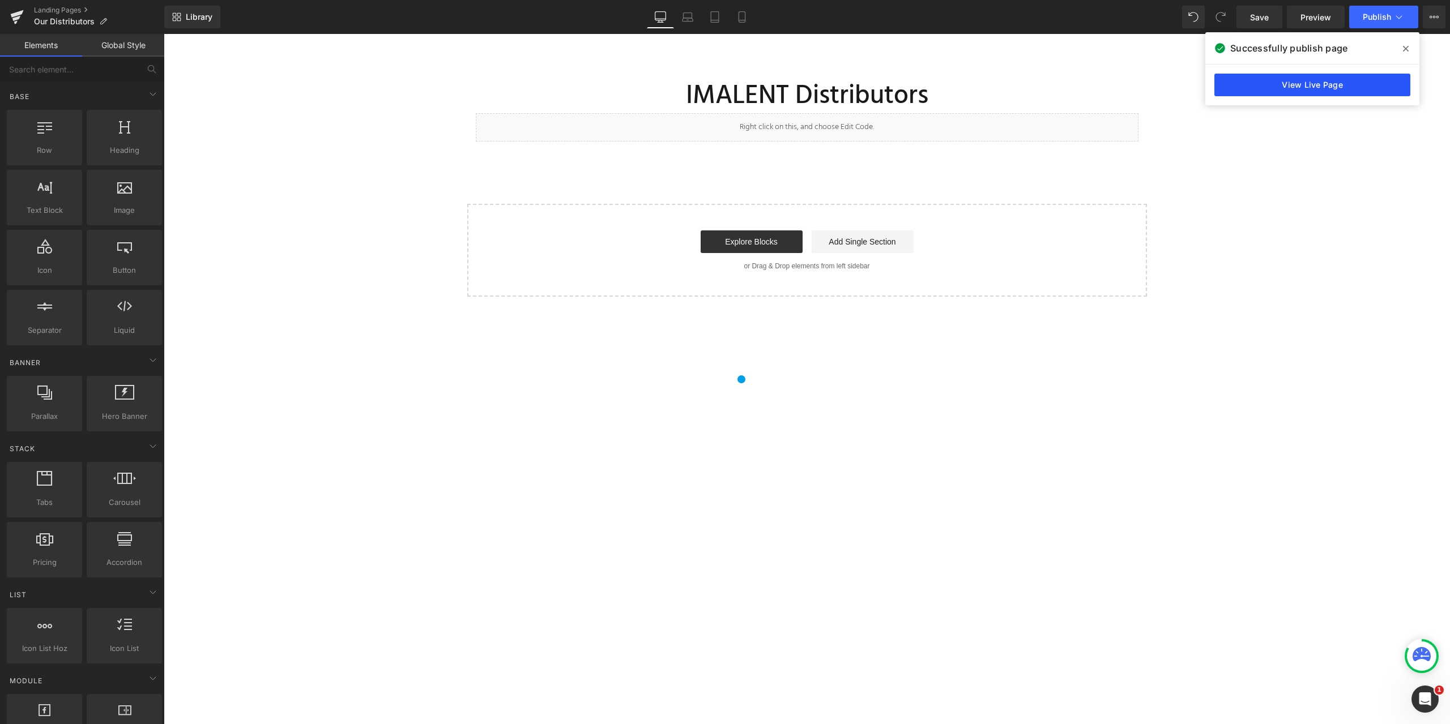
click at [1310, 79] on link "View Live Page" at bounding box center [1312, 85] width 196 height 23
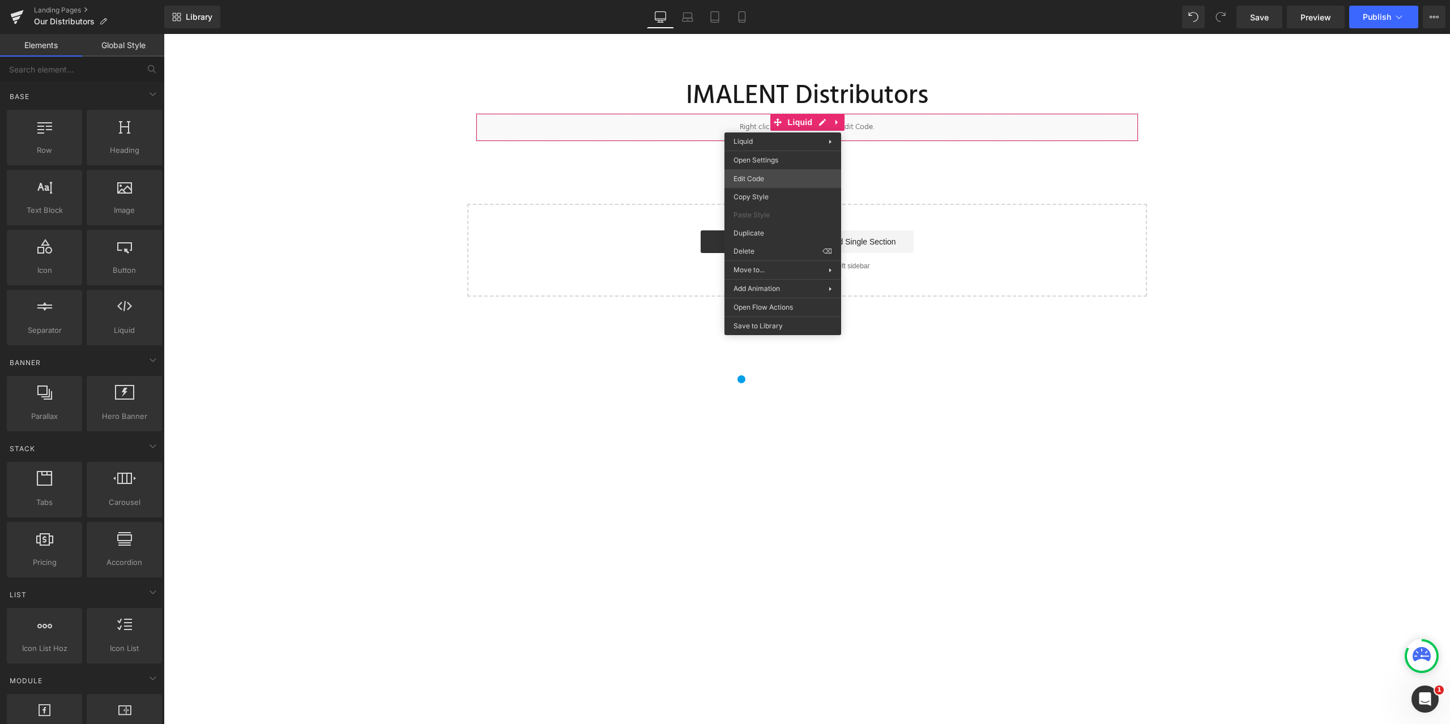
click at [757, 180] on body "You are previewing how the will restyle your page. You can not edit Elements in…" at bounding box center [725, 362] width 1450 height 724
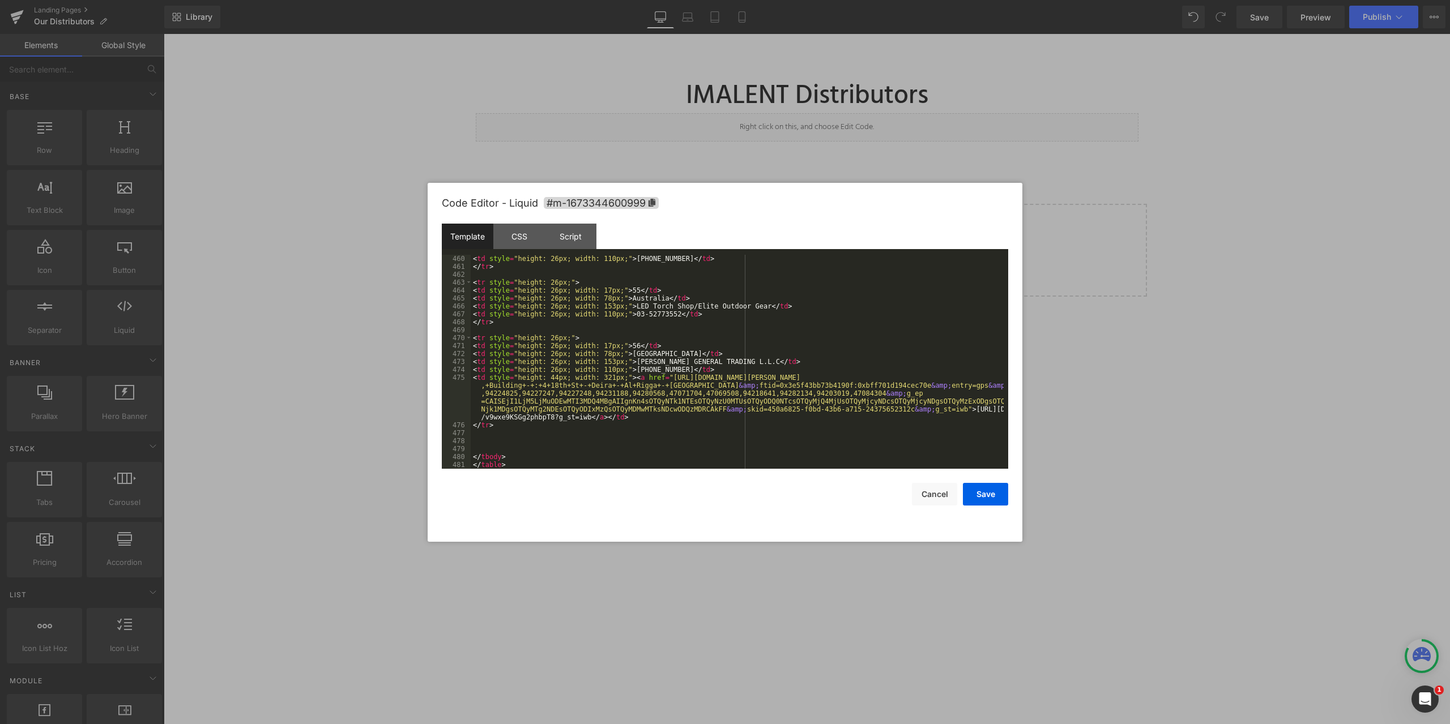
scroll to position [3909, 0]
drag, startPoint x: 906, startPoint y: 408, endPoint x: 917, endPoint y: 412, distance: 11.8
click at [917, 412] on div "< td style = "height: 26px; width: 110px;" > +18165077071 </ td > </ tr > < tr …" at bounding box center [737, 370] width 533 height 230
click at [901, 412] on div "< td style = "height: 26px; width: 110px;" > +18165077071 </ td > </ tr > < tr …" at bounding box center [737, 370] width 533 height 230
drag, startPoint x: 901, startPoint y: 409, endPoint x: 577, endPoint y: 417, distance: 324.6
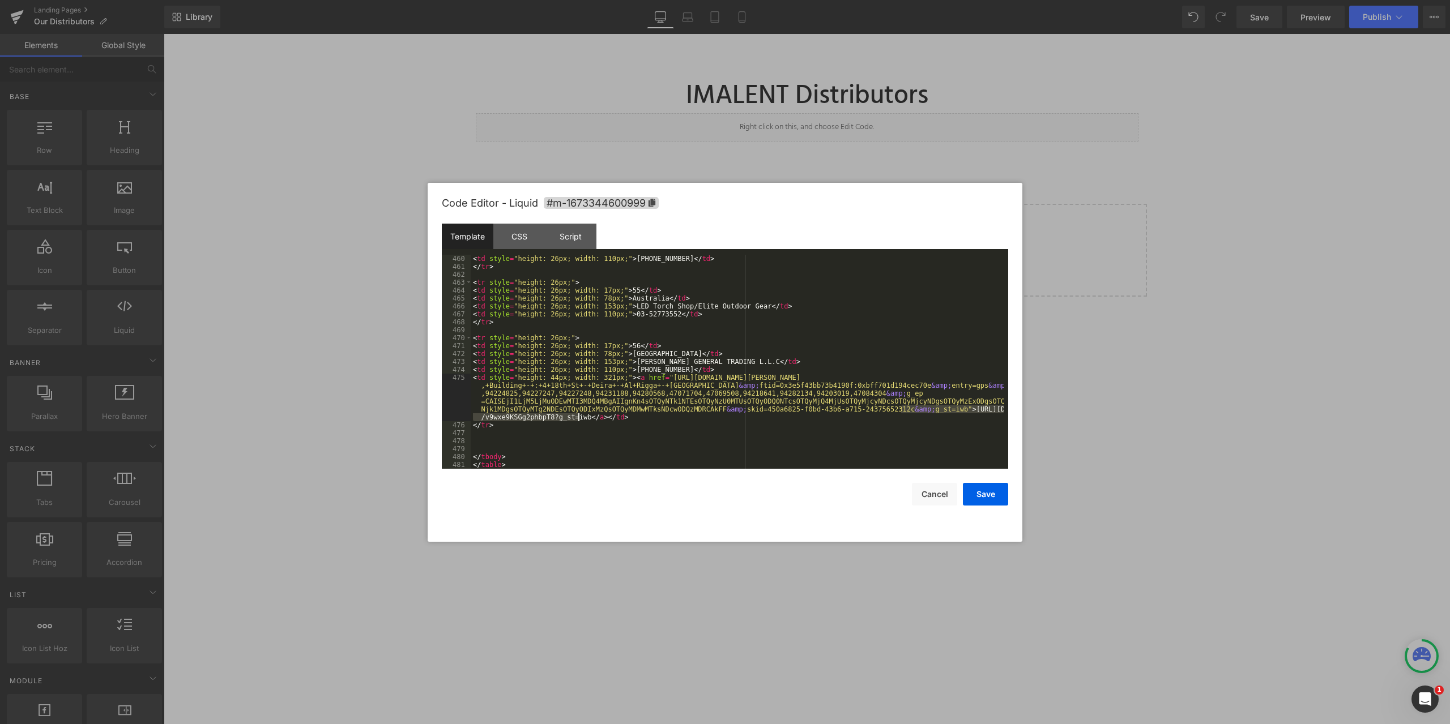
click at [577, 417] on div "< td style = "height: 26px; width: 110px;" > +18165077071 </ td > </ tr > < tr …" at bounding box center [737, 370] width 533 height 230
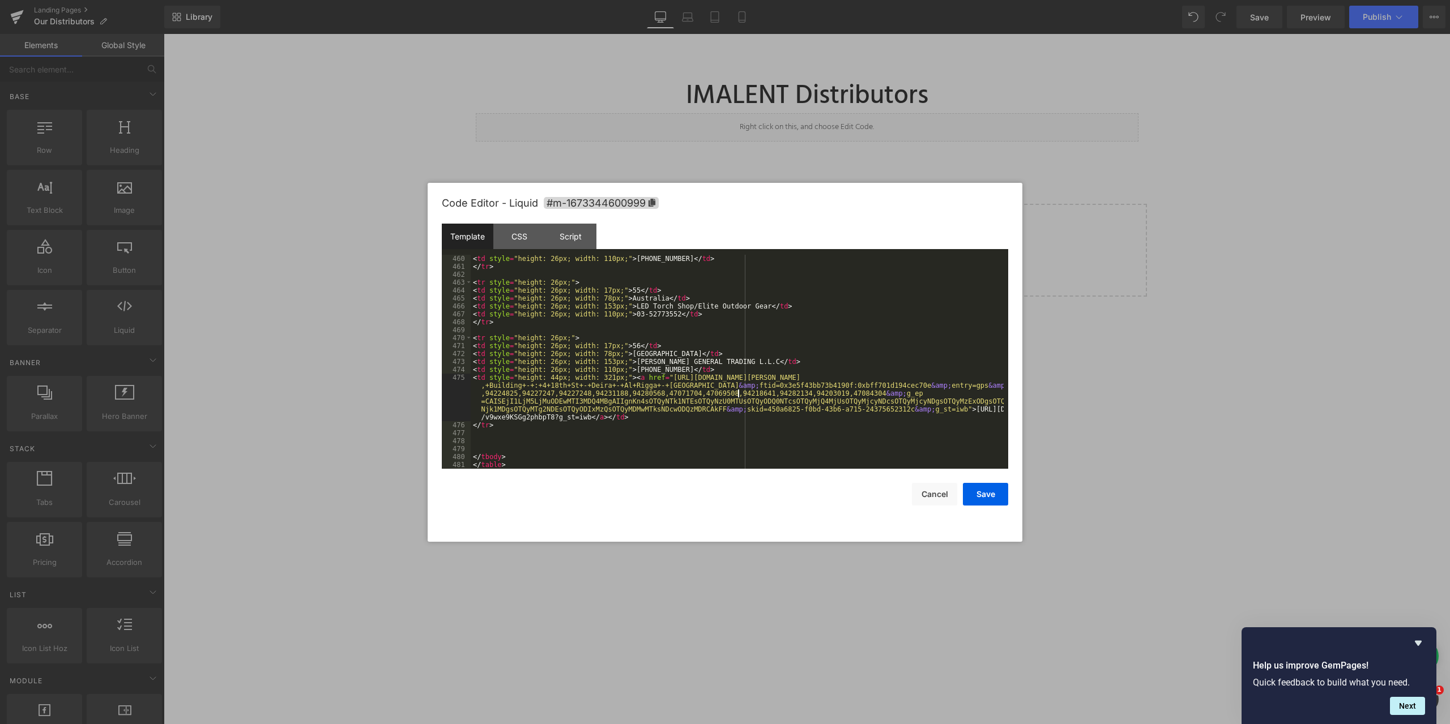
click at [737, 393] on div "< td style = "height: 26px; width: 110px;" > +18165077071 </ td > </ tr > < tr …" at bounding box center [737, 370] width 533 height 230
drag, startPoint x: 472, startPoint y: 376, endPoint x: 641, endPoint y: 390, distance: 170.0
click at [641, 390] on div "< td style = "height: 26px; width: 110px;" > +18165077071 </ td > </ tr > < tr …" at bounding box center [737, 370] width 533 height 230
click at [926, 420] on div "< td style = "height: 26px; width: 110px;" > +18165077071 </ td > </ tr > < tr …" at bounding box center [737, 370] width 533 height 230
drag, startPoint x: 902, startPoint y: 407, endPoint x: 595, endPoint y: 429, distance: 307.2
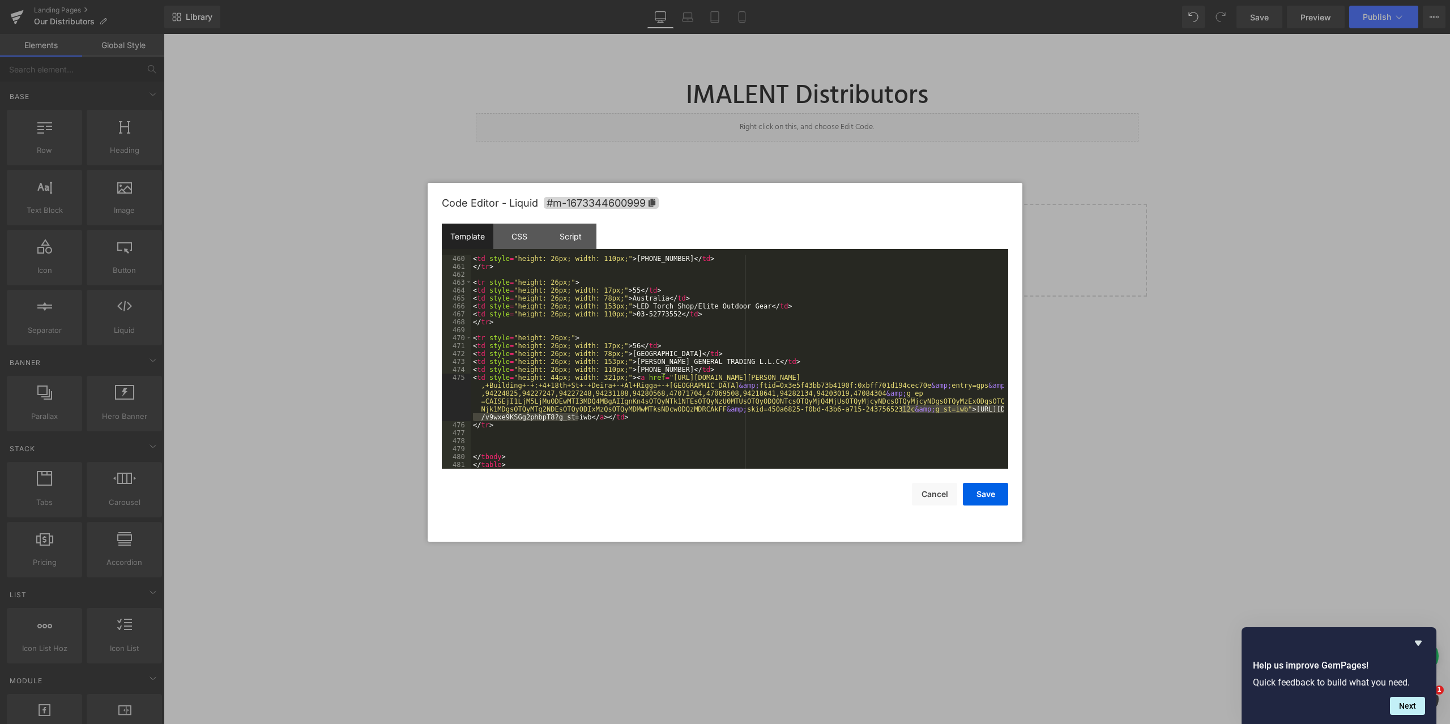
click at [579, 418] on div "< td style = "height: 26px; width: 110px;" > +18165077071 </ td > </ tr > < tr …" at bounding box center [737, 370] width 533 height 230
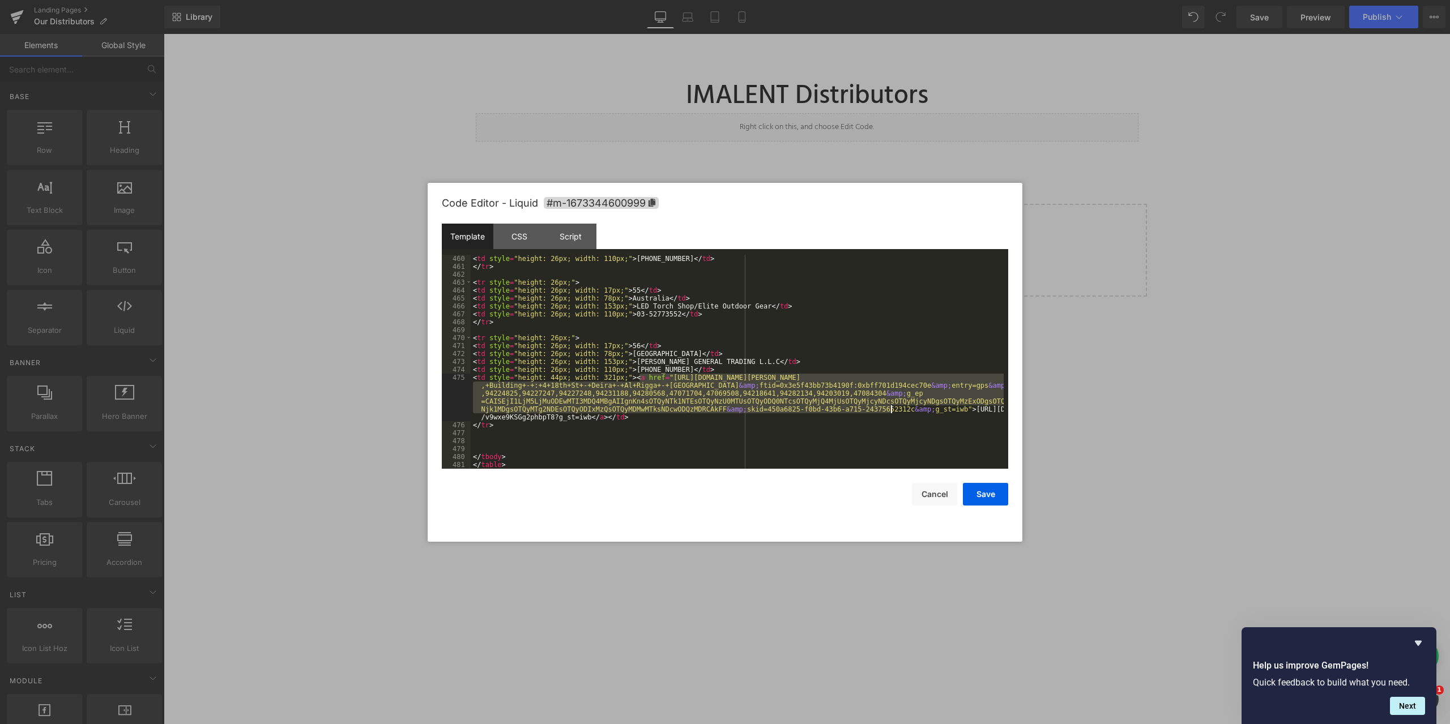
drag, startPoint x: 638, startPoint y: 375, endPoint x: 890, endPoint y: 408, distance: 253.7
click at [890, 408] on div "< td style = "height: 26px; width: 110px;" > +18165077071 </ td > </ tr > < tr …" at bounding box center [737, 370] width 533 height 230
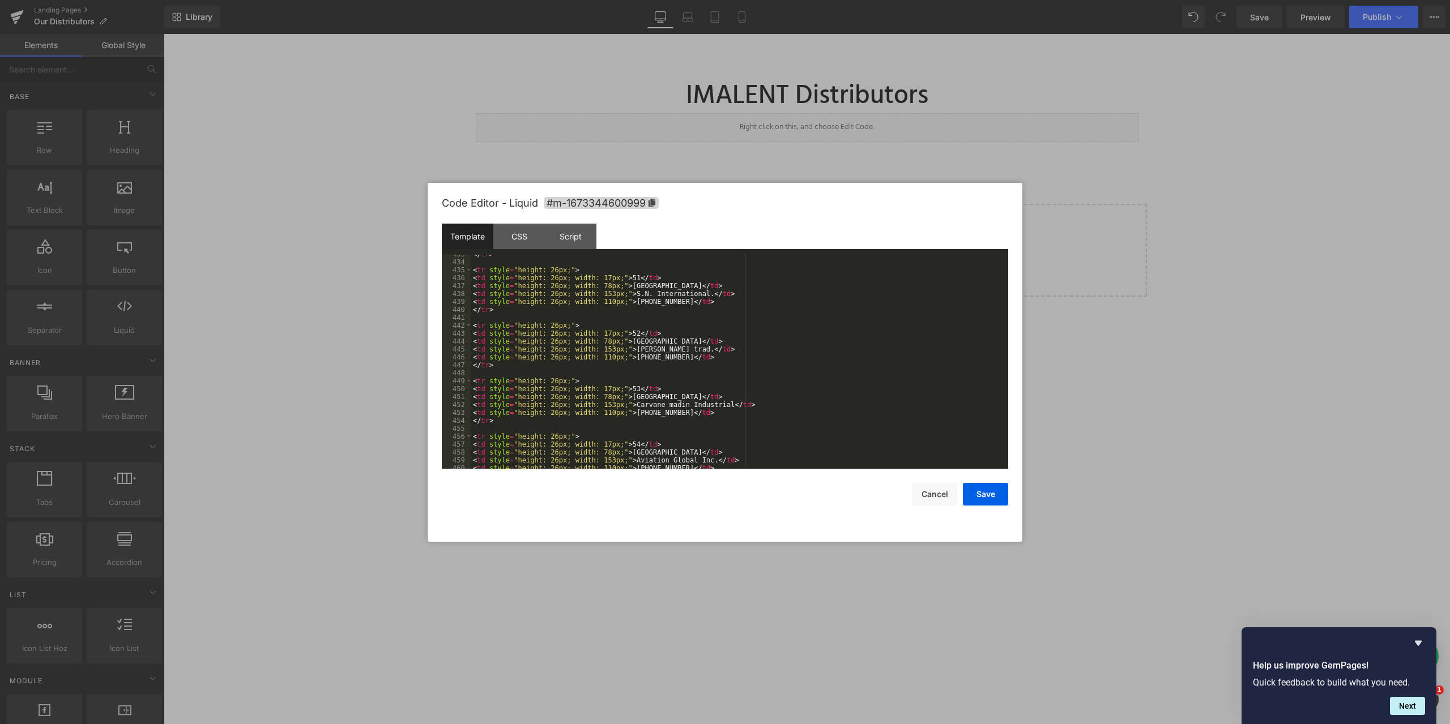
scroll to position [3877, 0]
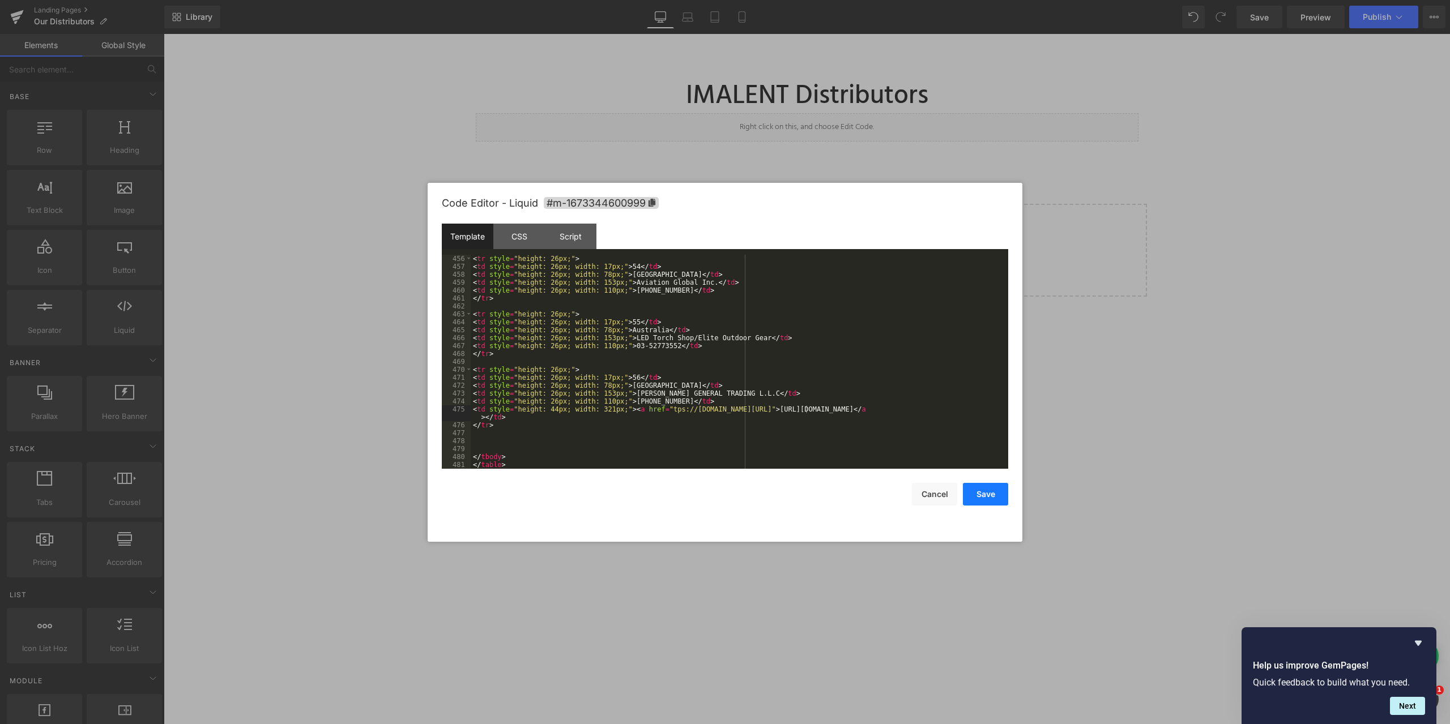
click at [984, 497] on button "Save" at bounding box center [985, 494] width 45 height 23
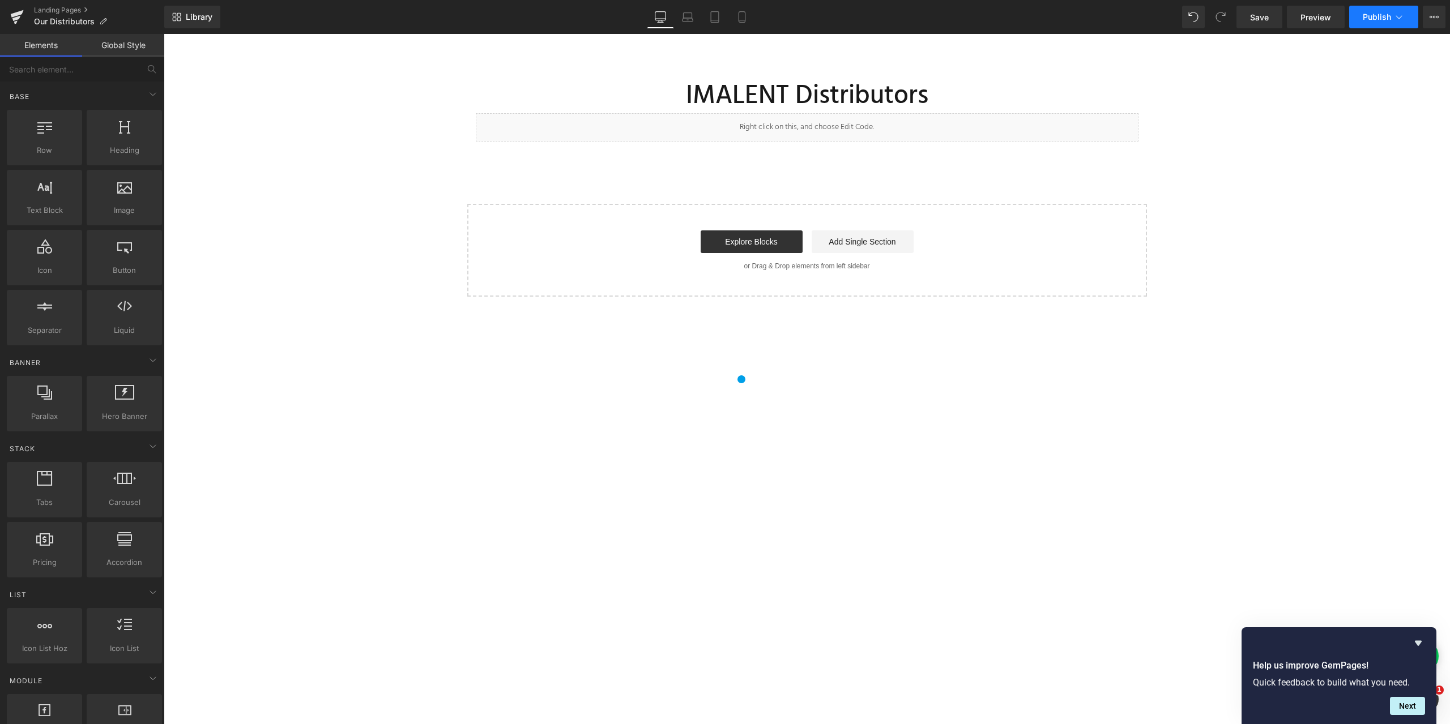
click at [1396, 15] on icon at bounding box center [1398, 16] width 11 height 11
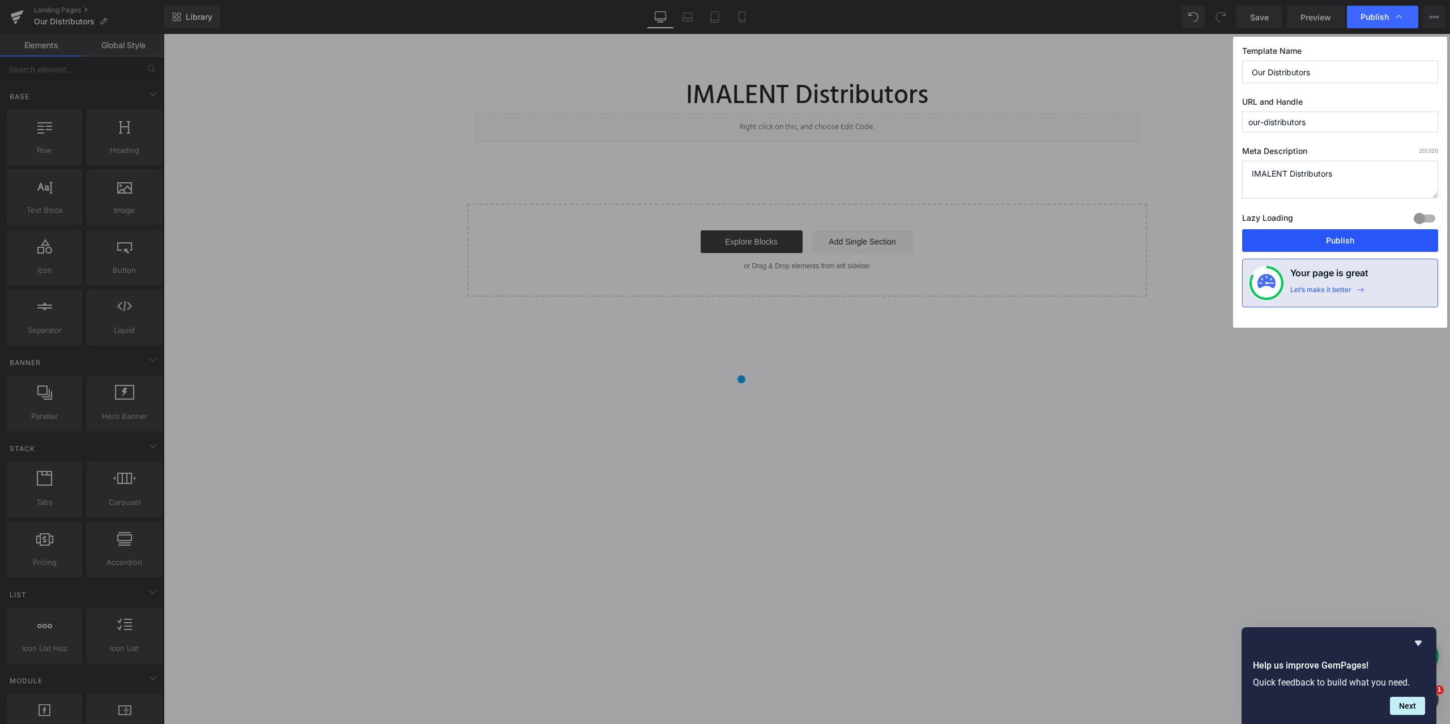
click at [1345, 237] on button "Publish" at bounding box center [1340, 240] width 196 height 23
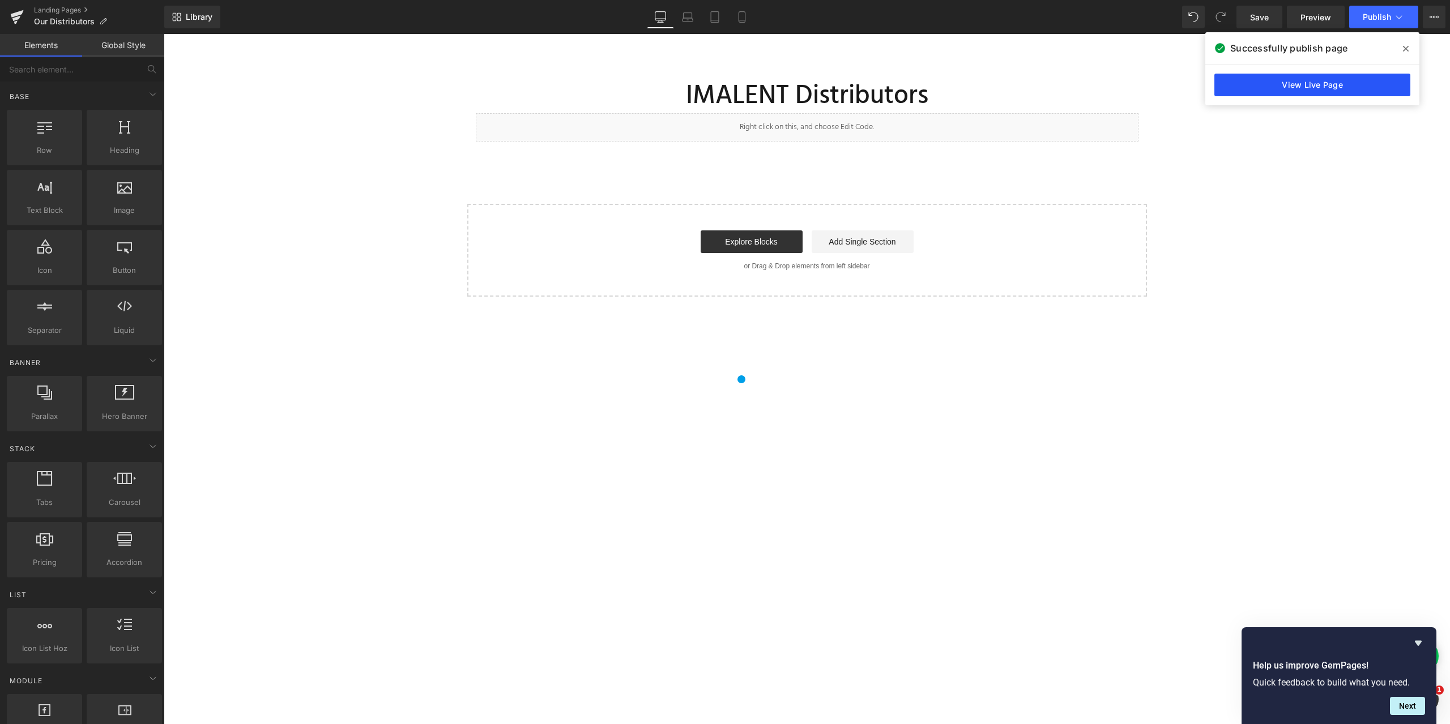
click at [1312, 76] on link "View Live Page" at bounding box center [1312, 85] width 196 height 23
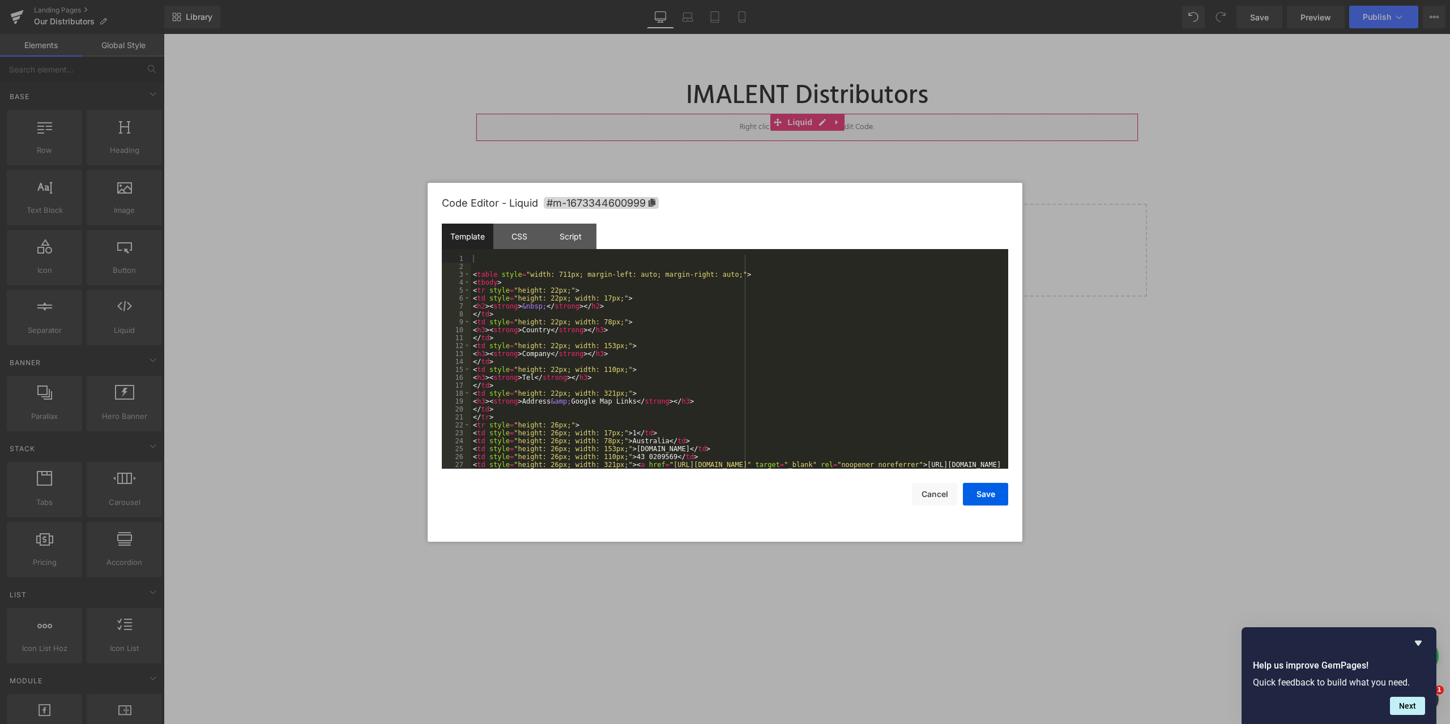
click at [752, 172] on body "You are previewing how the will restyle your page. You can not edit Elements in…" at bounding box center [725, 362] width 1450 height 724
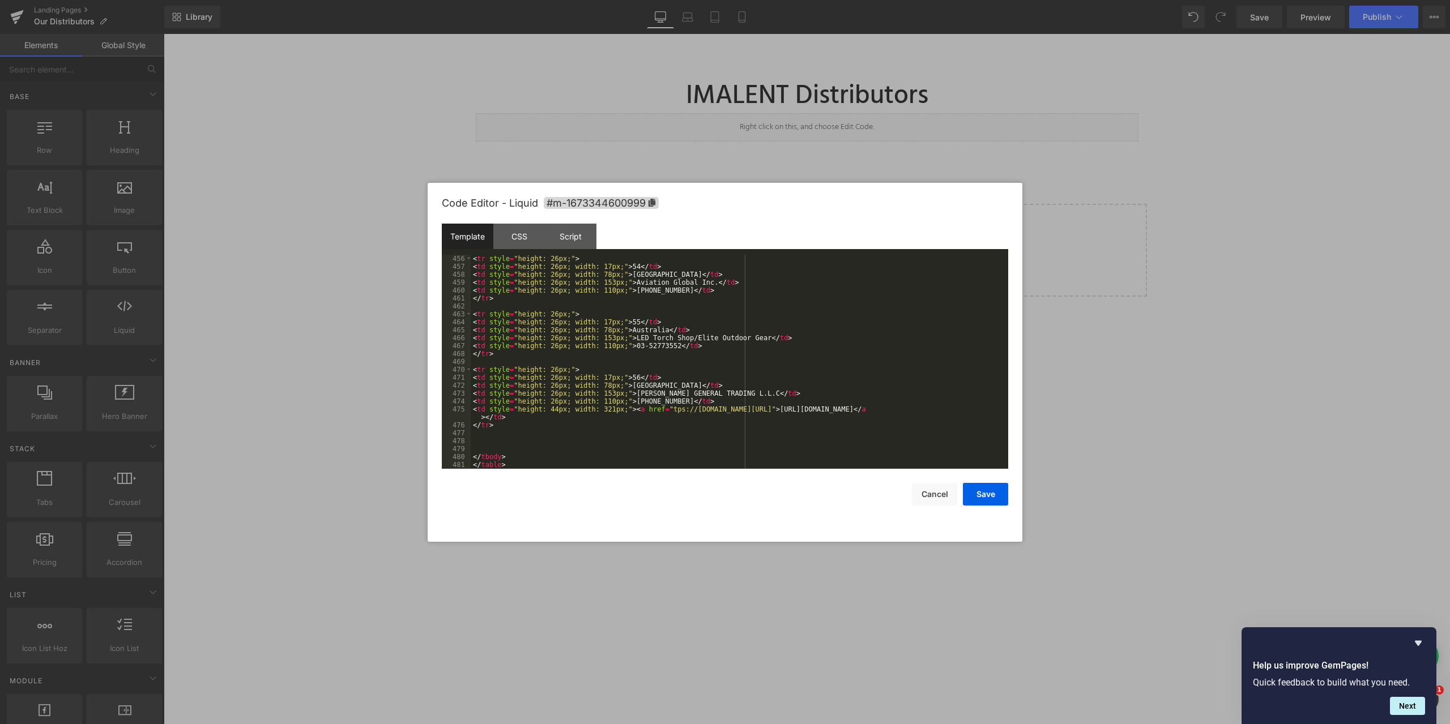
click at [638, 408] on div "< tr style = "height: 26px;" > < td style = "height: 26px; width: 17px;" > 54 <…" at bounding box center [737, 370] width 533 height 230
click at [763, 440] on div "< tr style = "height: 26px;" > < td style = "height: 26px; width: 17px;" > 54 <…" at bounding box center [737, 370] width 533 height 230
click at [986, 495] on button "Save" at bounding box center [985, 494] width 45 height 23
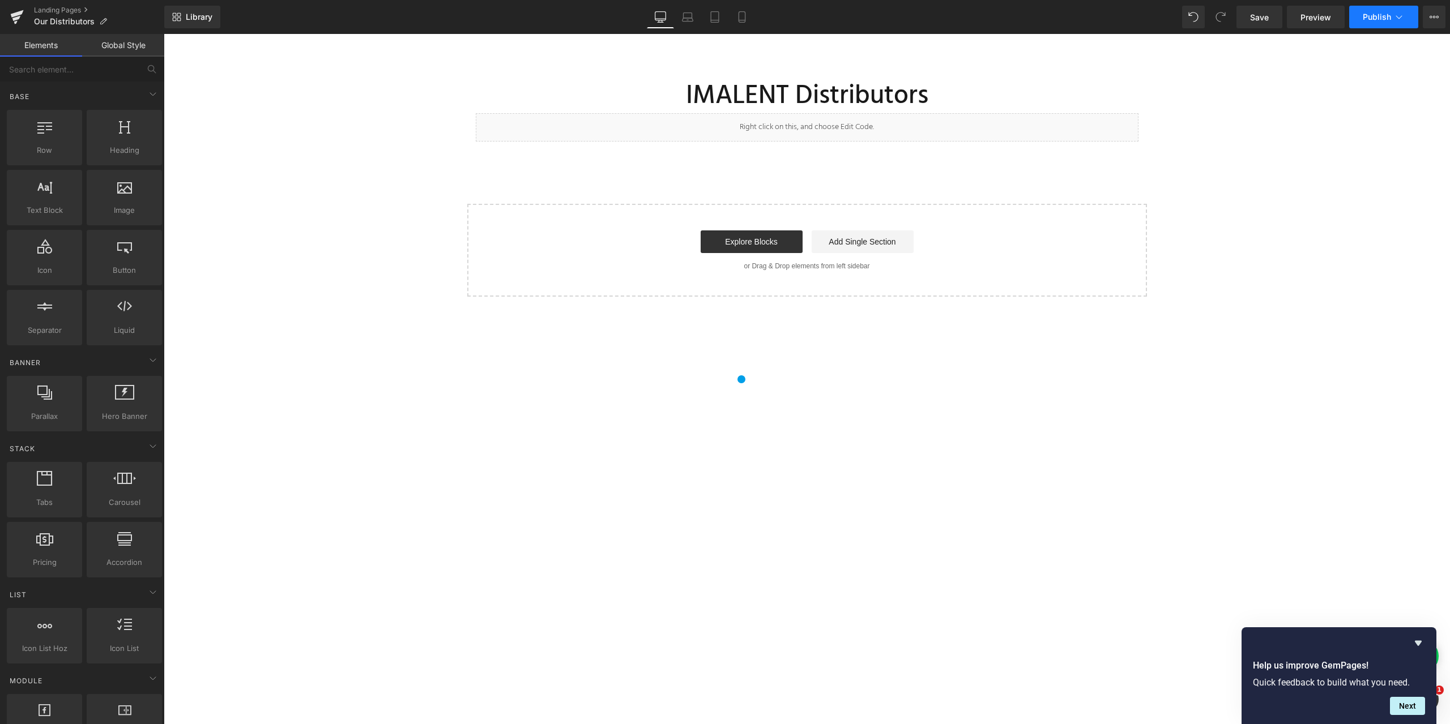
click at [1401, 12] on icon at bounding box center [1398, 16] width 11 height 11
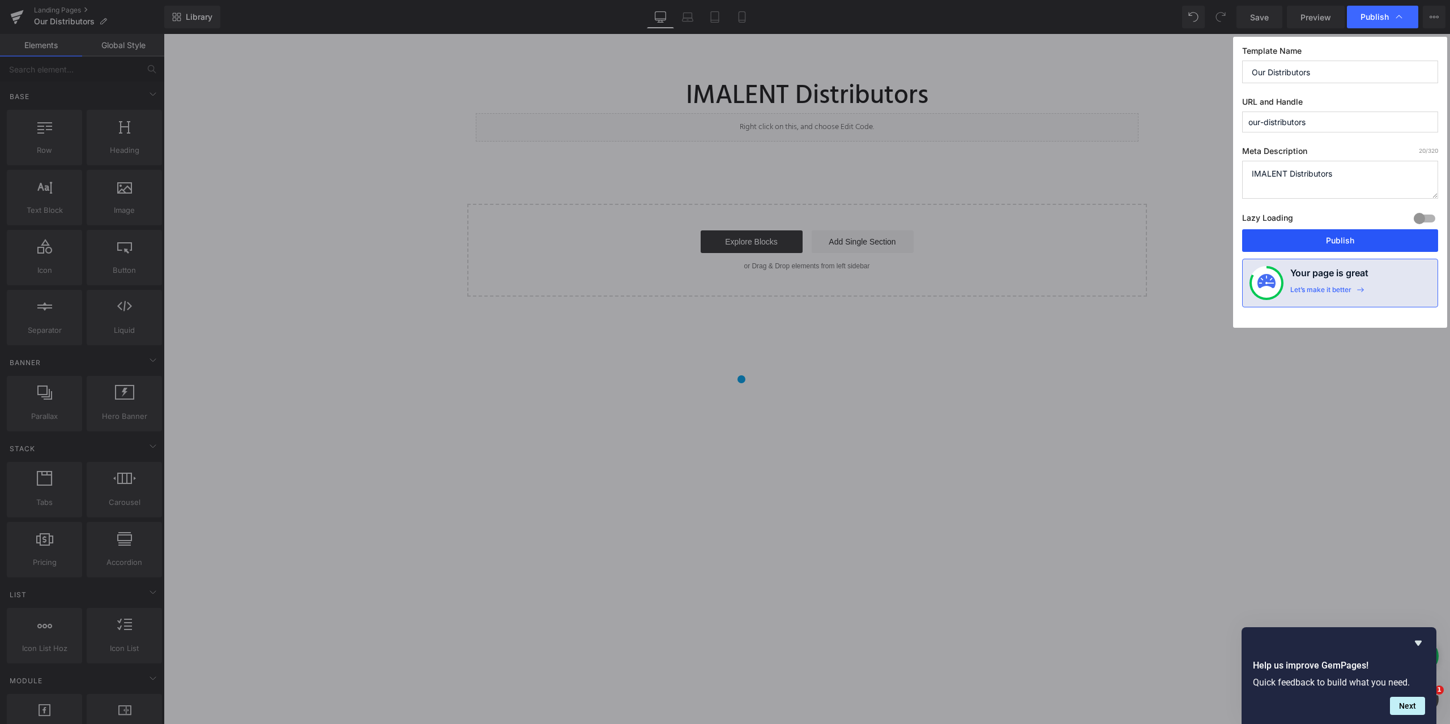
click at [1334, 236] on button "Publish" at bounding box center [1340, 240] width 196 height 23
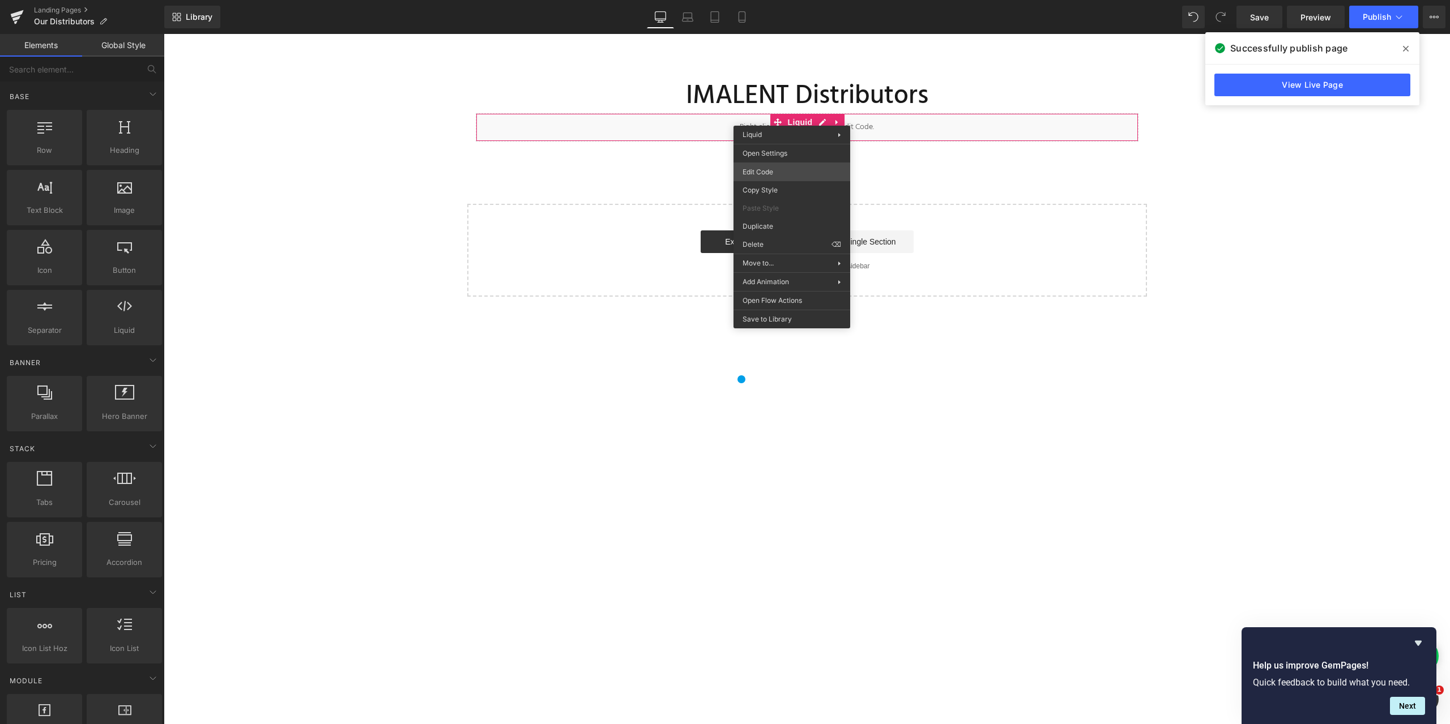
click at [772, 171] on body "You are previewing how the will restyle your page. You can not edit Elements in…" at bounding box center [725, 362] width 1450 height 724
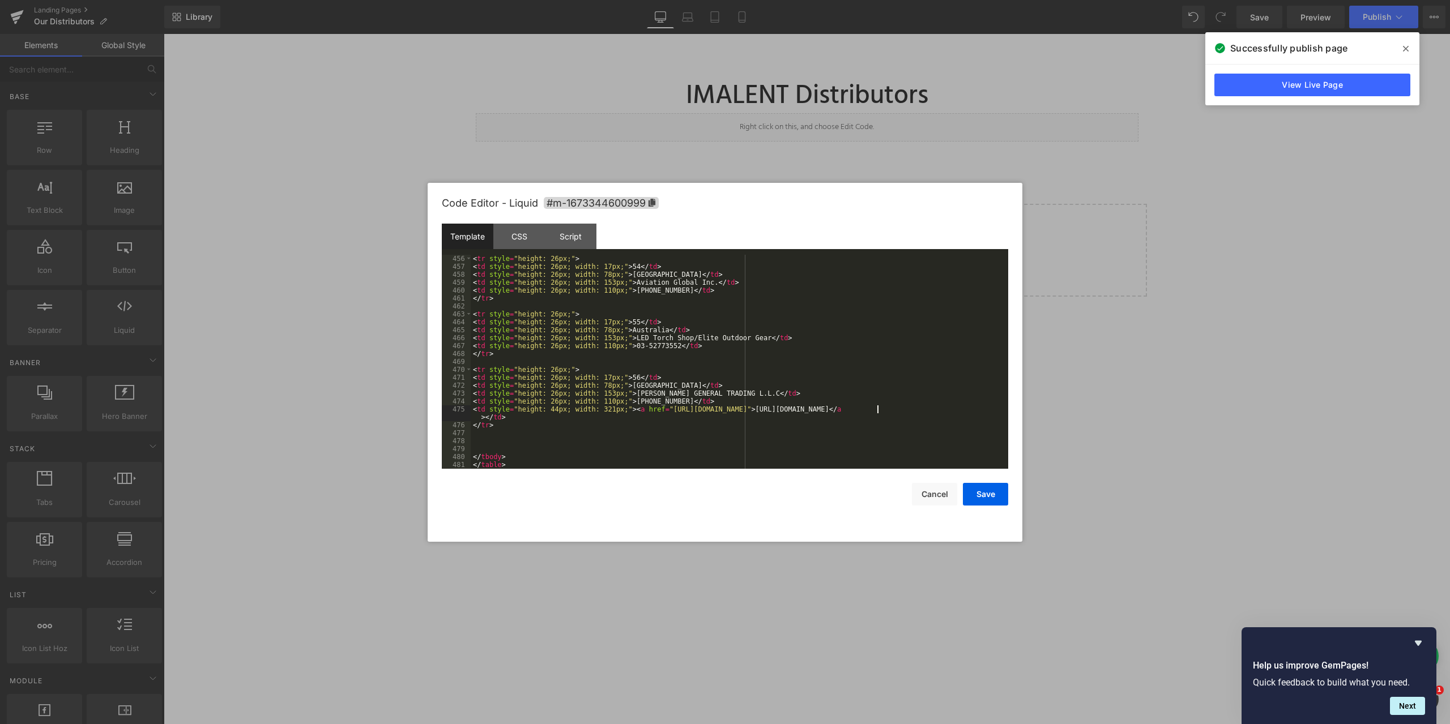
click at [877, 409] on div "< tr style = "height: 26px;" > < td style = "height: 26px; width: 17px;" > 54 <…" at bounding box center [737, 370] width 533 height 230
drag, startPoint x: 893, startPoint y: 403, endPoint x: 1051, endPoint y: 415, distance: 158.5
click at [1051, 415] on body "You are previewing how the will restyle your page. You can not edit Elements in…" at bounding box center [725, 362] width 1450 height 724
click at [851, 406] on div "< tr style = "height: 26px;" > < td style = "height: 26px; width: 17px;" > 54 <…" at bounding box center [737, 362] width 533 height 214
click at [937, 496] on button "Cancel" at bounding box center [934, 494] width 45 height 23
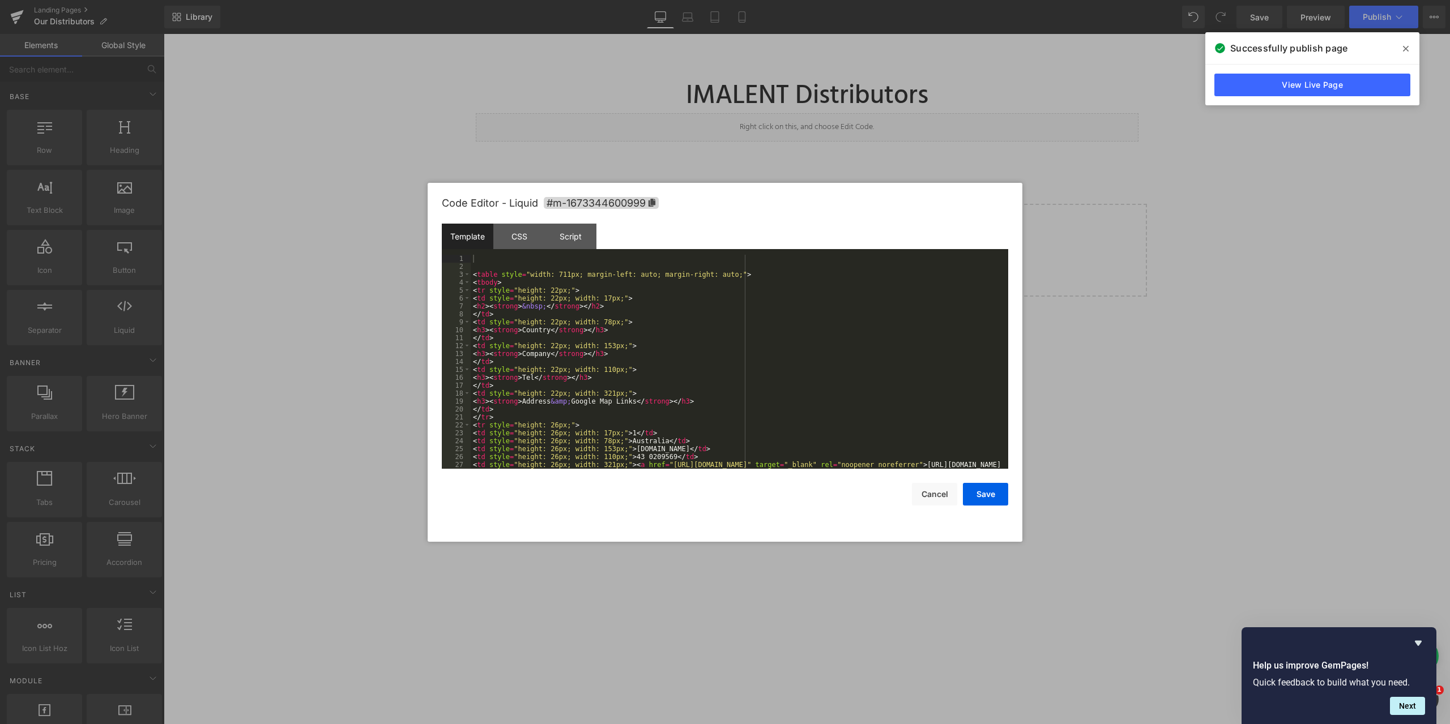
click at [766, 170] on body "You are previewing how the will restyle your page. You can not edit Elements in…" at bounding box center [725, 362] width 1450 height 724
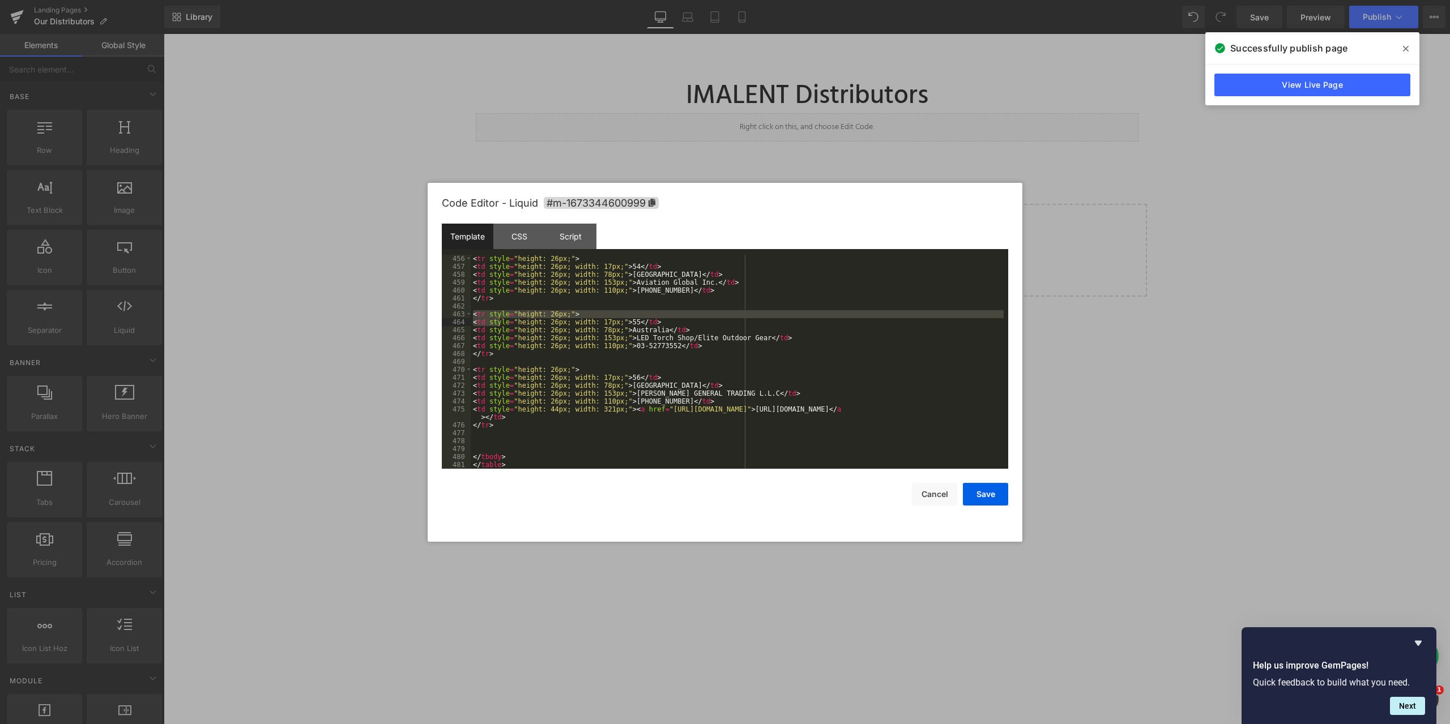
drag, startPoint x: 471, startPoint y: 314, endPoint x: 501, endPoint y: 323, distance: 31.2
click at [501, 323] on div "< tr style = "height: 26px;" > < td style = "height: 26px; width: 17px;" > 54 <…" at bounding box center [737, 370] width 533 height 230
click at [591, 430] on div "< tr style = "height: 26px;" > < td style = "height: 26px; width: 17px;" > 54 <…" at bounding box center [737, 370] width 533 height 230
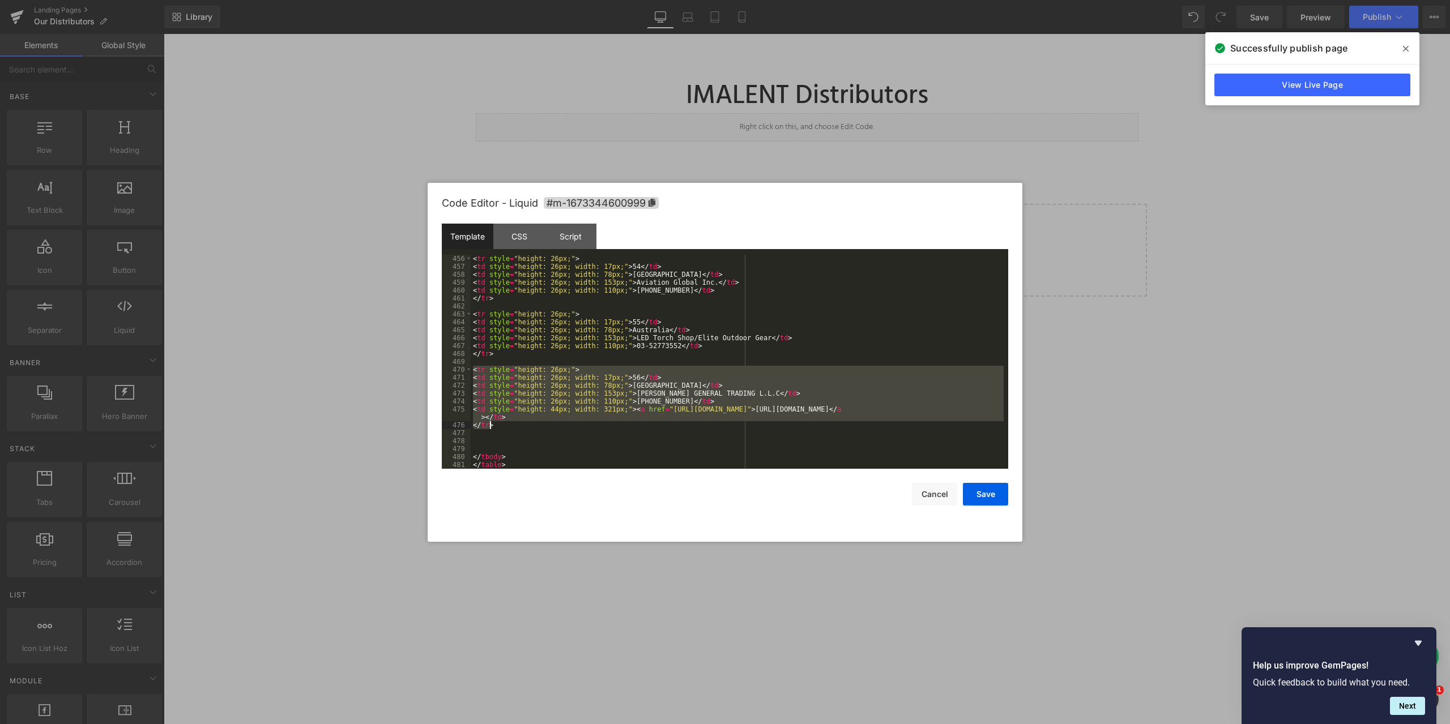
drag, startPoint x: 471, startPoint y: 370, endPoint x: 519, endPoint y: 428, distance: 75.2
click at [519, 428] on div "< tr style = "height: 26px;" > < td style = "height: 26px; width: 17px;" > 54 <…" at bounding box center [737, 370] width 533 height 230
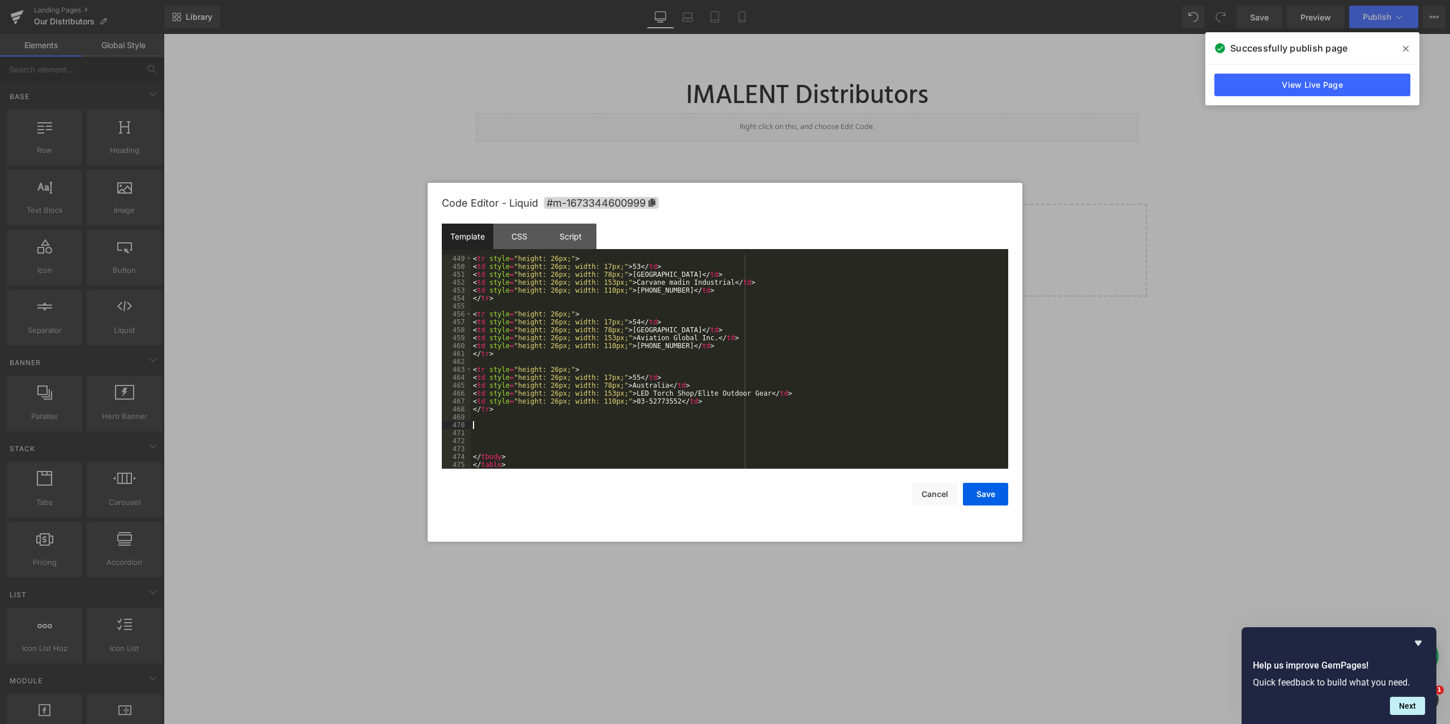
scroll to position [3822, 0]
click at [489, 363] on div "< tr style = "height: 26px;" > < td style = "height: 26px; width: 17px;" > 53 <…" at bounding box center [737, 370] width 533 height 230
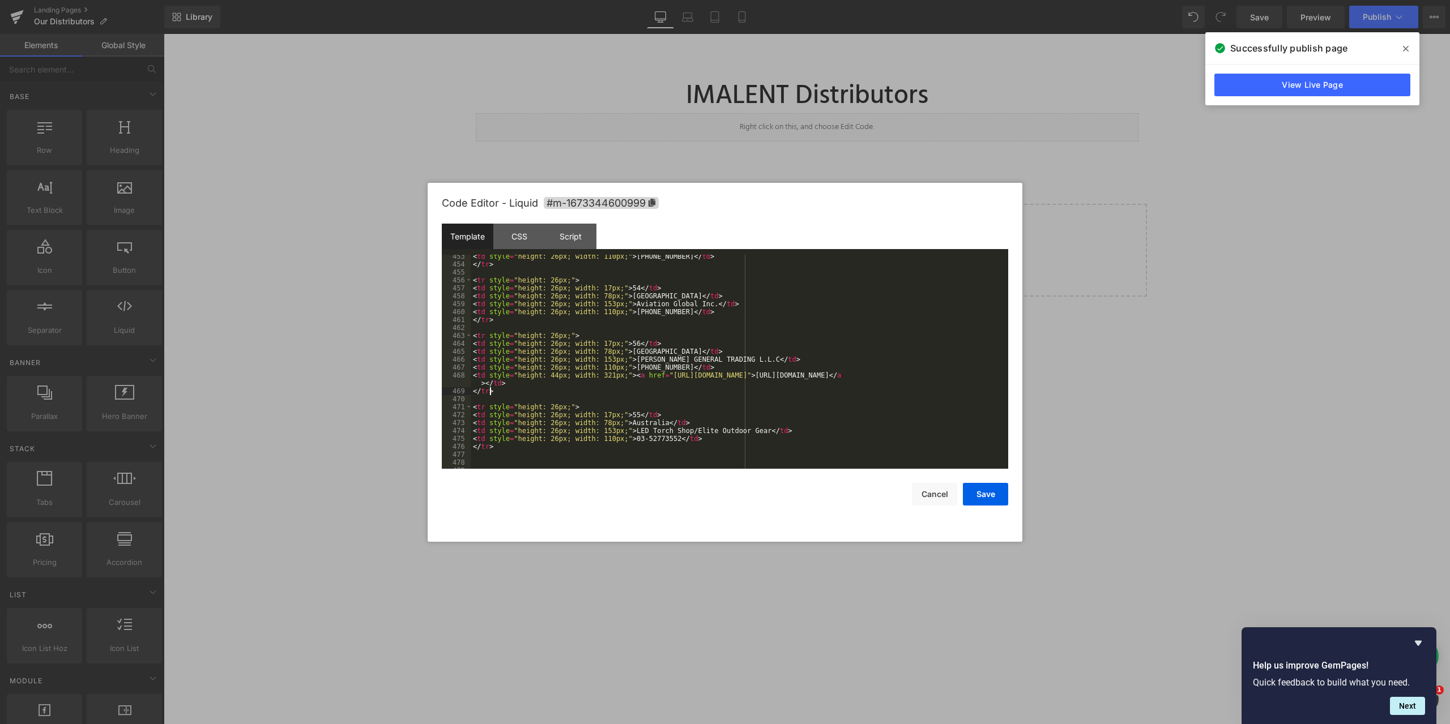
click at [612, 343] on div "< td style = "height: 26px; width: 110px;" > +923304327298 </ td > </ tr > < tr…" at bounding box center [737, 368] width 533 height 230
click at [612, 414] on div "< td style = "height: 26px; width: 110px;" > +923304327298 </ td > </ tr > < tr…" at bounding box center [737, 368] width 533 height 230
click at [987, 496] on button "Save" at bounding box center [985, 494] width 45 height 23
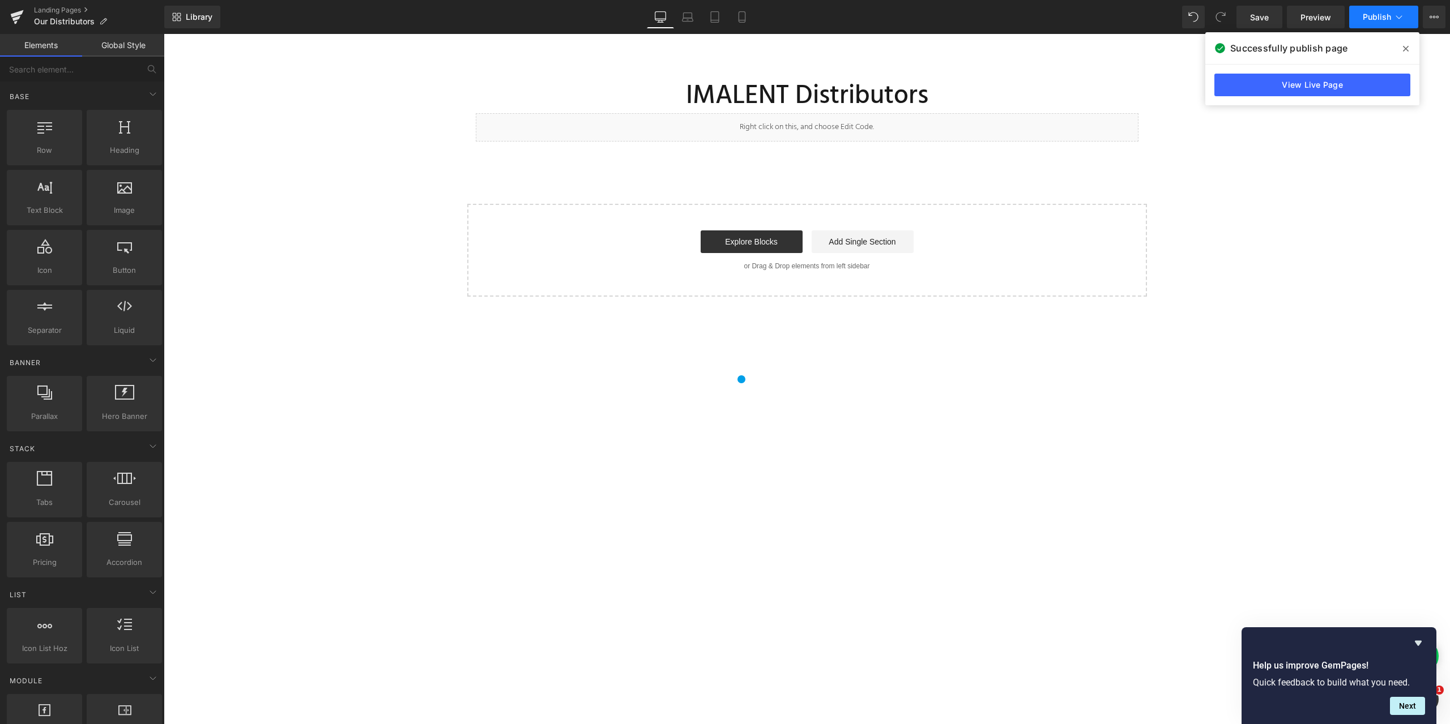
click at [1377, 22] on button "Publish" at bounding box center [1383, 17] width 69 height 23
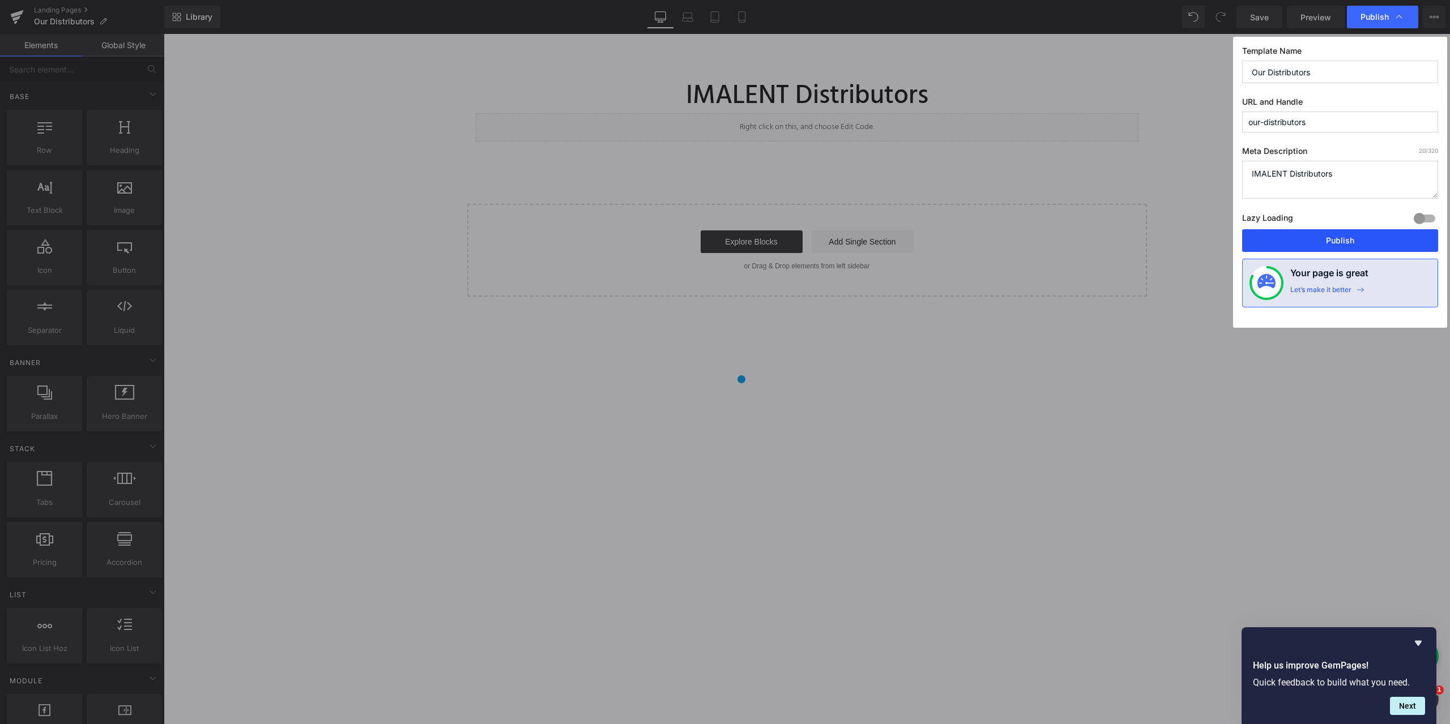
click at [1345, 242] on button "Publish" at bounding box center [1340, 240] width 196 height 23
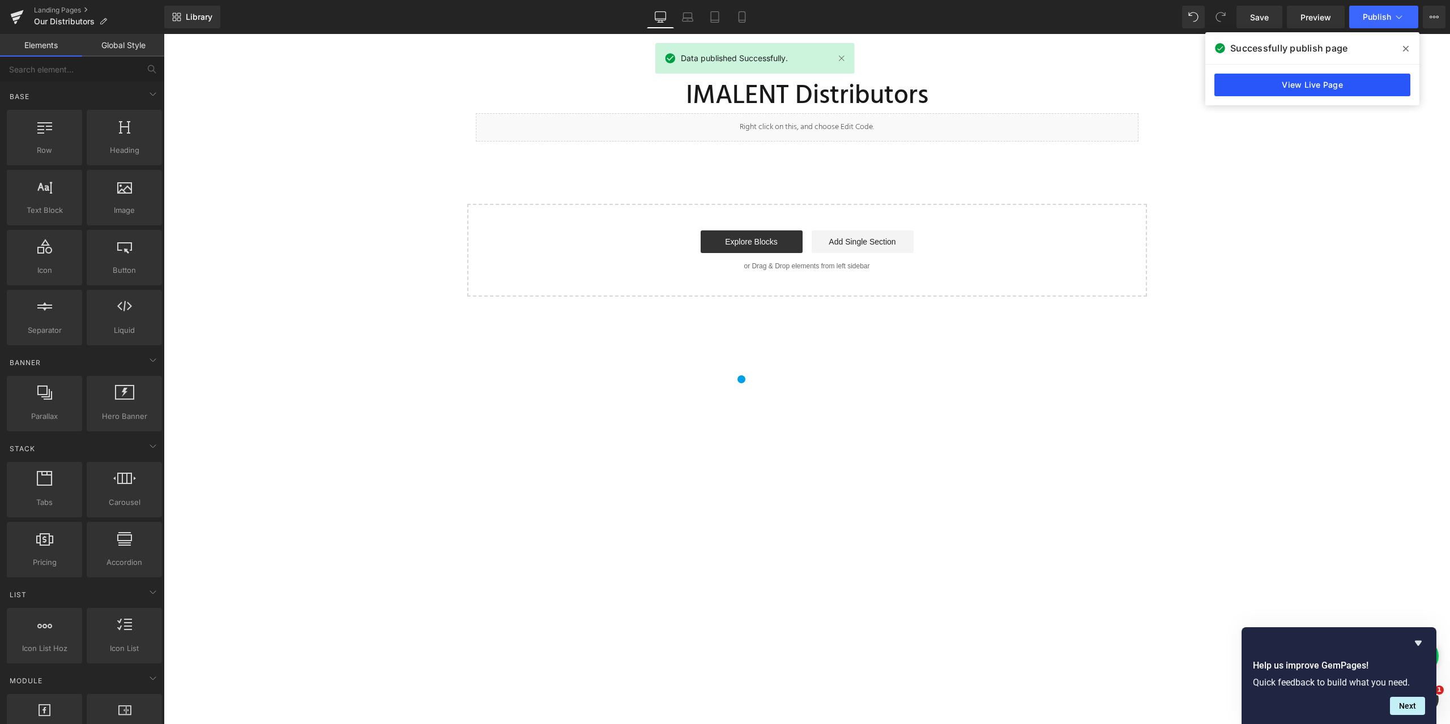
click at [1322, 89] on link "View Live Page" at bounding box center [1312, 85] width 196 height 23
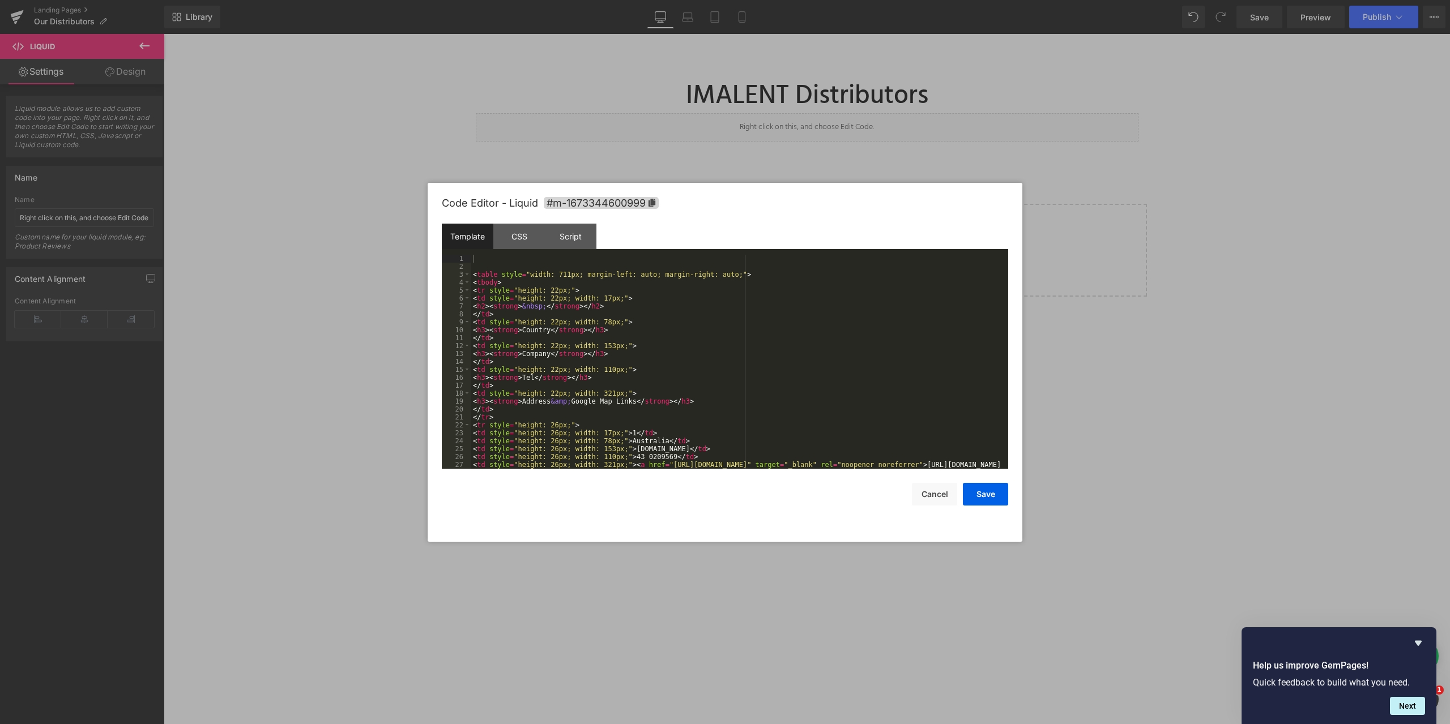
click at [764, 180] on body "You are previewing how the will restyle your page. You can not edit Elements in…" at bounding box center [725, 362] width 1450 height 724
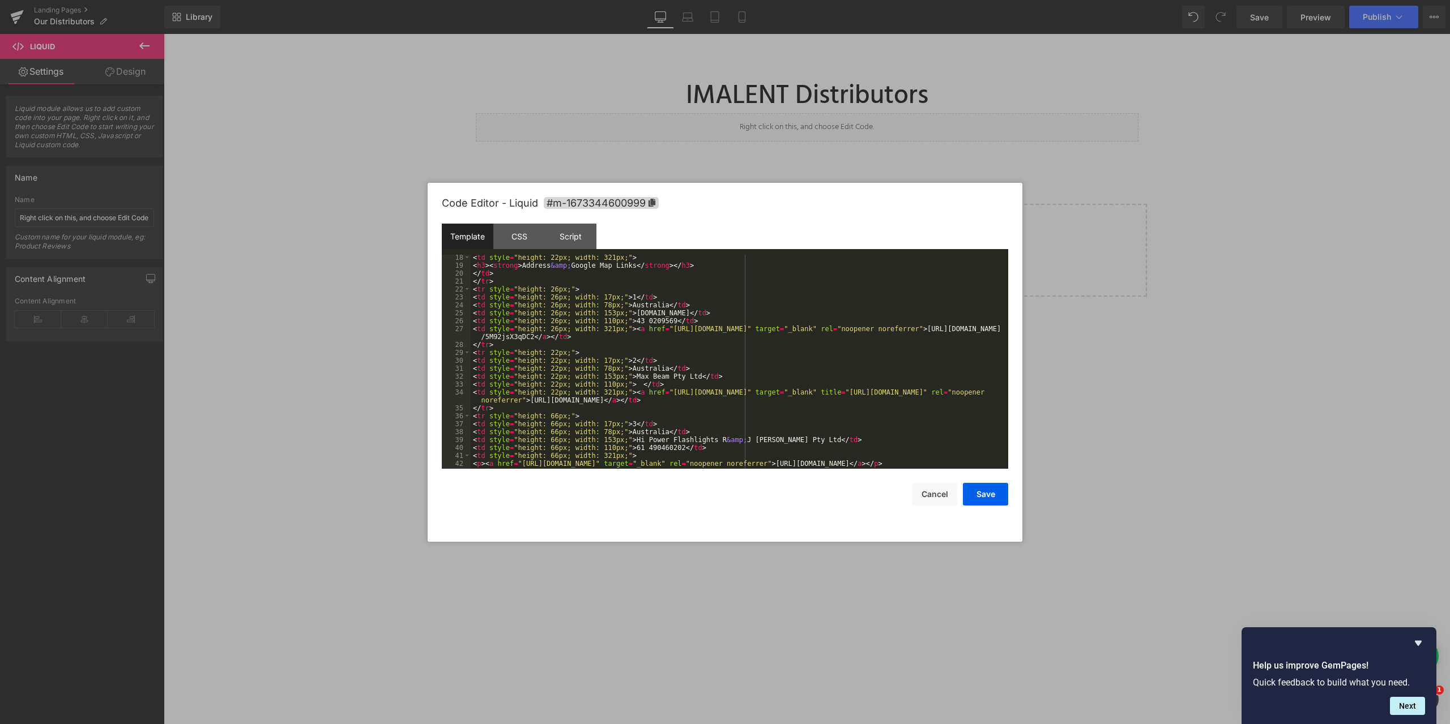
scroll to position [136, 0]
drag, startPoint x: 754, startPoint y: 327, endPoint x: 891, endPoint y: 332, distance: 137.7
click at [891, 332] on div "< td style = "height: 22px; width: 321px;" > < h3 > < strong > Address &amp; Go…" at bounding box center [737, 369] width 533 height 230
click at [757, 330] on div "< td style = "height: 22px; width: 321px;" > < h3 > < strong > Address &amp; Go…" at bounding box center [737, 362] width 533 height 214
drag, startPoint x: 751, startPoint y: 330, endPoint x: 895, endPoint y: 329, distance: 143.9
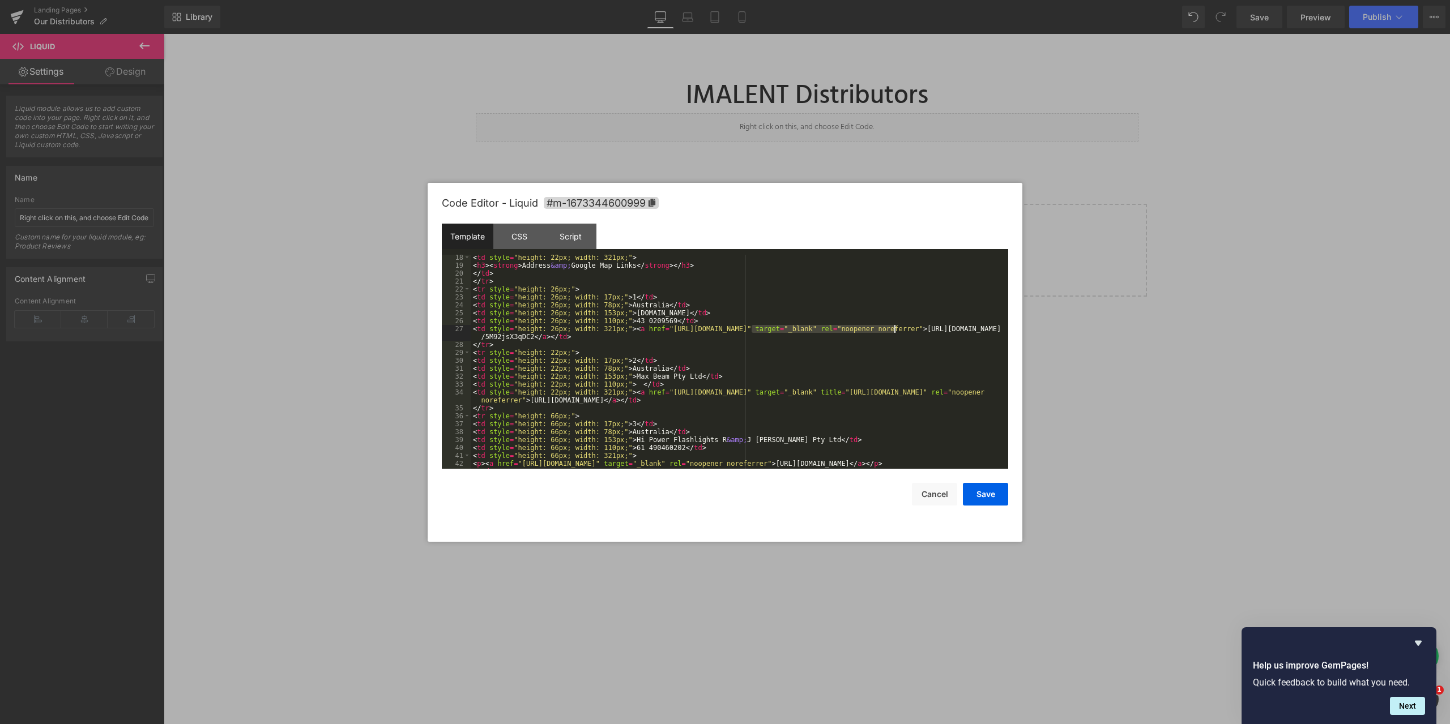
click at [895, 329] on div "< td style = "height: 22px; width: 321px;" > < h3 > < strong > Address &amp; Go…" at bounding box center [737, 369] width 533 height 230
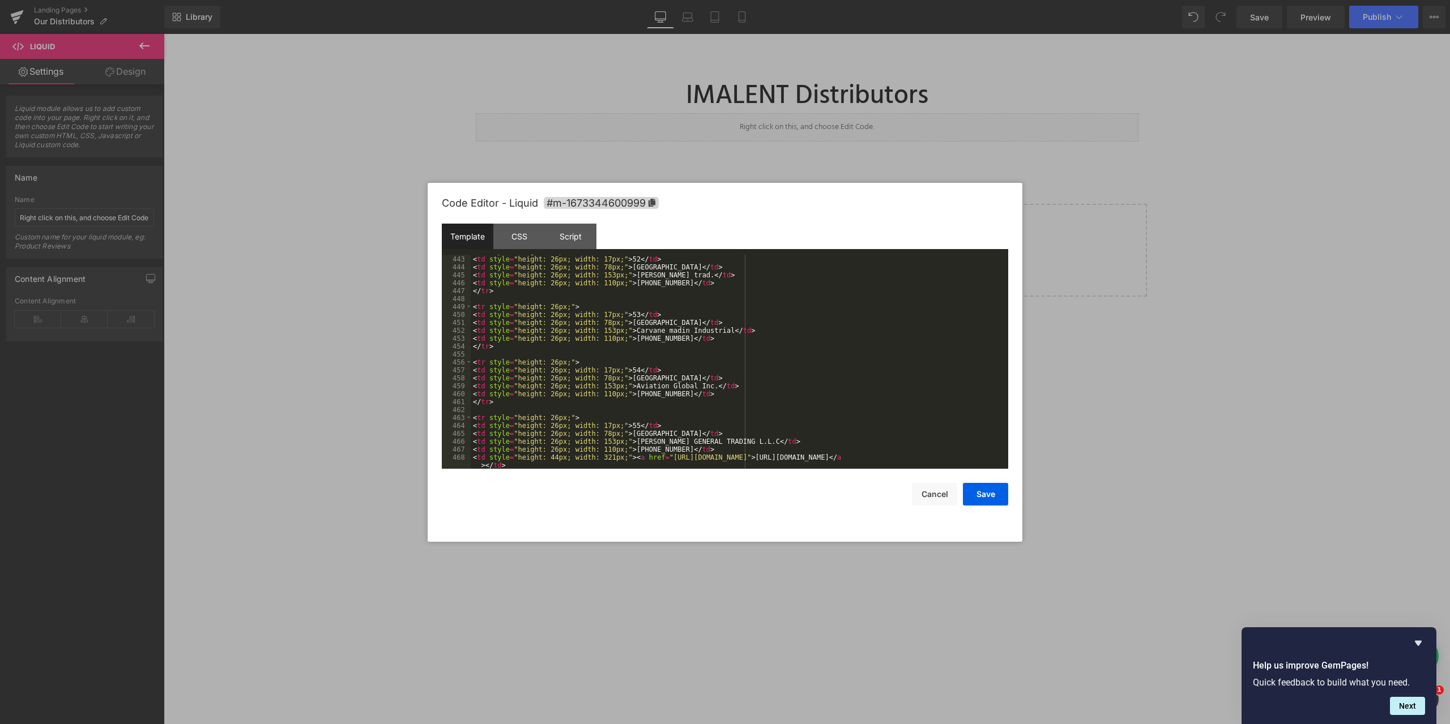
scroll to position [3893, 0]
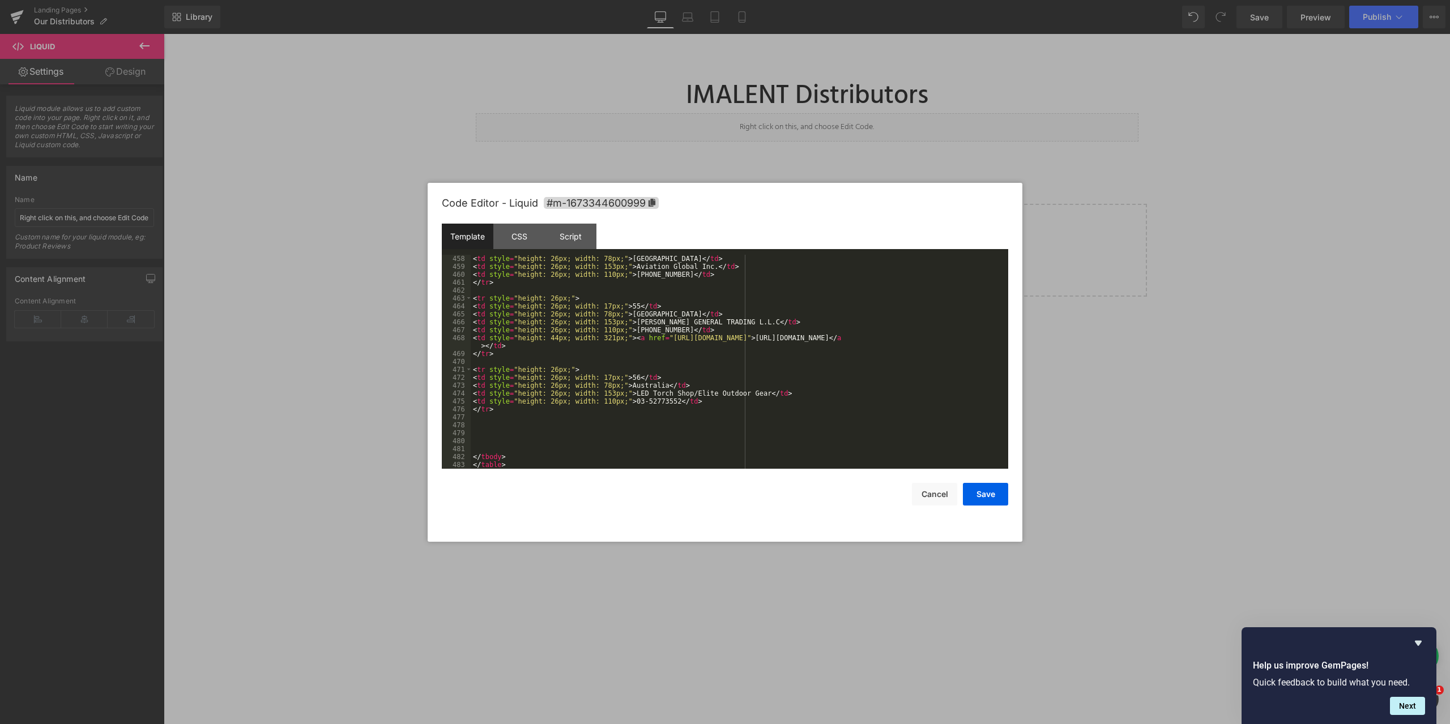
click at [813, 338] on div "< td style = "height: 26px; width: 78px;" > USA </ td > < td style = "height: 2…" at bounding box center [737, 370] width 533 height 230
click at [992, 492] on button "Save" at bounding box center [985, 494] width 45 height 23
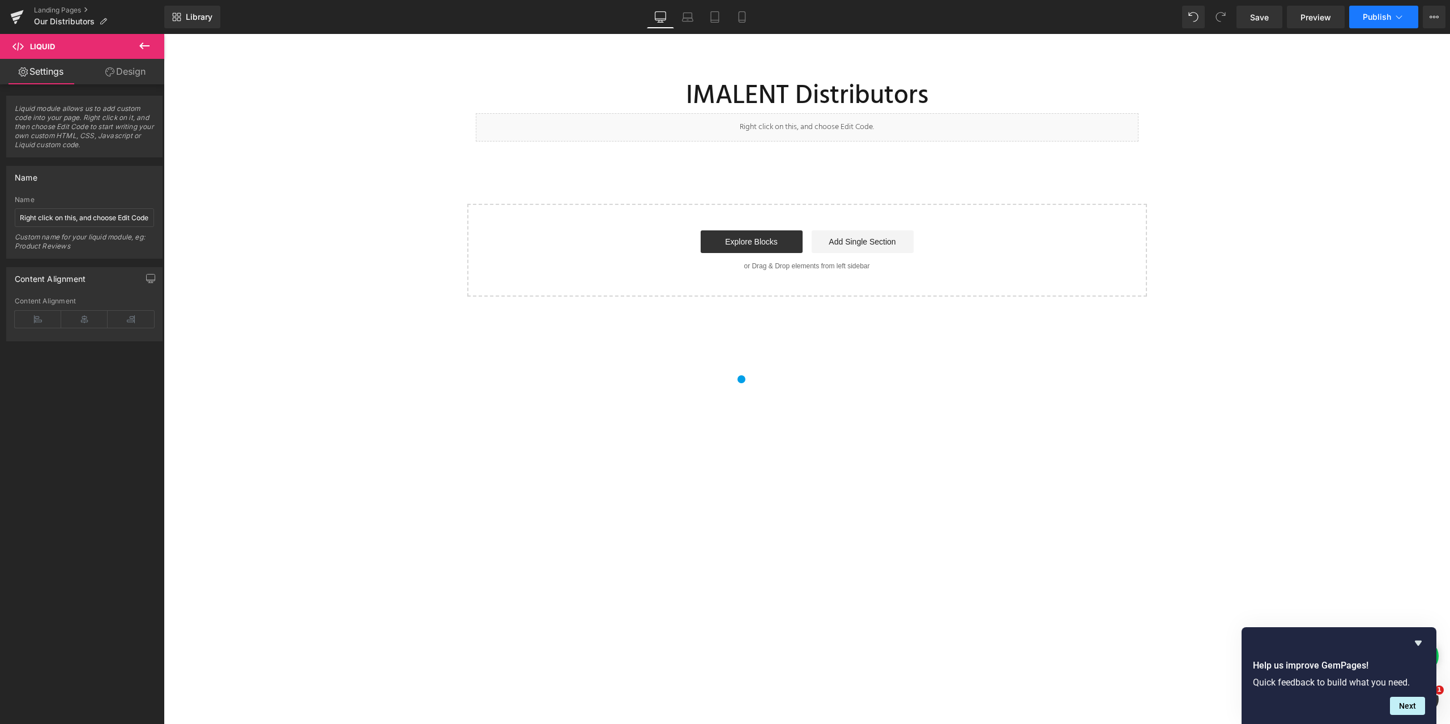
click at [1400, 17] on icon at bounding box center [1398, 16] width 11 height 11
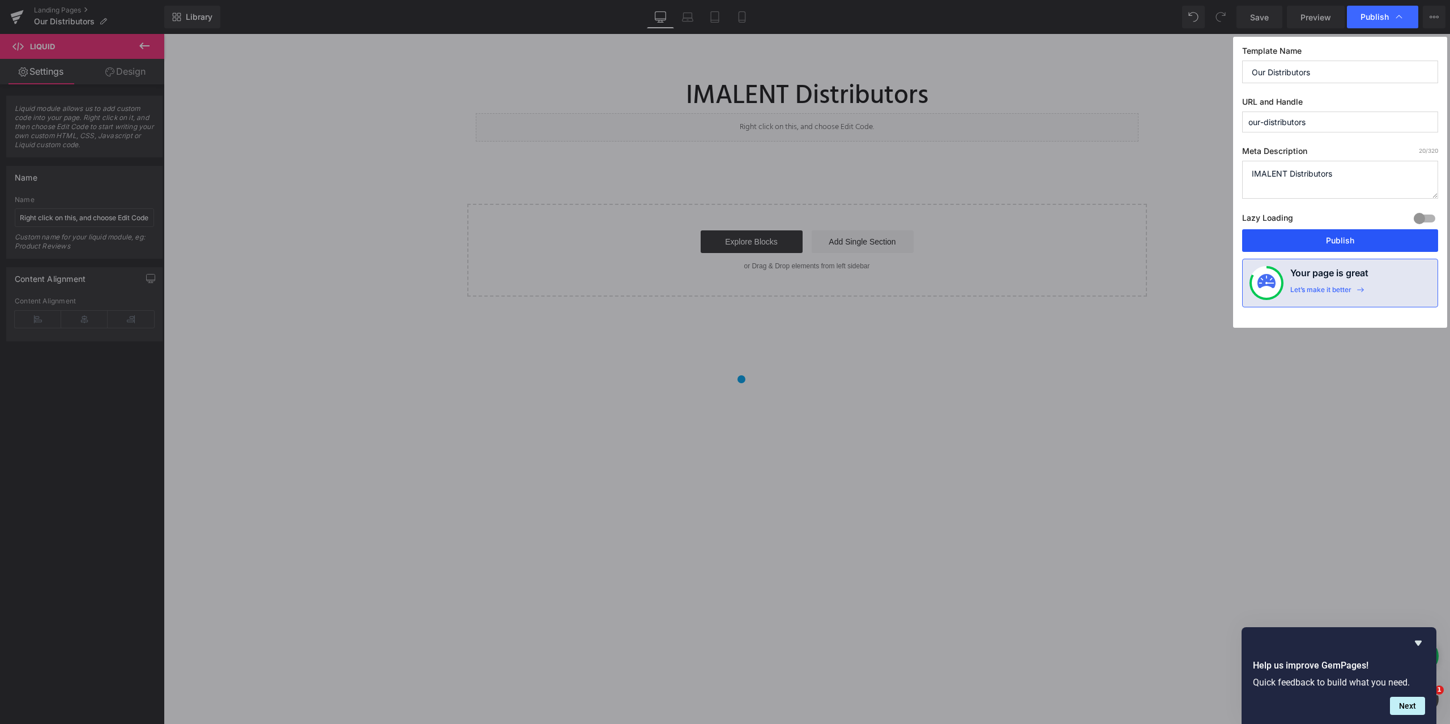
click at [1340, 240] on button "Publish" at bounding box center [1340, 240] width 196 height 23
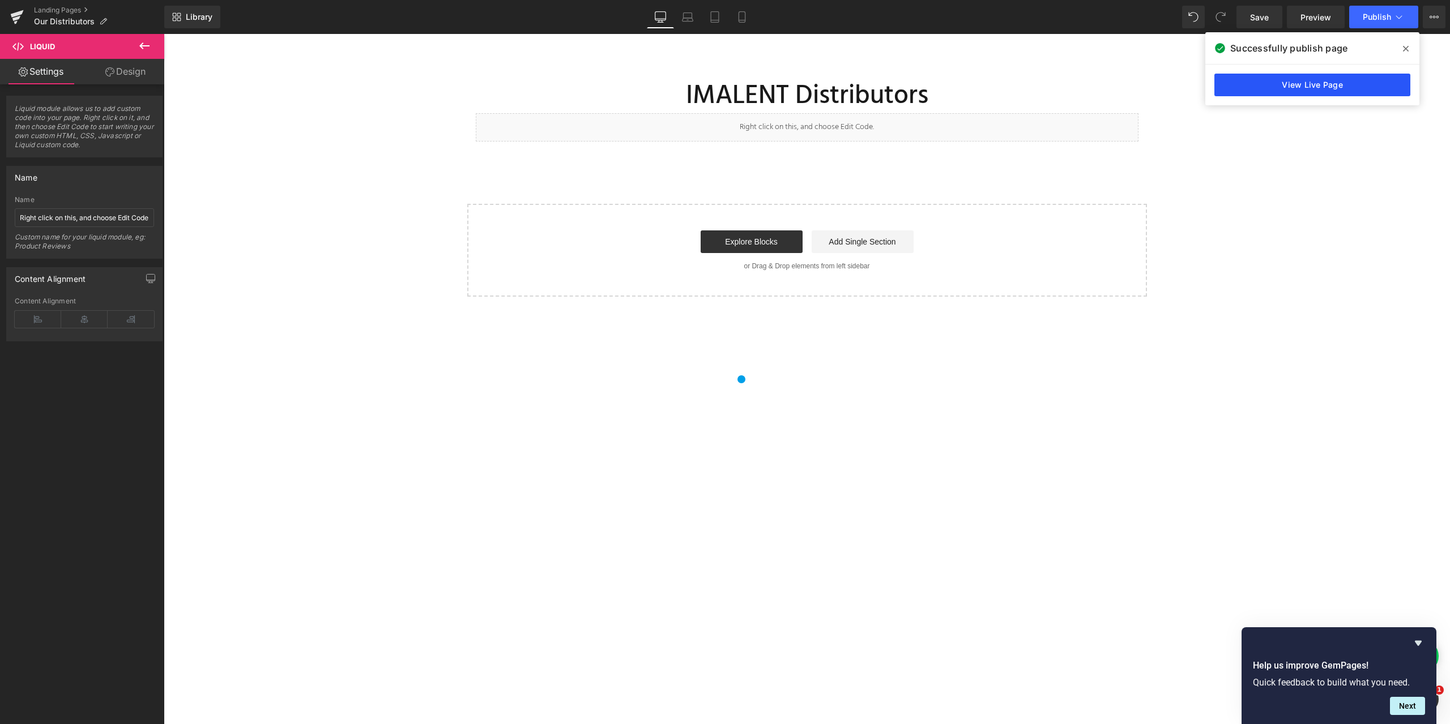
click at [1285, 81] on link "View Live Page" at bounding box center [1312, 85] width 196 height 23
click at [46, 6] on link "Landing Pages" at bounding box center [99, 10] width 130 height 9
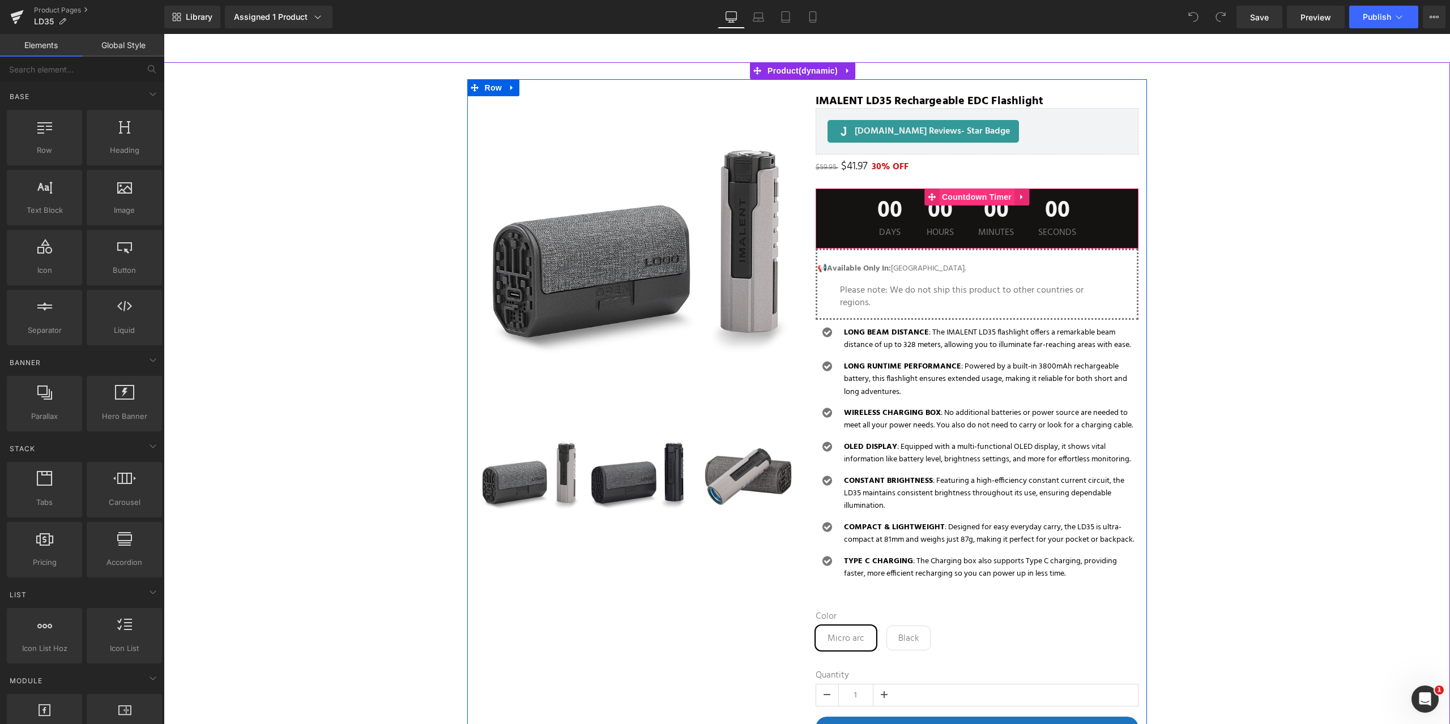
click at [953, 194] on span "Countdown Timer" at bounding box center [976, 197] width 75 height 17
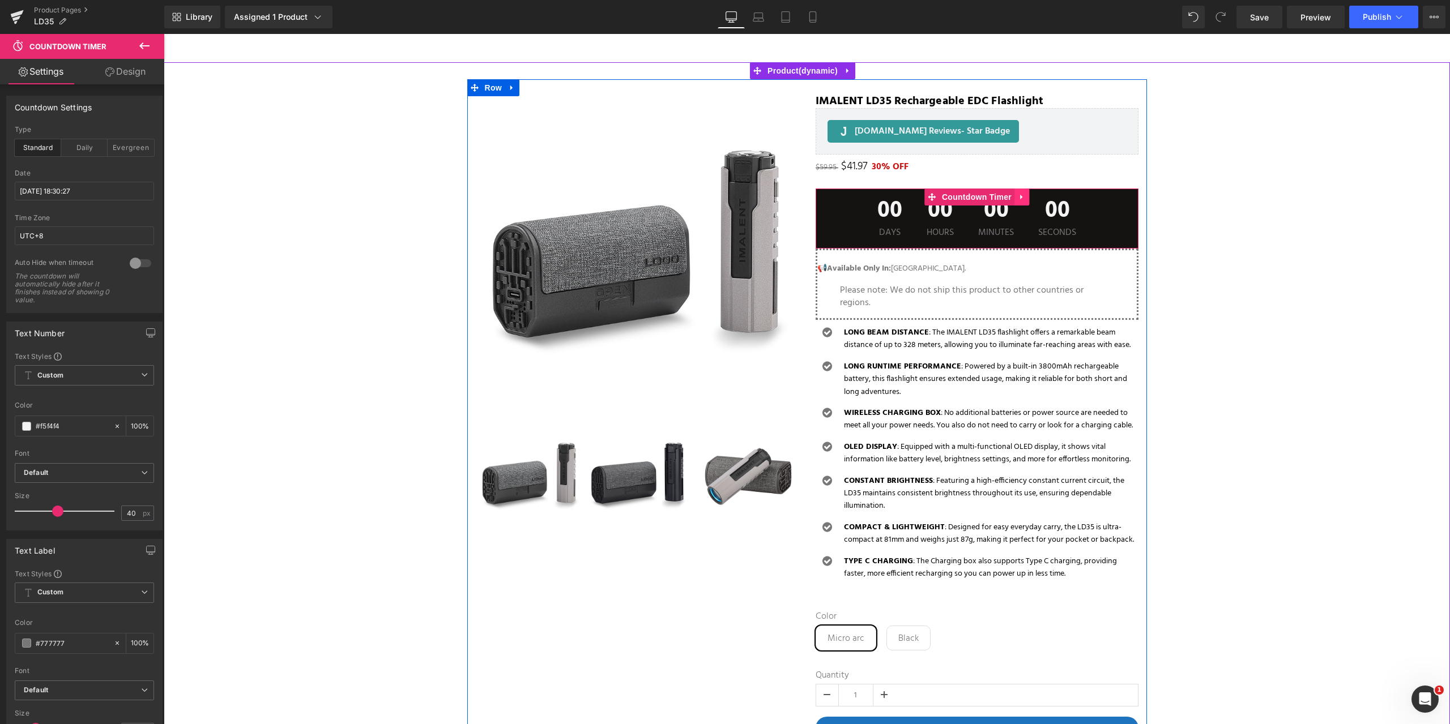
click at [1021, 197] on icon at bounding box center [1021, 197] width 2 height 5
click at [1026, 194] on icon at bounding box center [1029, 197] width 8 height 8
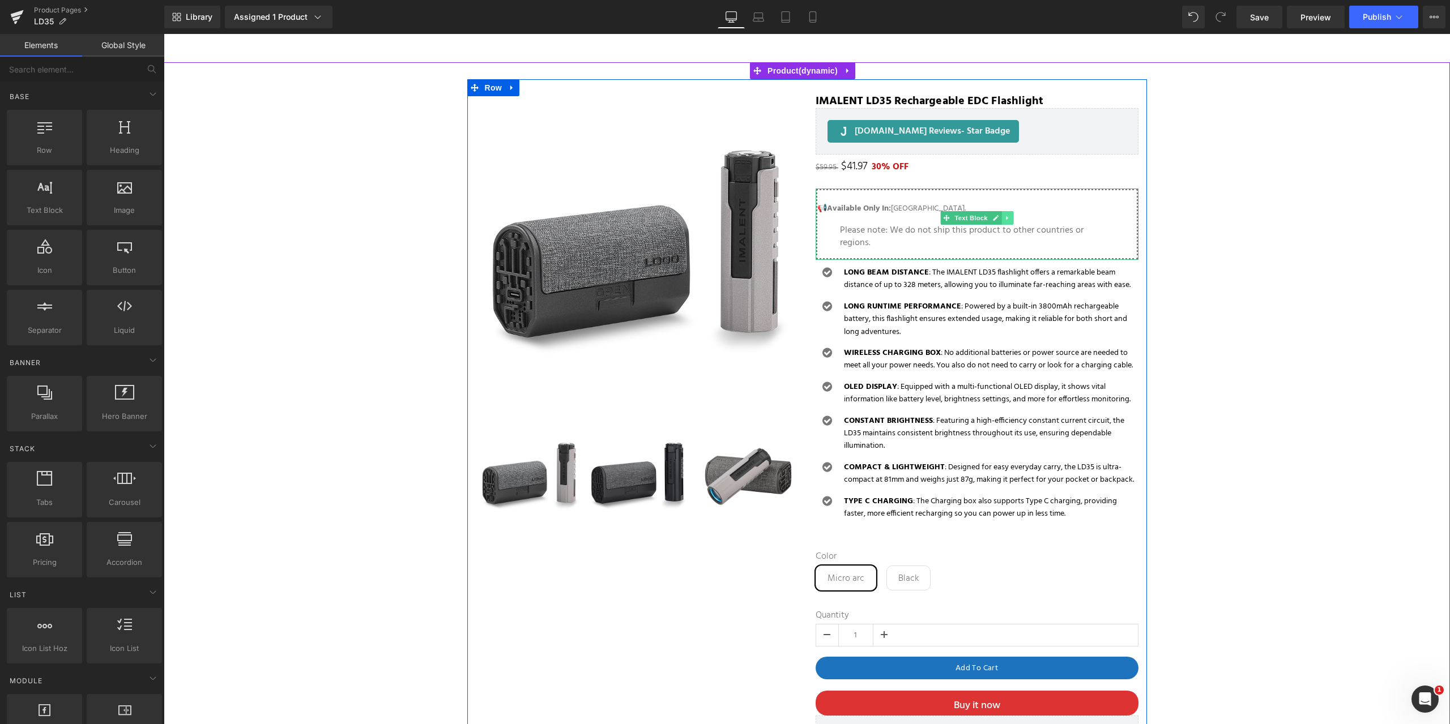
click at [1006, 216] on icon at bounding box center [1007, 218] width 2 height 4
click at [1010, 216] on icon at bounding box center [1013, 218] width 6 height 6
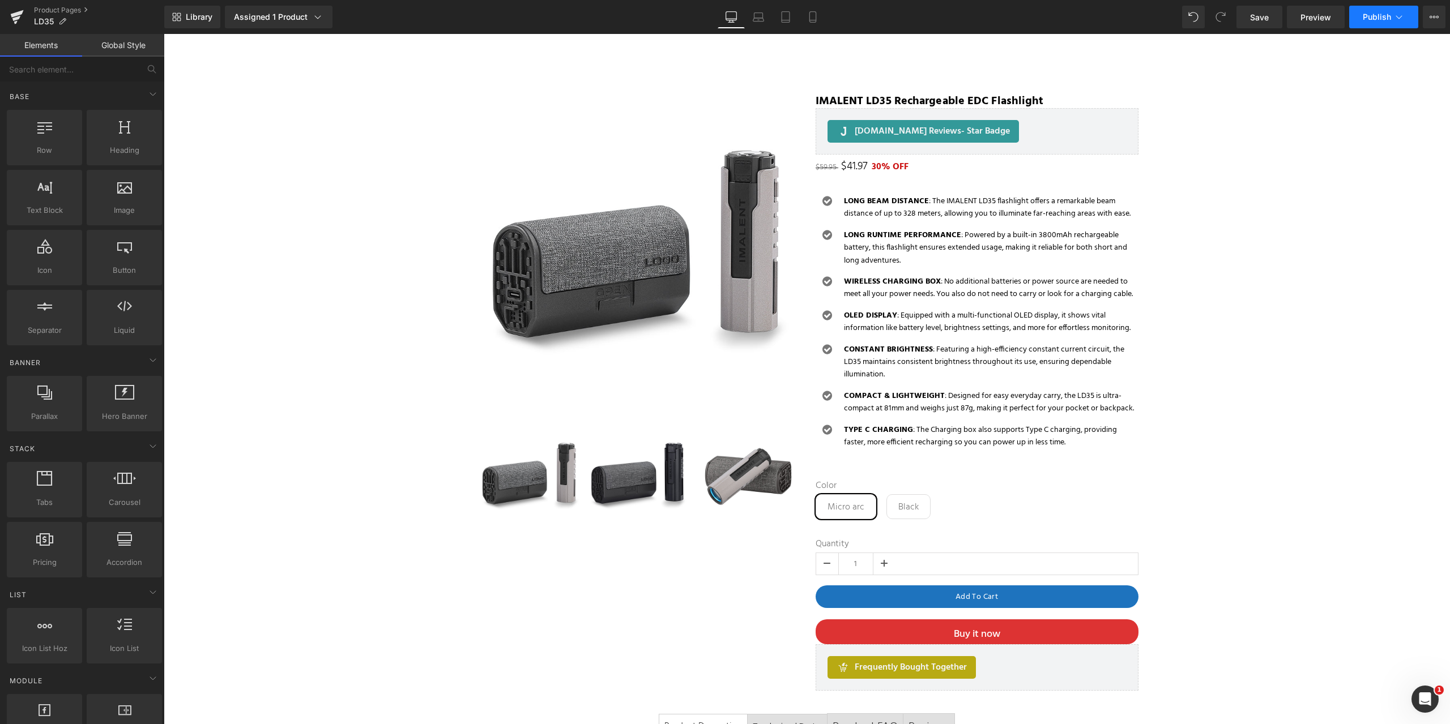
click at [1402, 15] on icon at bounding box center [1398, 16] width 11 height 11
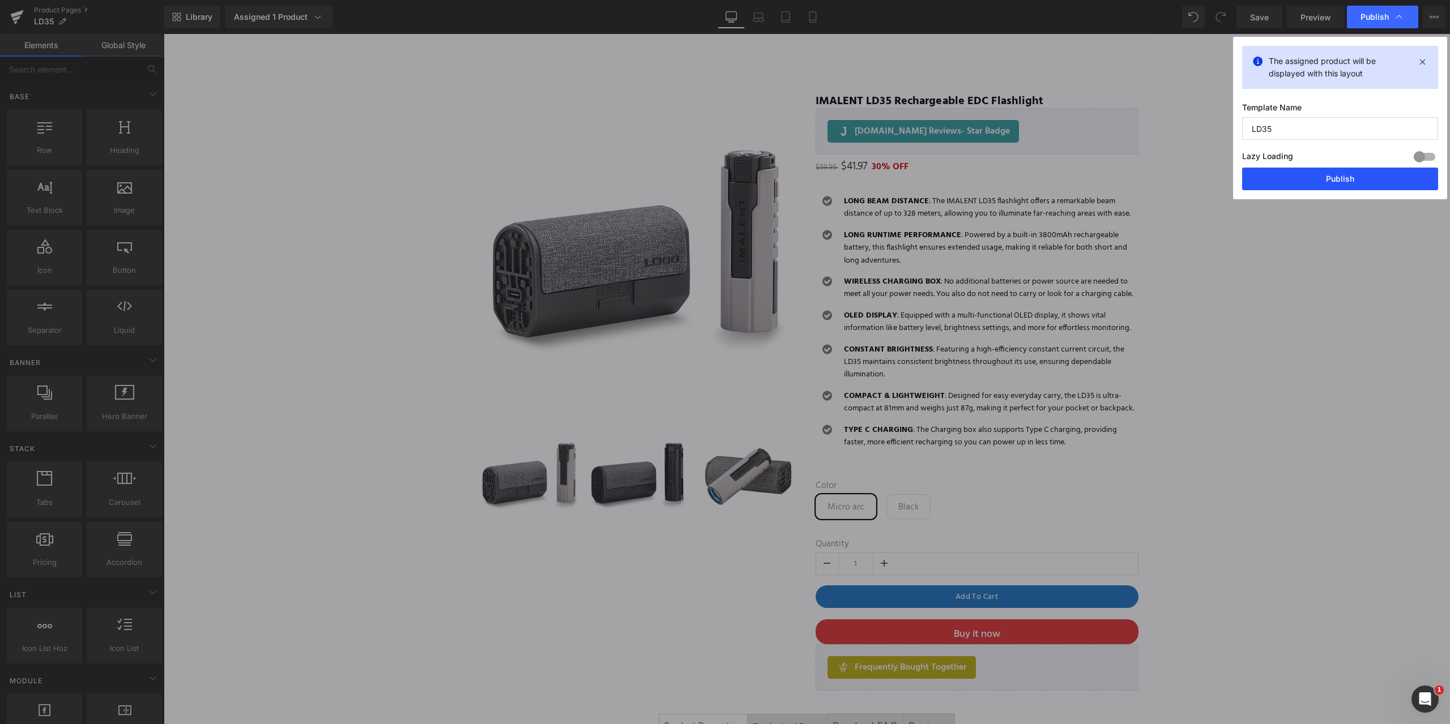
click at [1328, 174] on button "Publish" at bounding box center [1340, 179] width 196 height 23
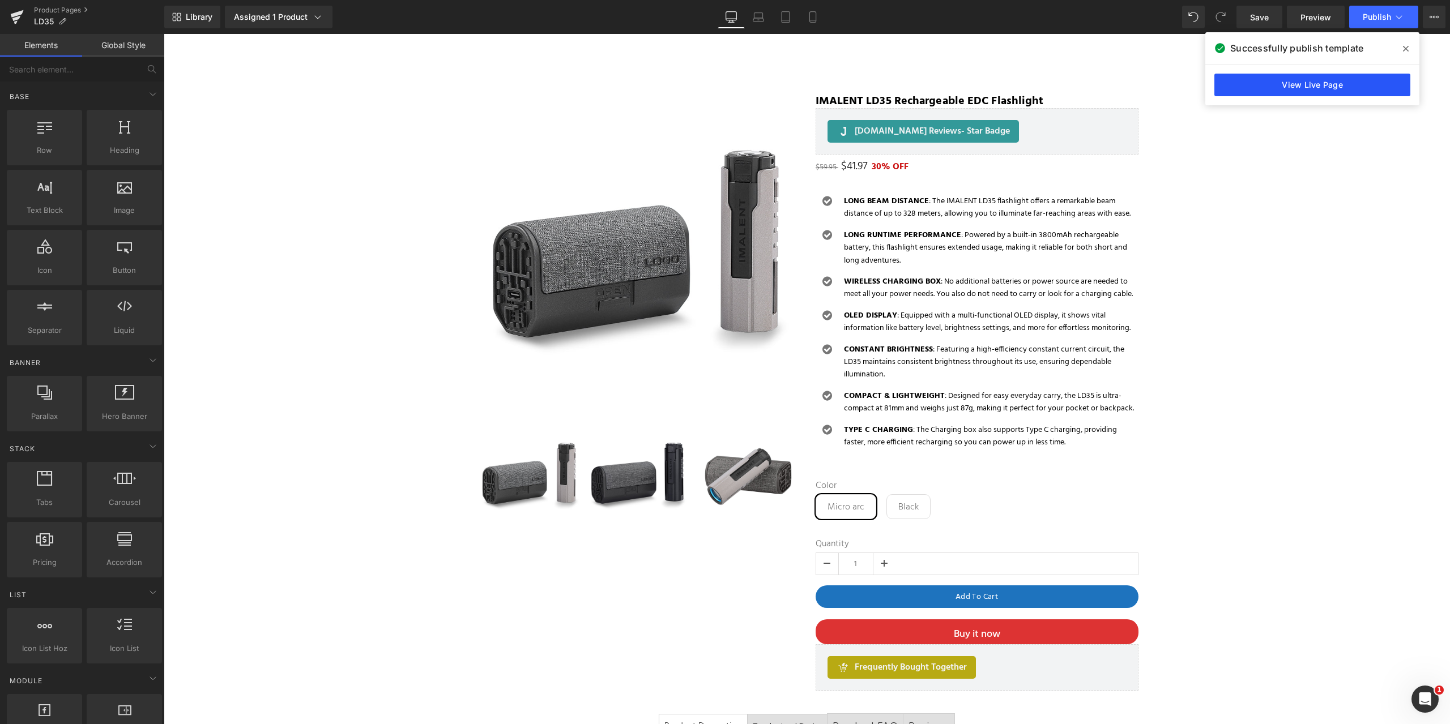
click at [1289, 86] on link "View Live Page" at bounding box center [1312, 85] width 196 height 23
click at [1398, 15] on icon at bounding box center [1398, 16] width 11 height 11
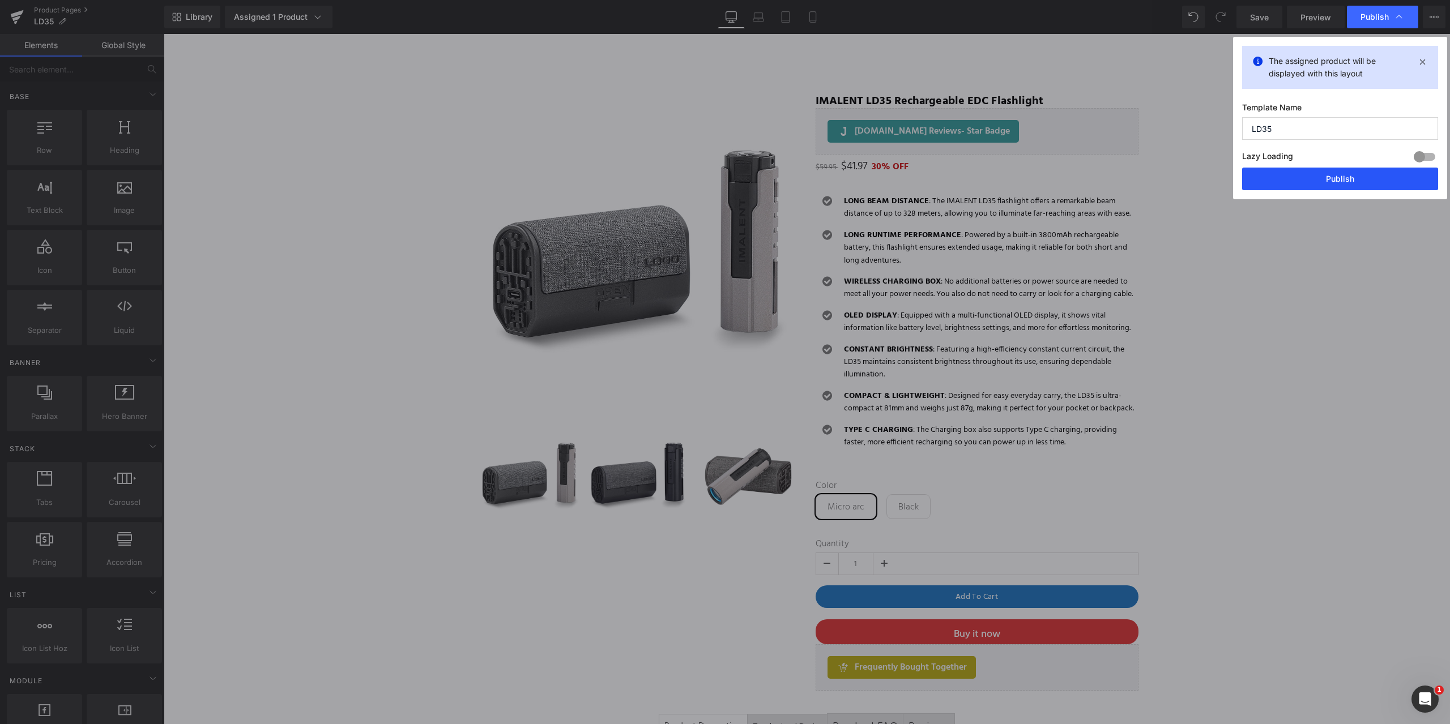
click at [1341, 175] on button "Publish" at bounding box center [1340, 179] width 196 height 23
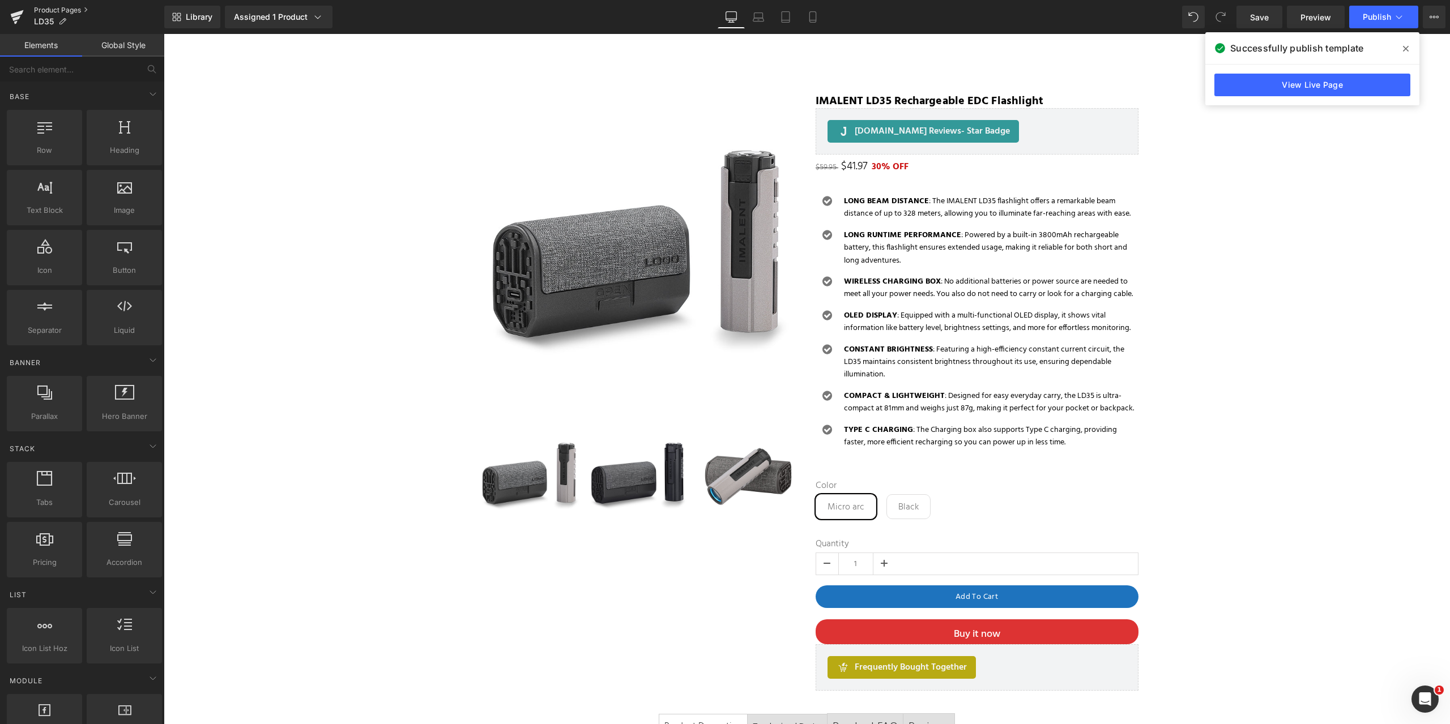
click at [56, 7] on link "Product Pages" at bounding box center [99, 10] width 130 height 9
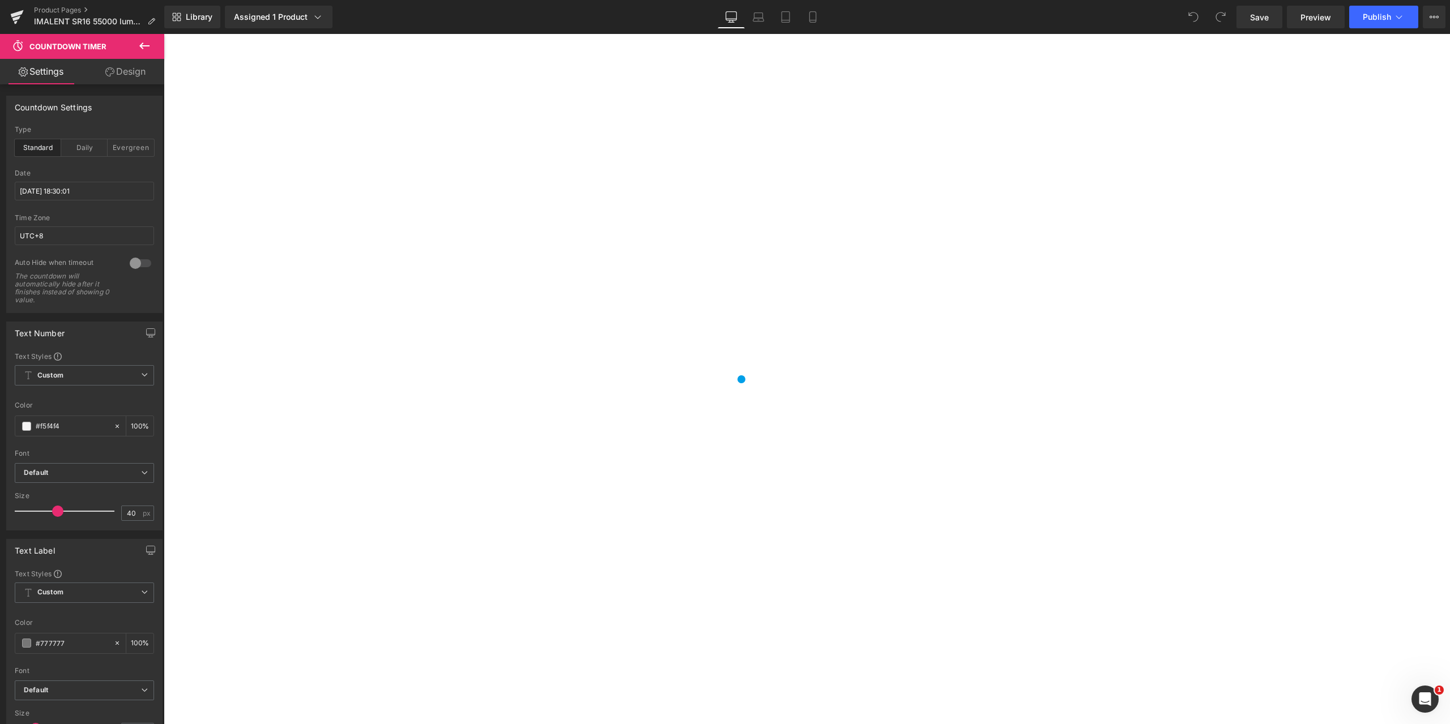
click at [164, 34] on icon at bounding box center [164, 34] width 0 height 0
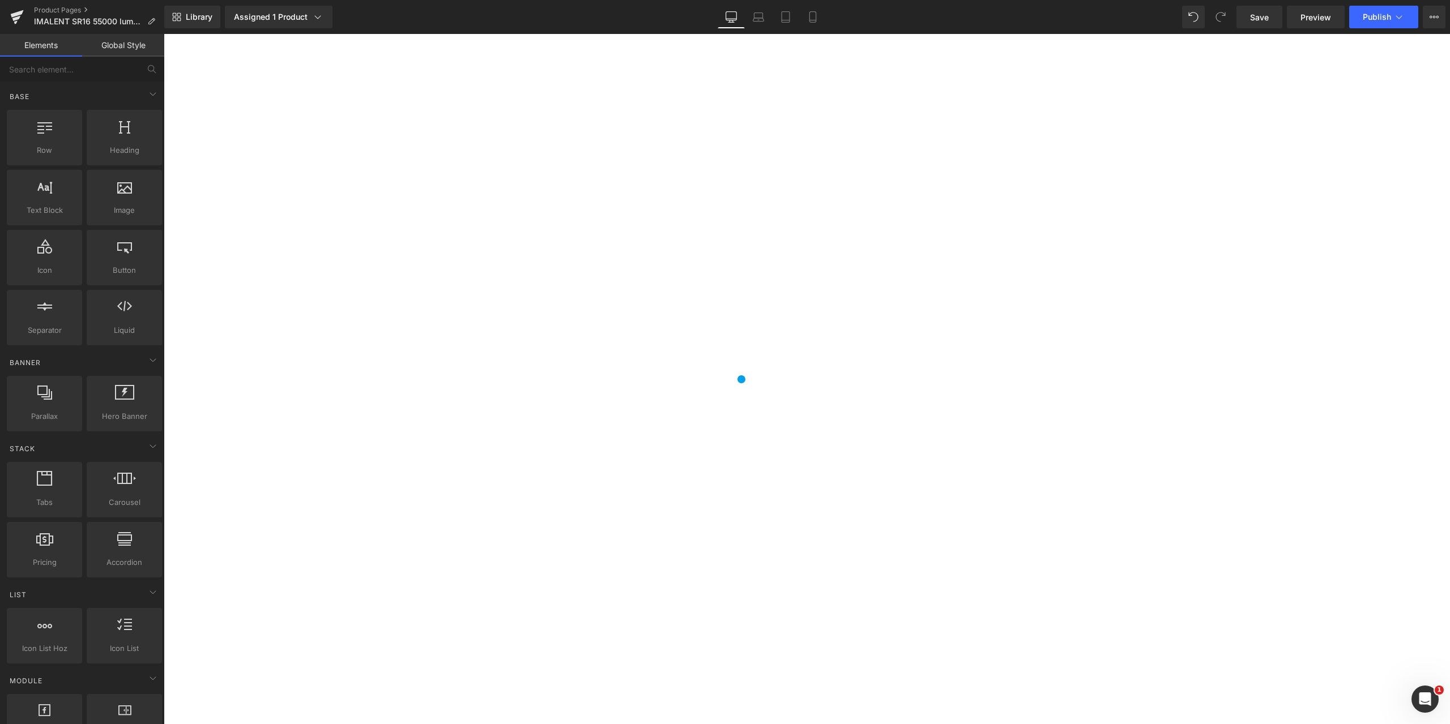
click at [164, 34] on icon at bounding box center [164, 34] width 0 height 0
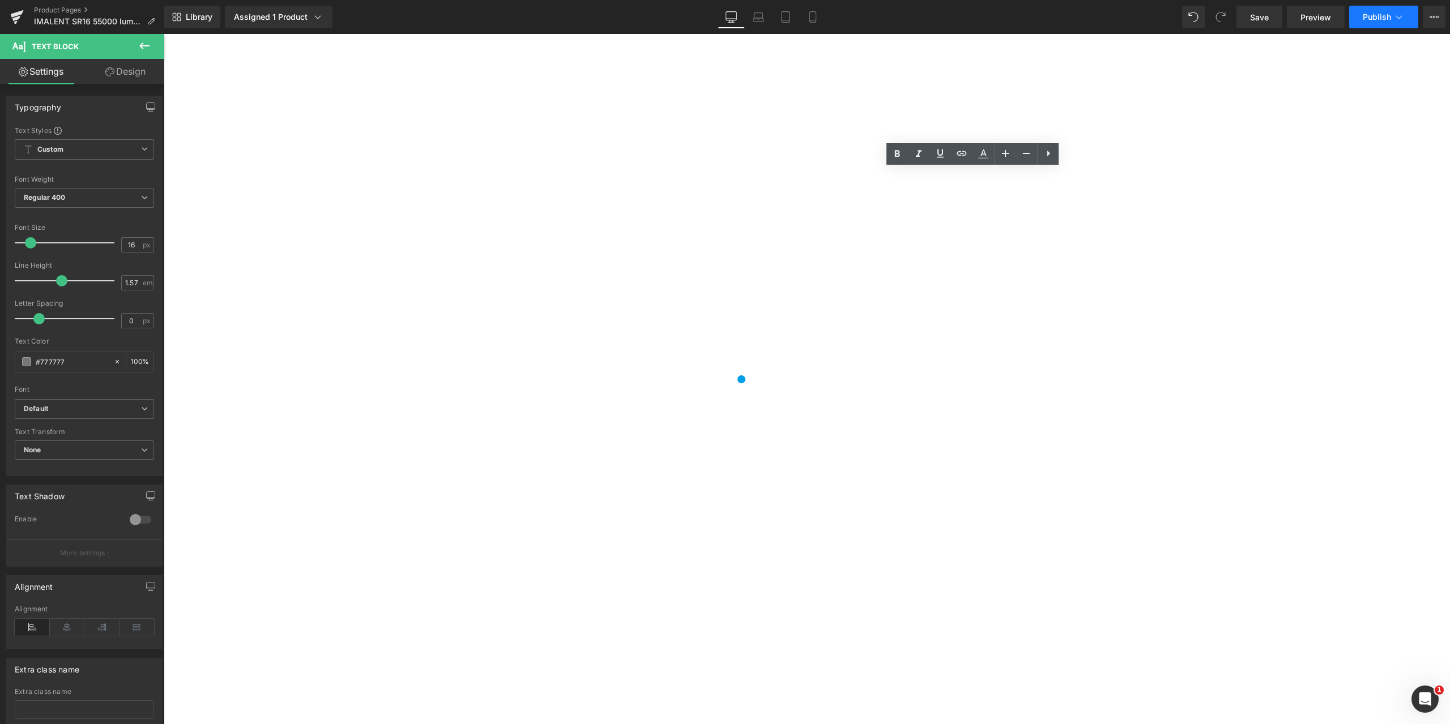
click at [1403, 15] on icon at bounding box center [1398, 16] width 11 height 11
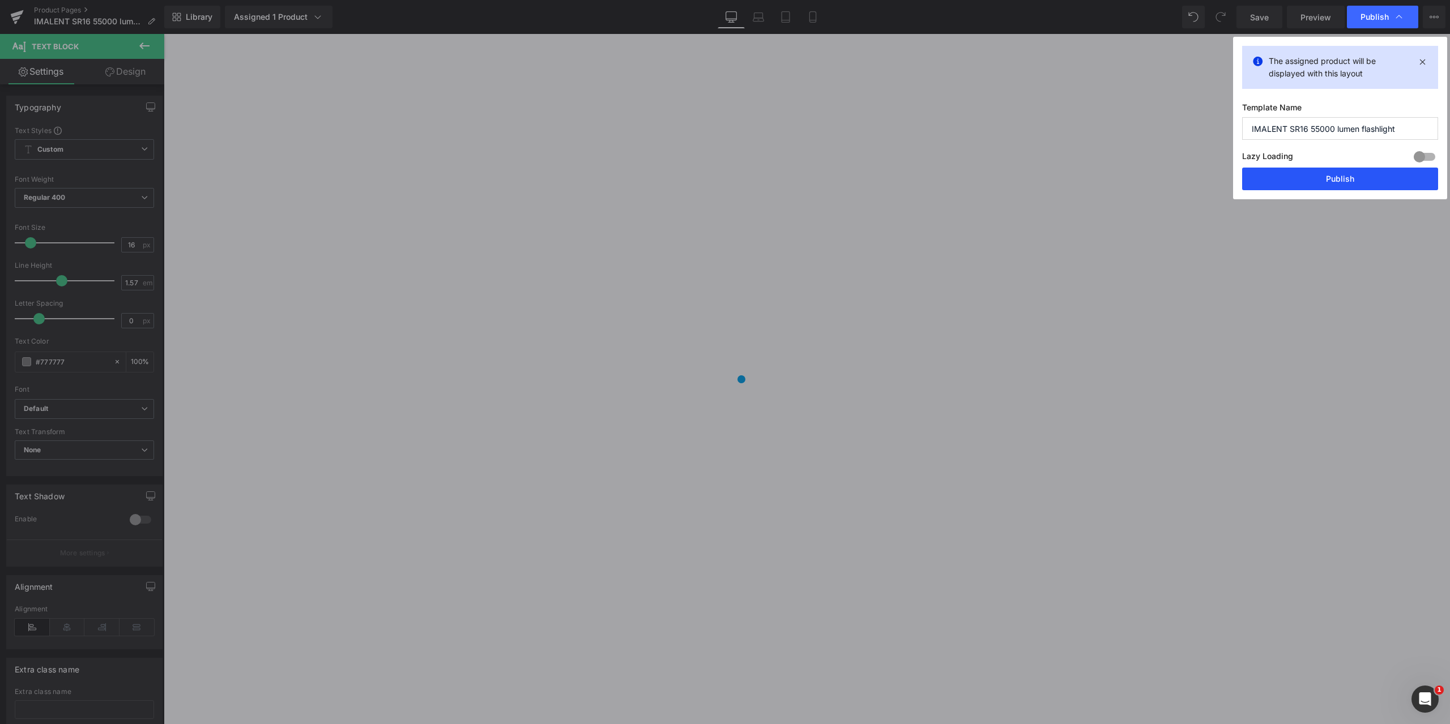
click at [1344, 176] on button "Publish" at bounding box center [1340, 179] width 196 height 23
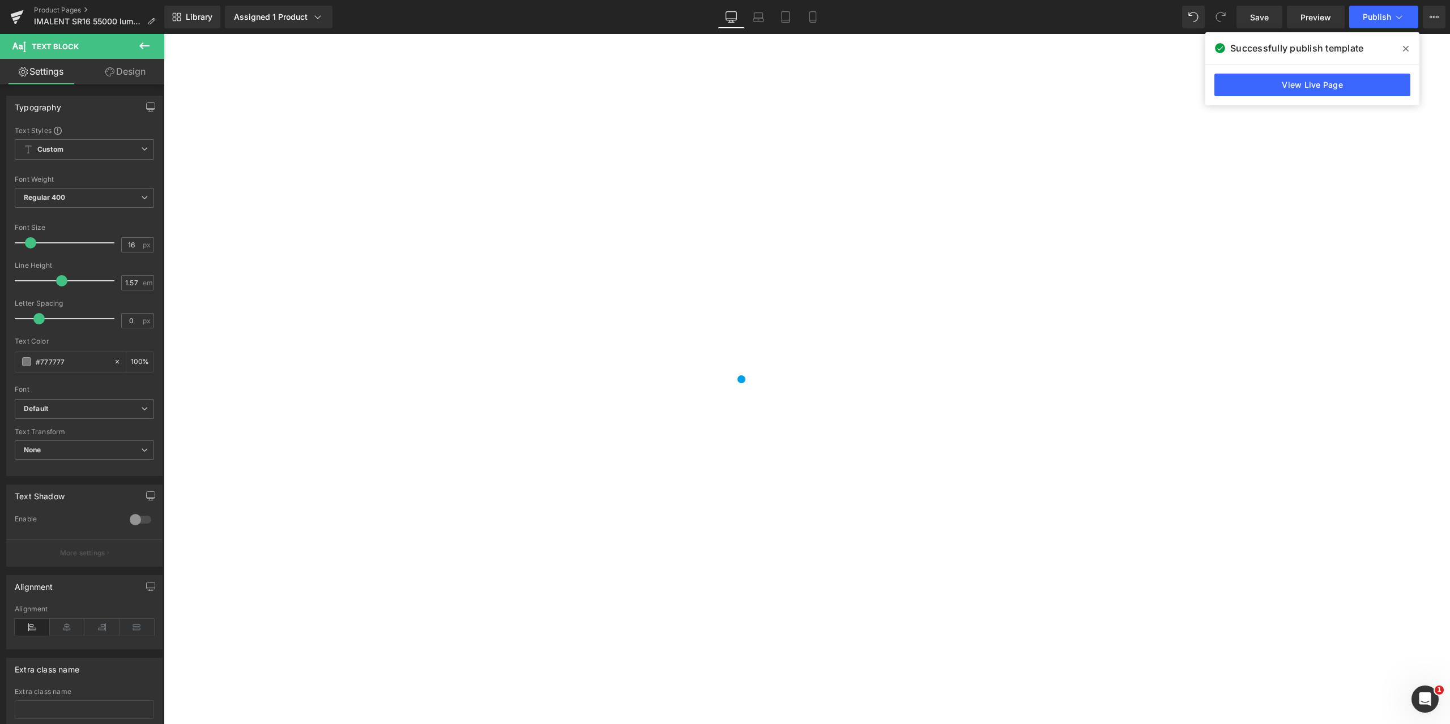
click at [164, 34] on icon at bounding box center [164, 34] width 0 height 0
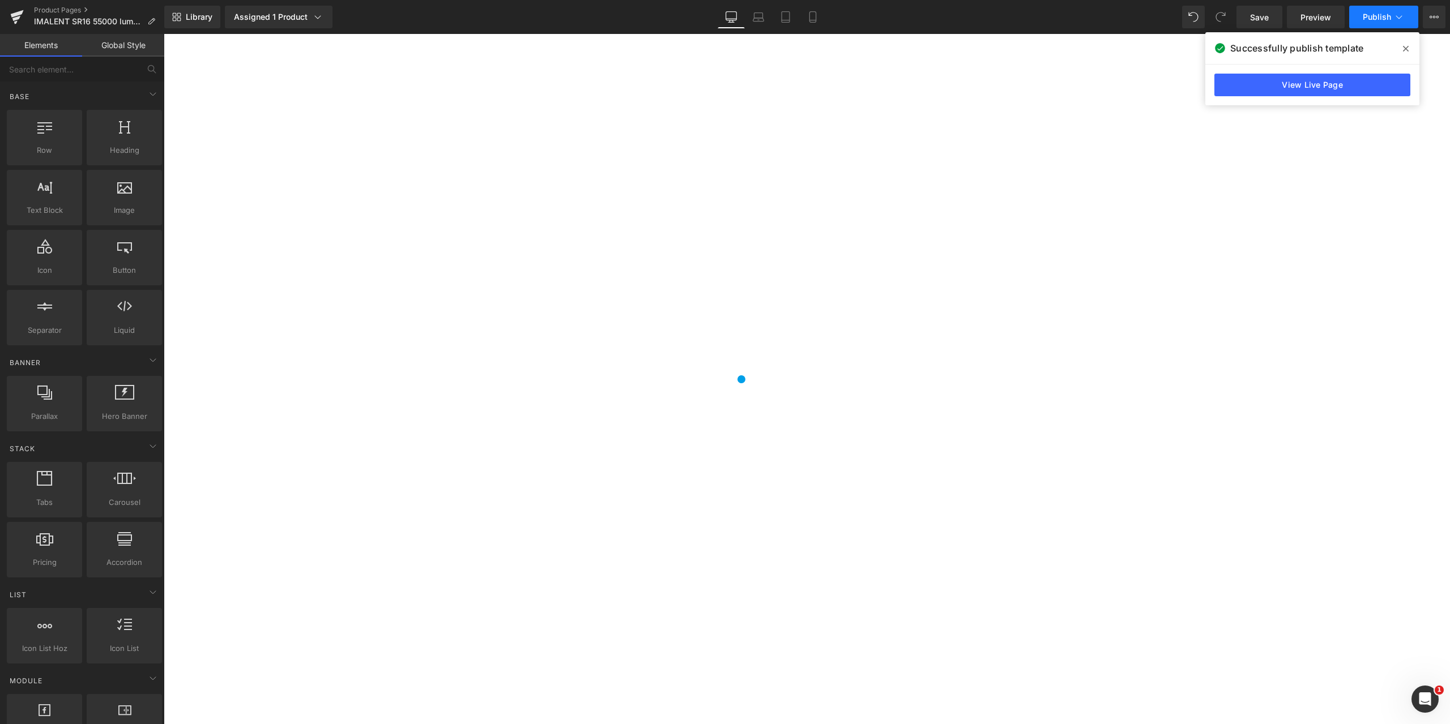
click at [1367, 19] on span "Publish" at bounding box center [1377, 16] width 28 height 9
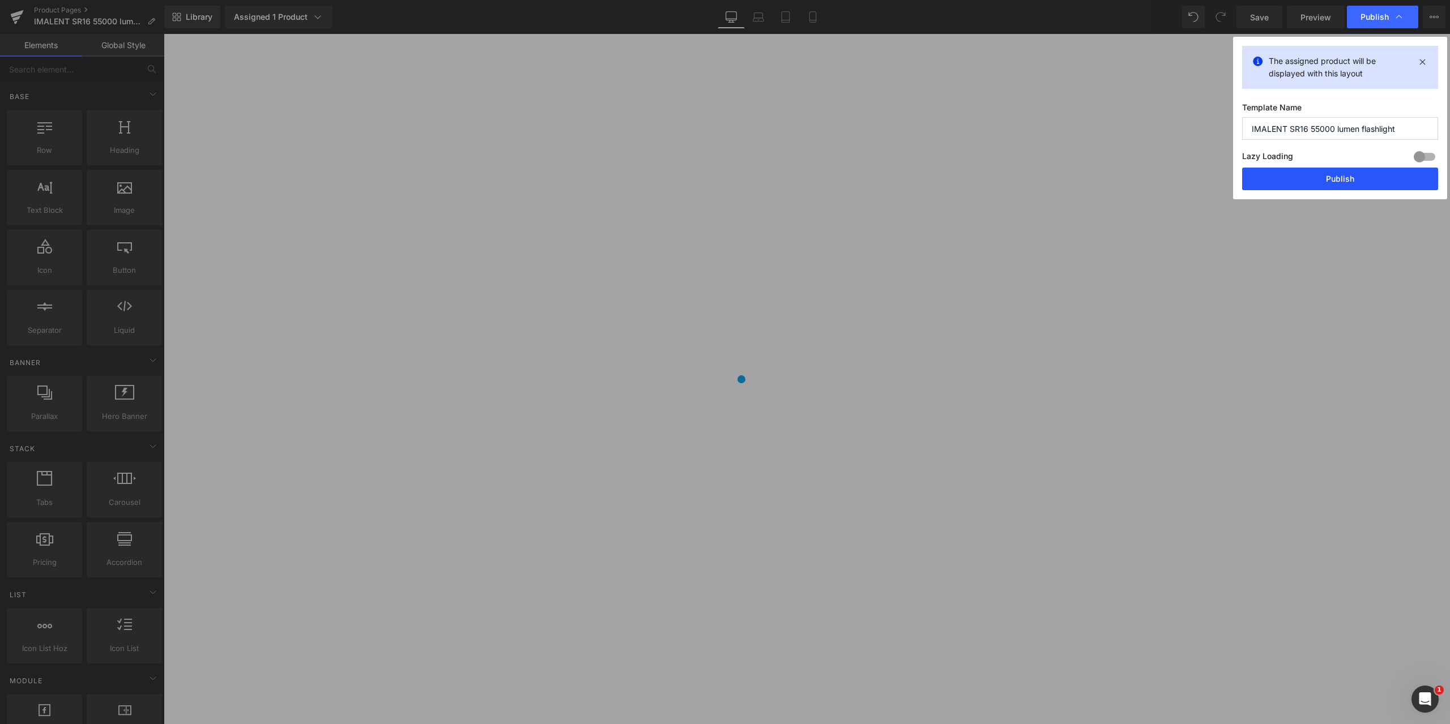
click at [1348, 178] on button "Publish" at bounding box center [1340, 179] width 196 height 23
